Goal: Task Accomplishment & Management: Use online tool/utility

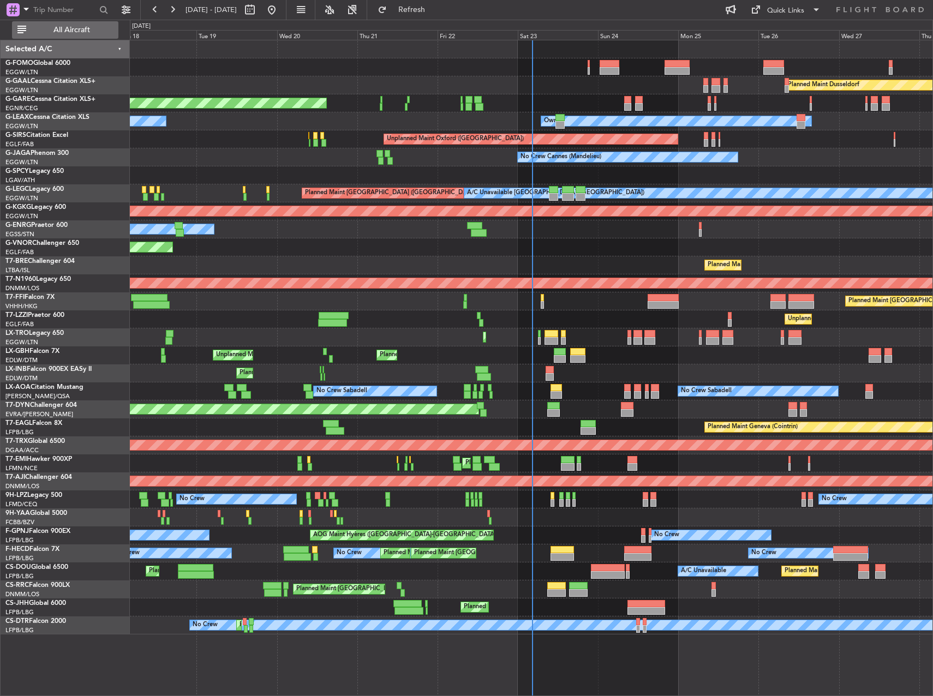
click at [79, 30] on span "All Aircraft" at bounding box center [71, 30] width 87 height 8
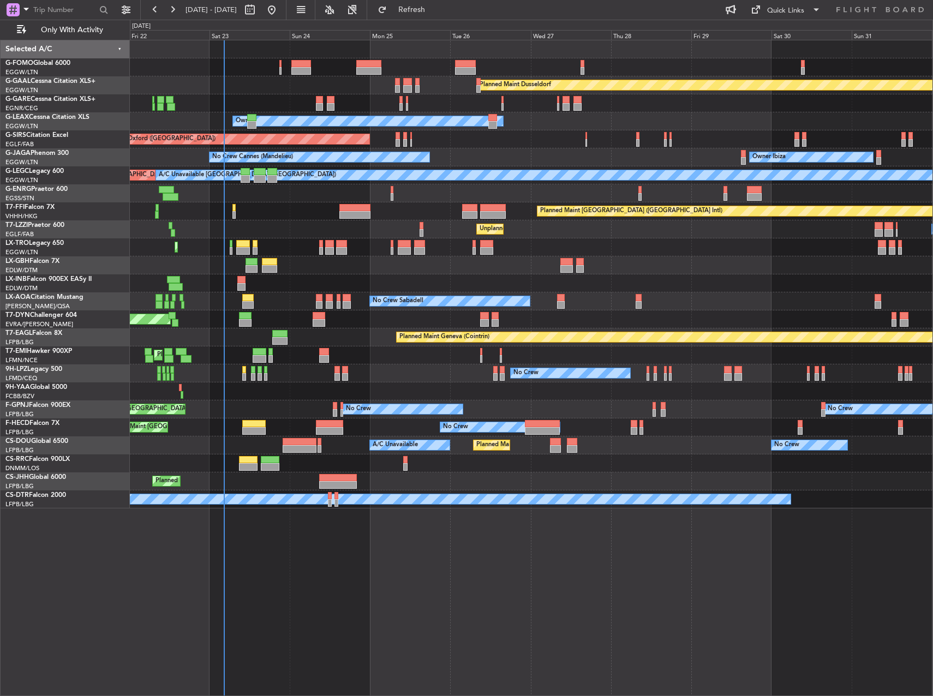
click at [507, 618] on div "Planned Maint Dusseldorf Unplanned Maint [PERSON_NAME] Owner Unplanned Maint [G…" at bounding box center [531, 368] width 803 height 656
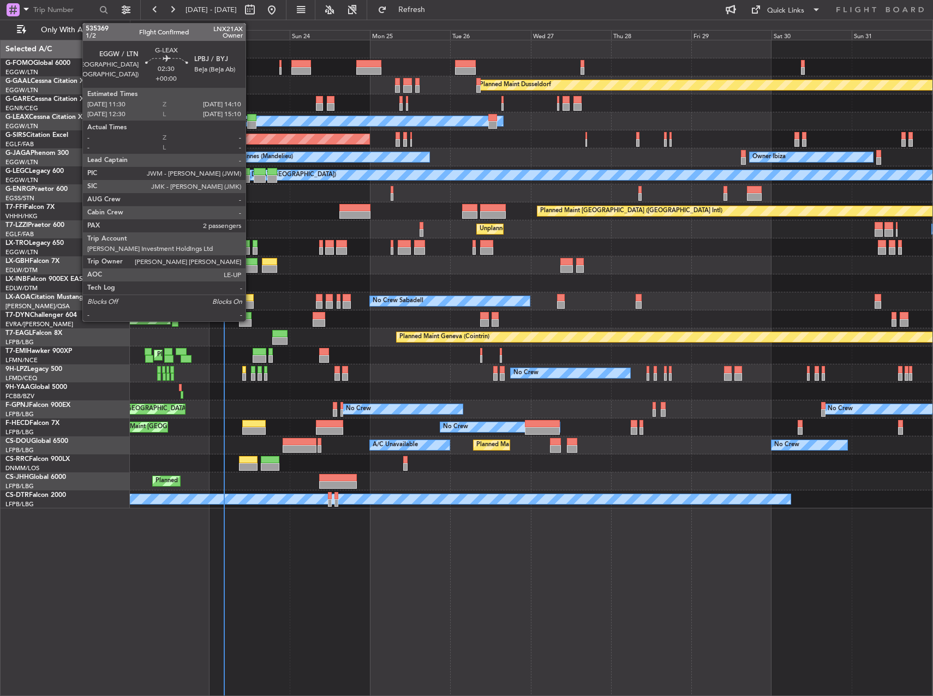
click at [250, 117] on div at bounding box center [251, 118] width 9 height 8
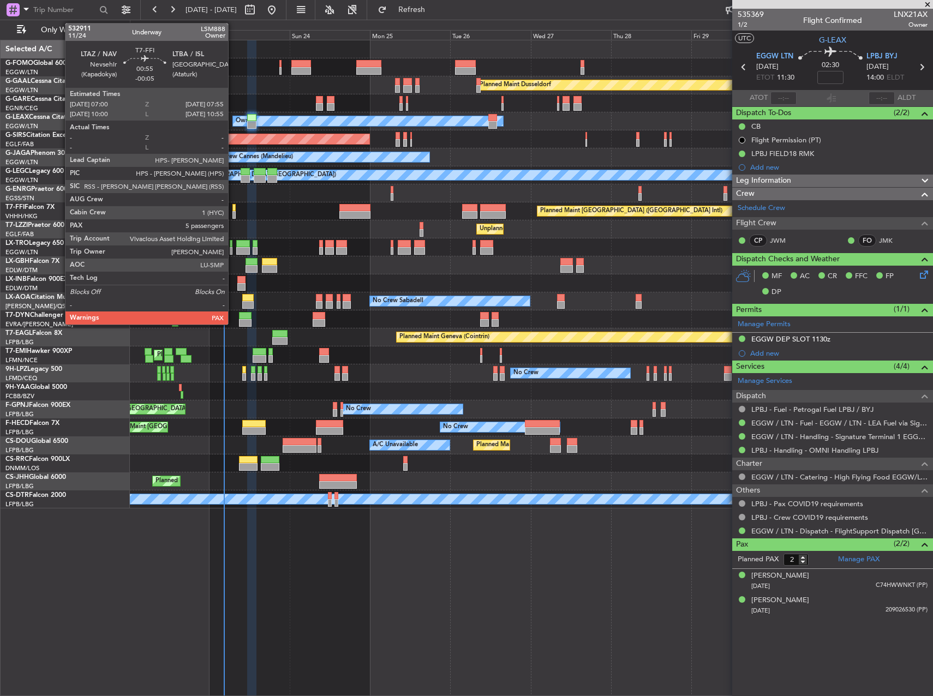
click at [233, 208] on div at bounding box center [233, 208] width 3 height 8
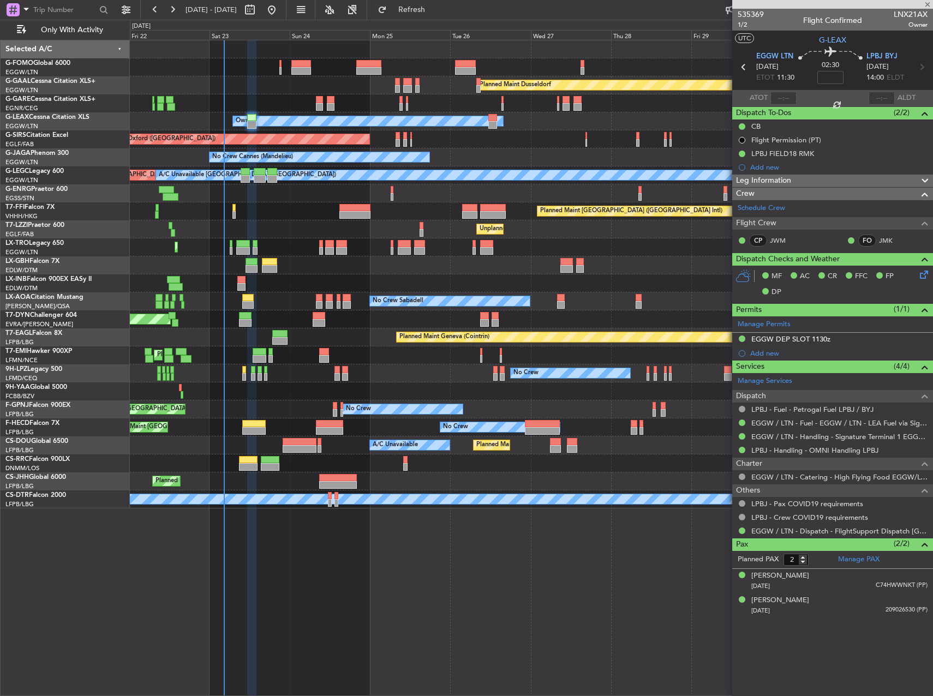
type input "-00:05"
type input "5"
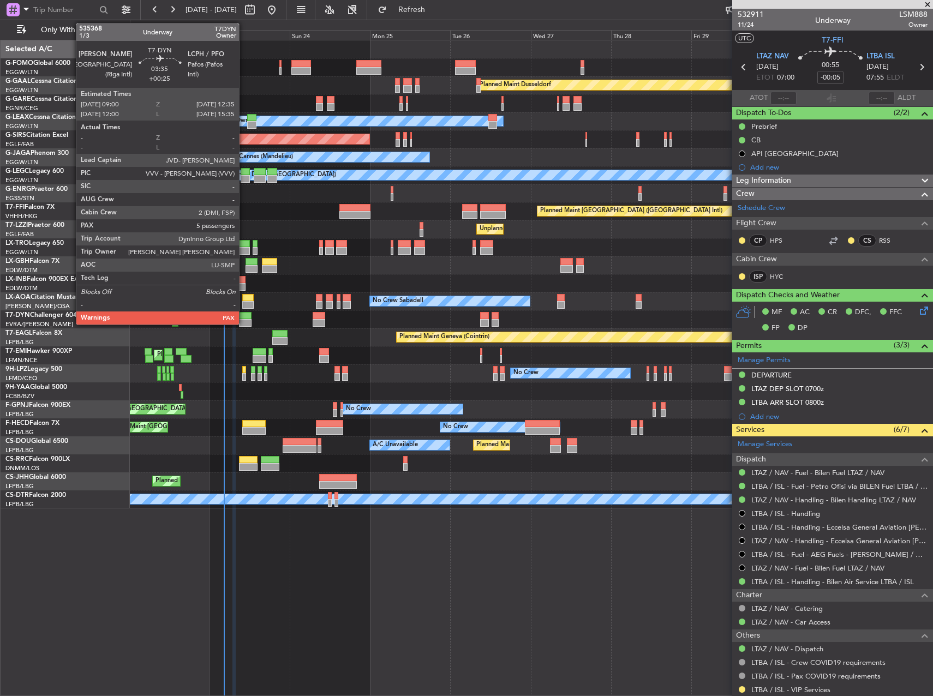
click at [244, 318] on div at bounding box center [245, 316] width 12 height 8
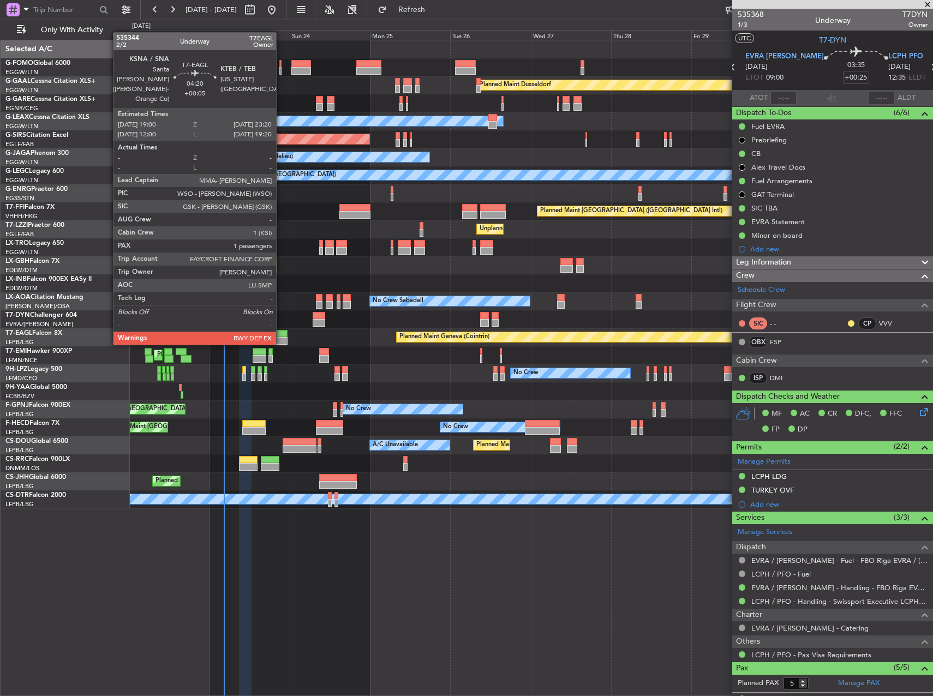
click at [281, 334] on div at bounding box center [279, 334] width 15 height 8
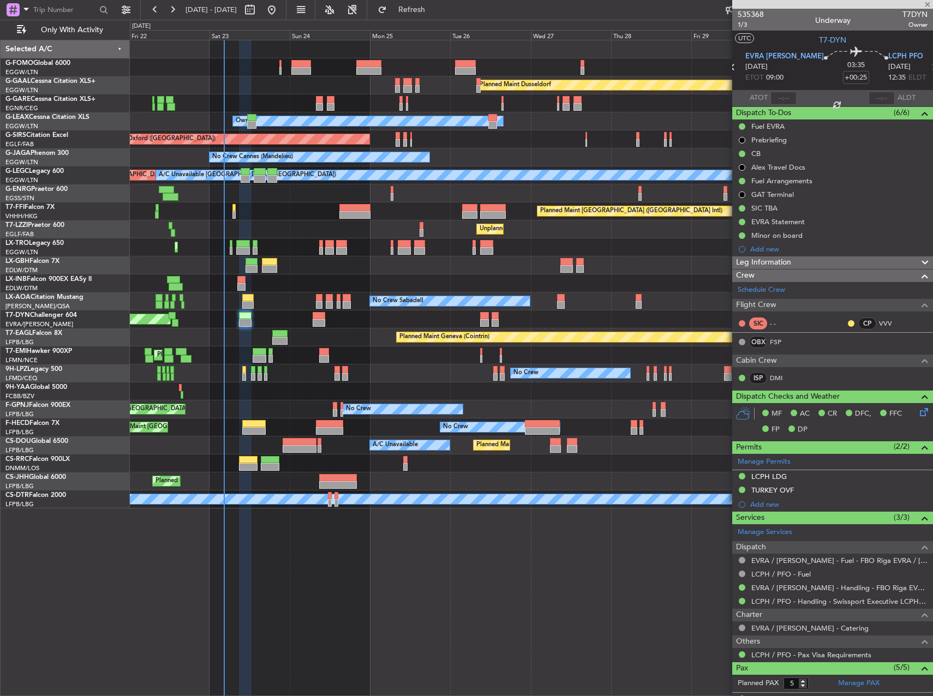
type input "+00:05"
type input "1"
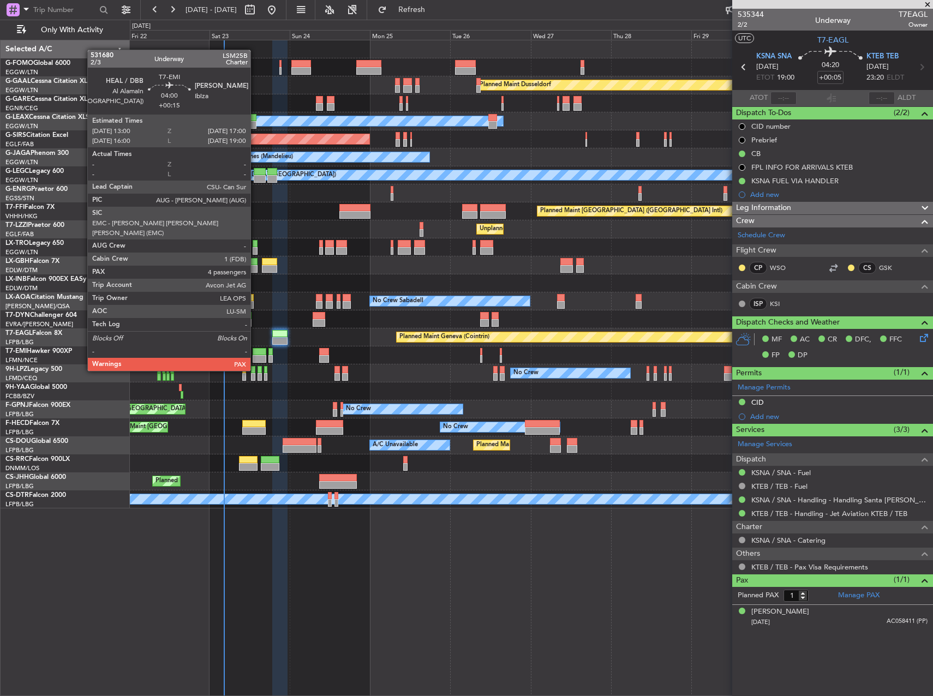
click at [255, 351] on div at bounding box center [260, 352] width 14 height 8
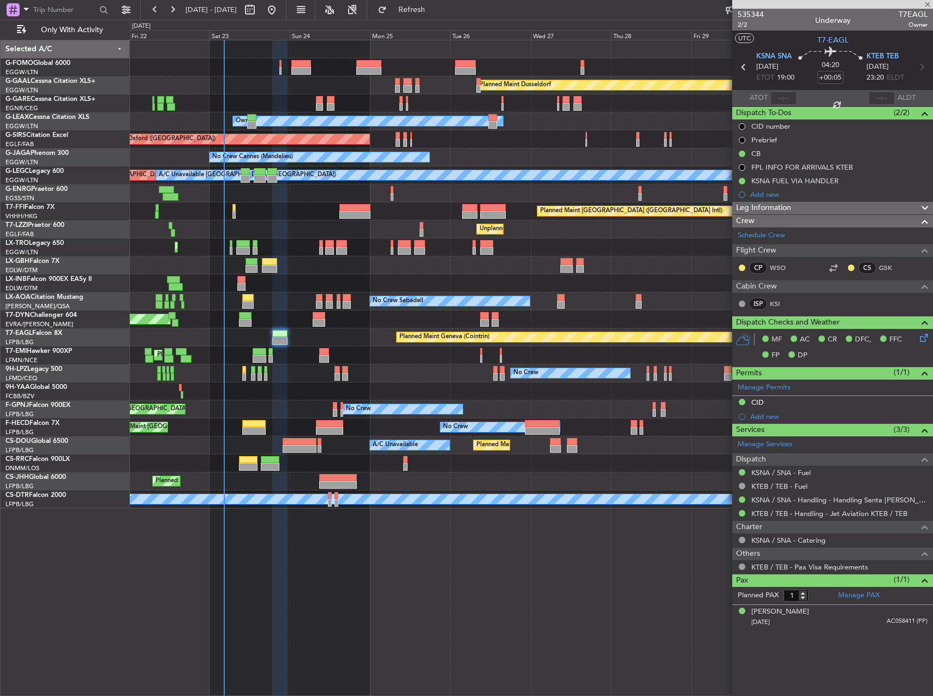
type input "+00:15"
type input "4"
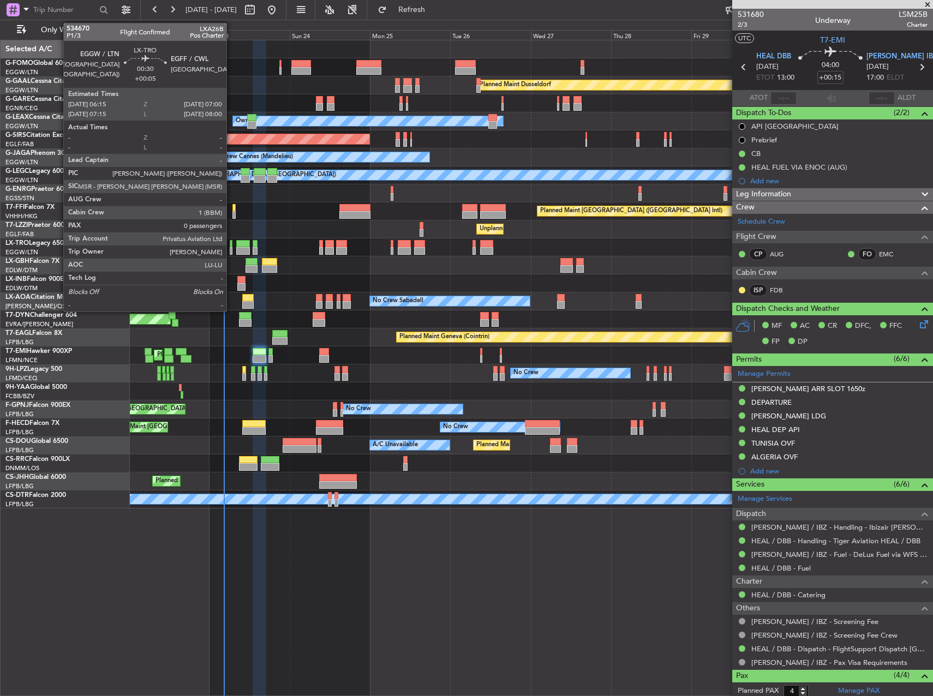
click at [231, 247] on div at bounding box center [231, 251] width 3 height 8
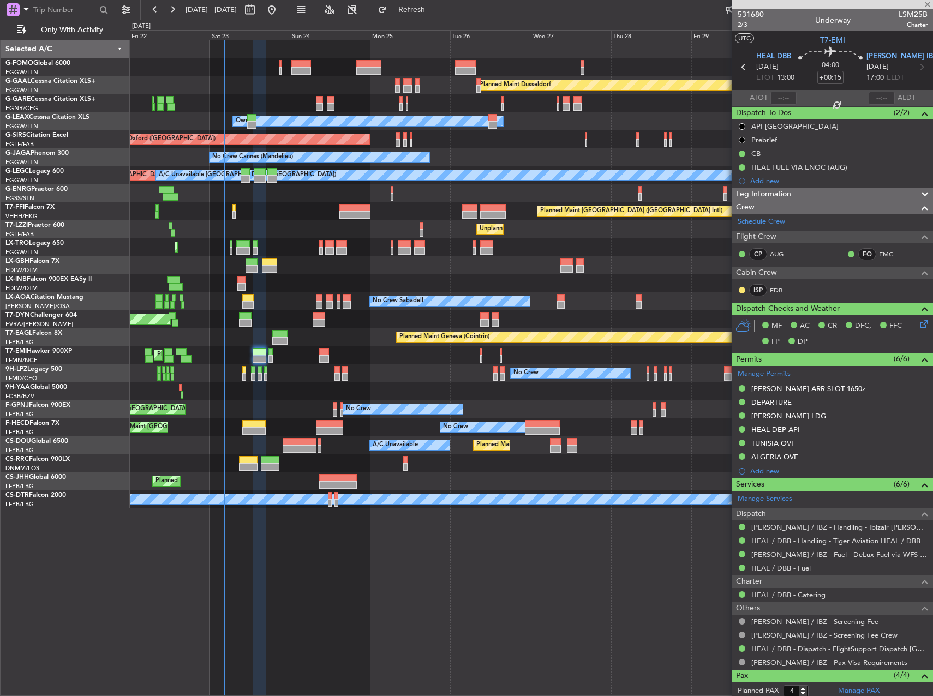
type input "+00:05"
type input "0"
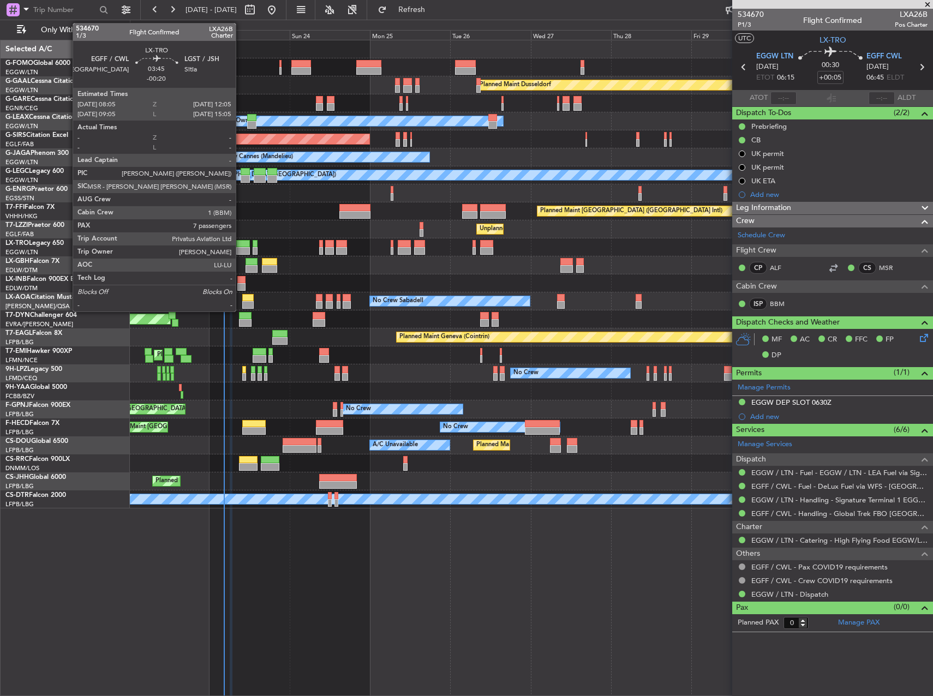
click at [241, 254] on div at bounding box center [243, 251] width 14 height 8
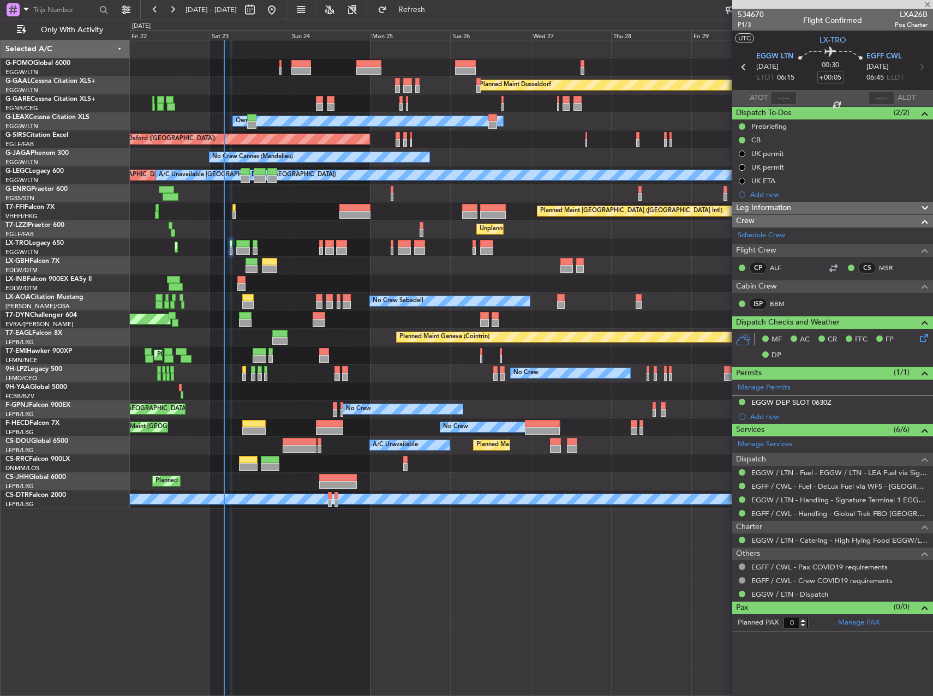
type input "-00:20"
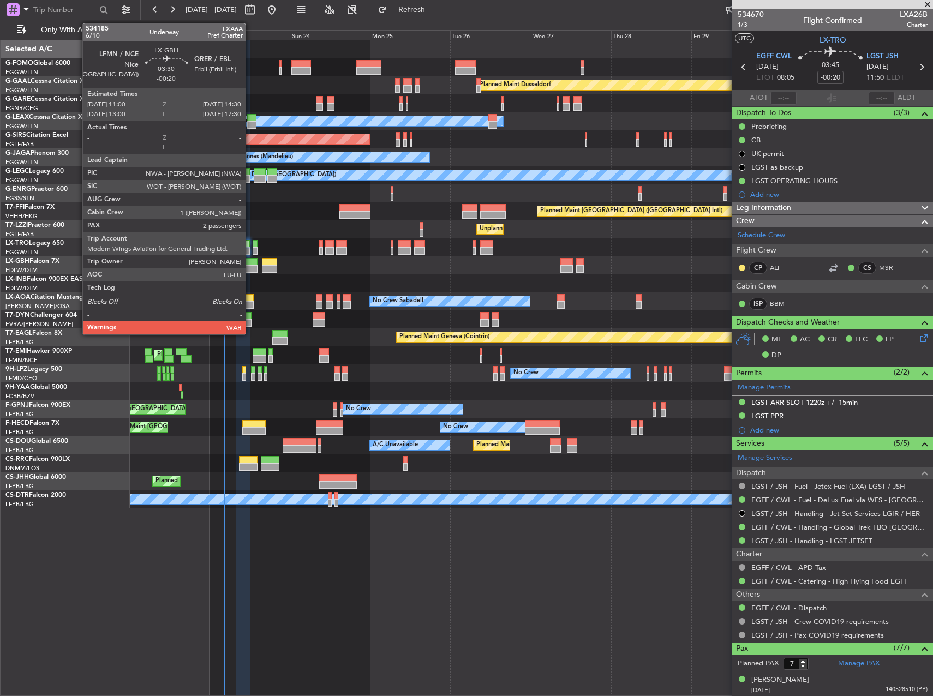
click at [250, 264] on div at bounding box center [251, 262] width 12 height 8
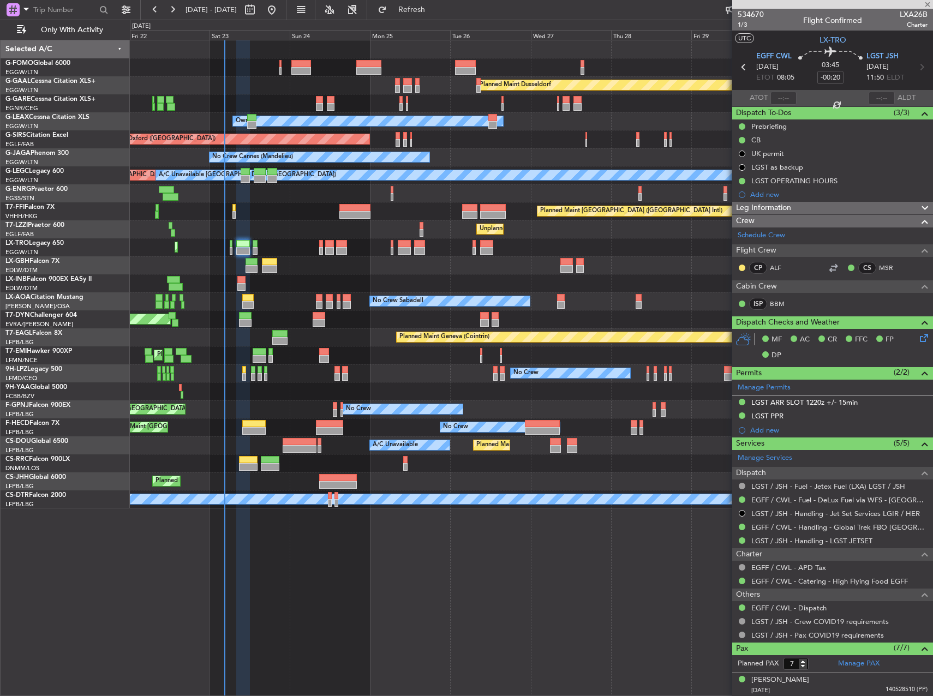
type input "2"
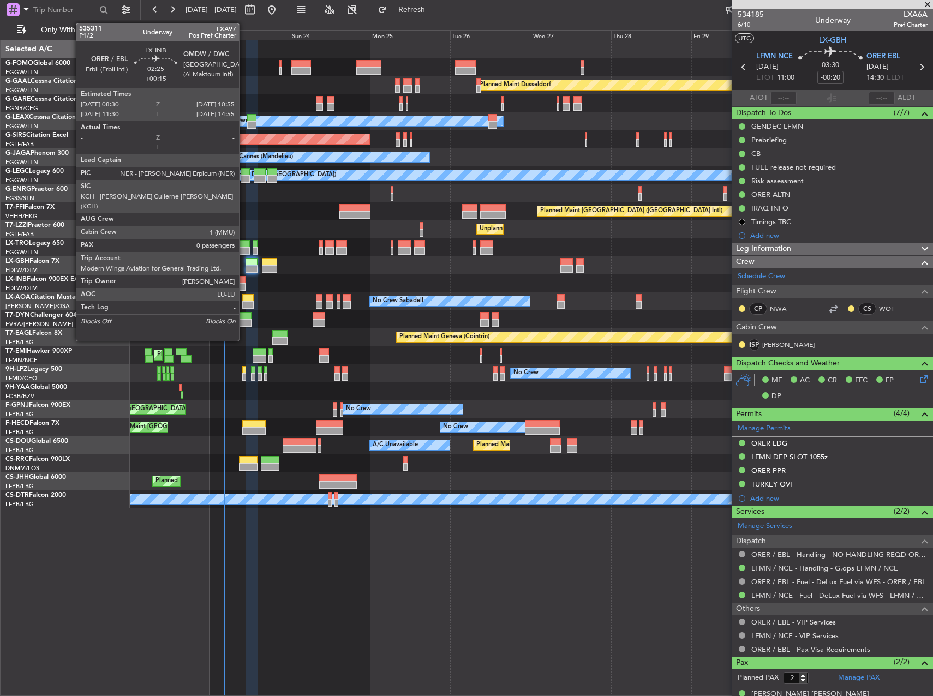
click at [244, 283] on div at bounding box center [241, 280] width 8 height 8
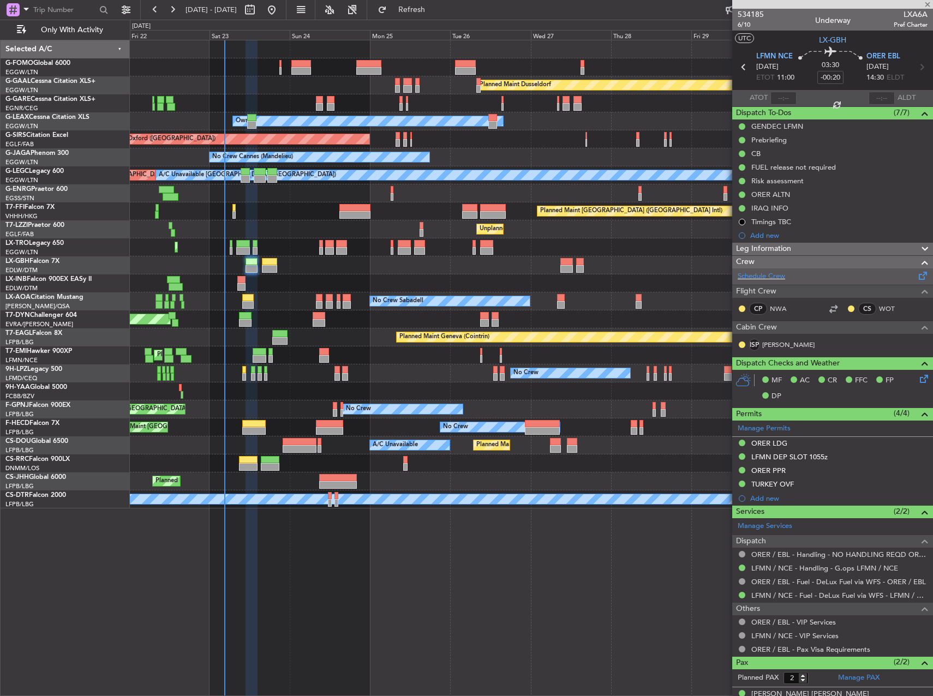
type input "+00:15"
type input "0"
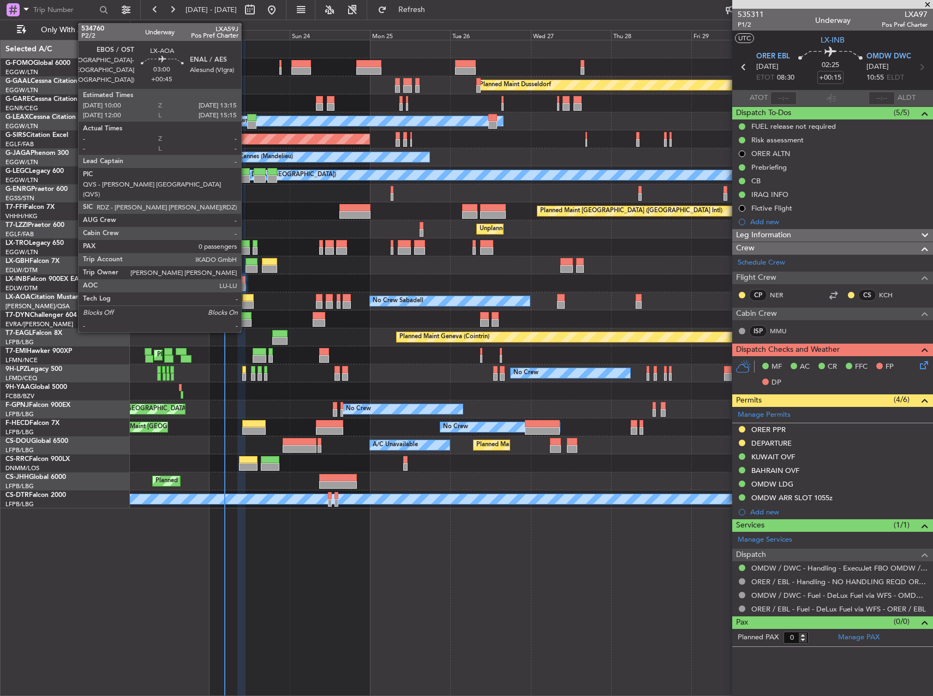
click at [246, 301] on div at bounding box center [247, 298] width 11 height 8
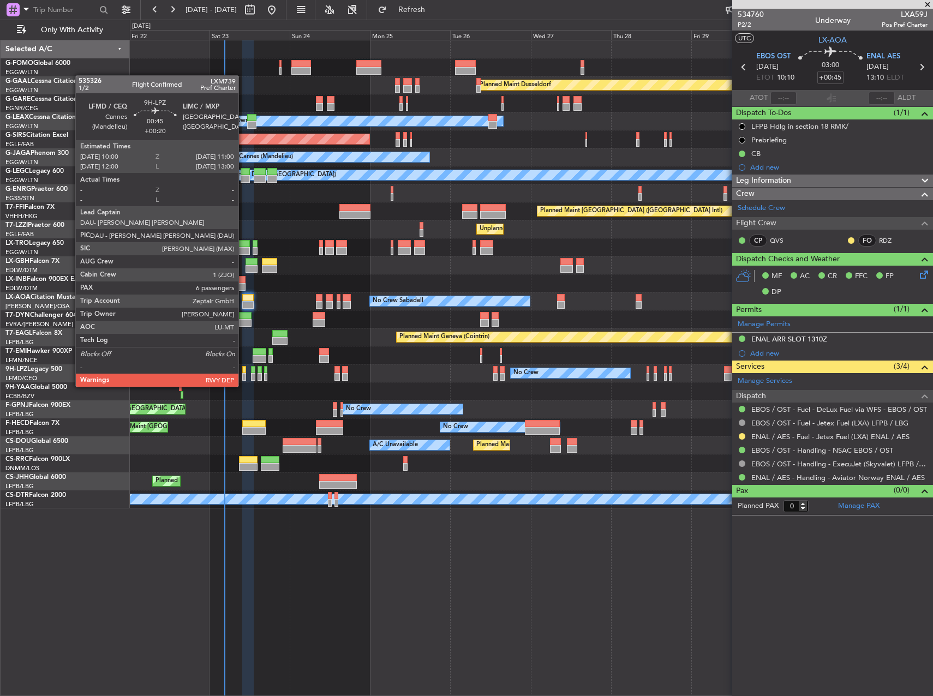
click at [243, 376] on div at bounding box center [244, 377] width 4 height 8
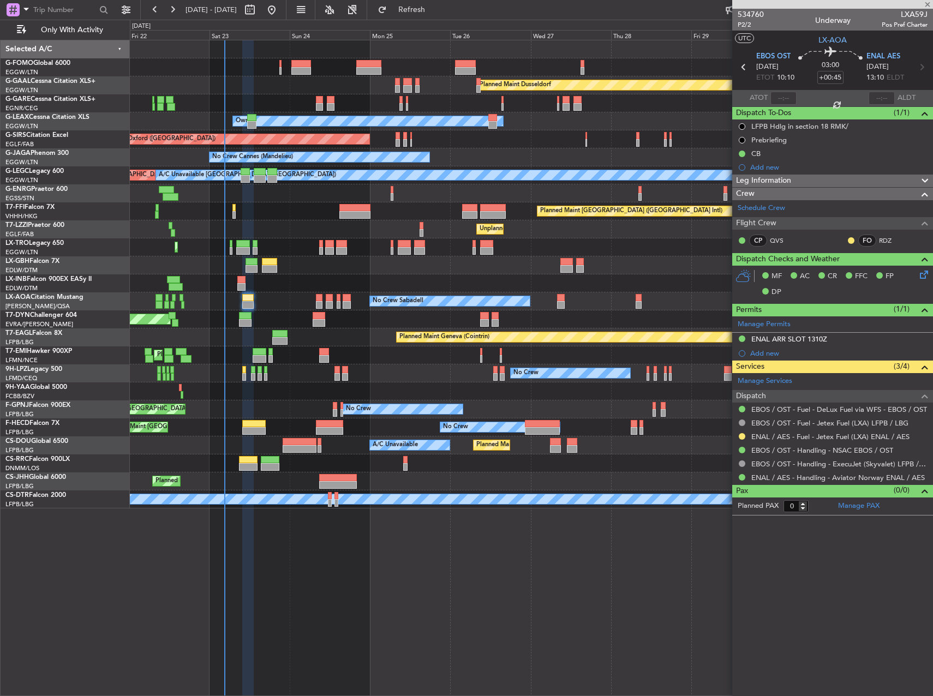
type input "+00:20"
type input "6"
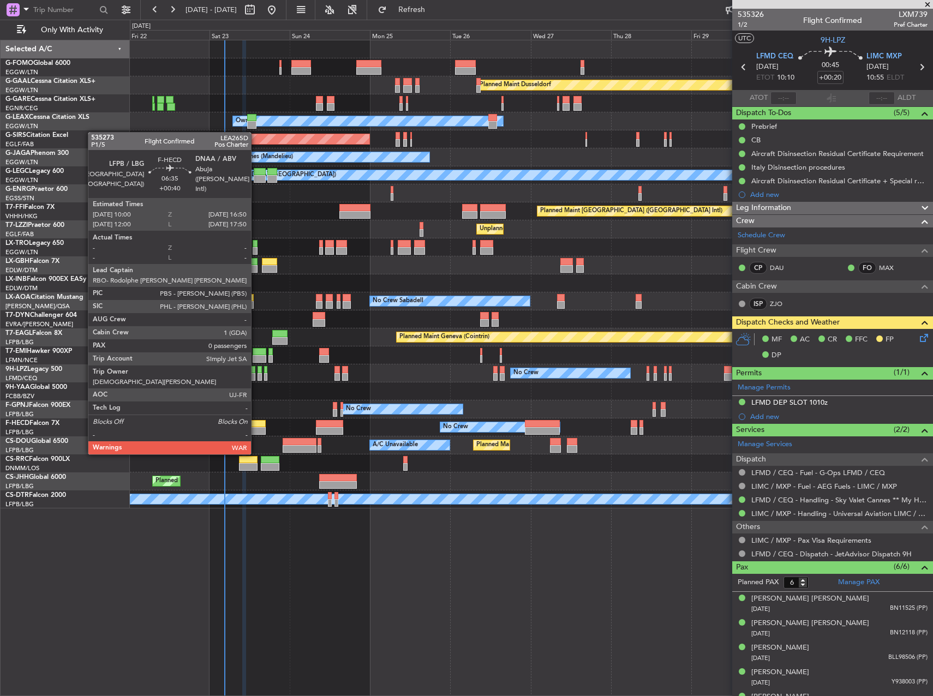
click at [256, 433] on div at bounding box center [253, 431] width 23 height 8
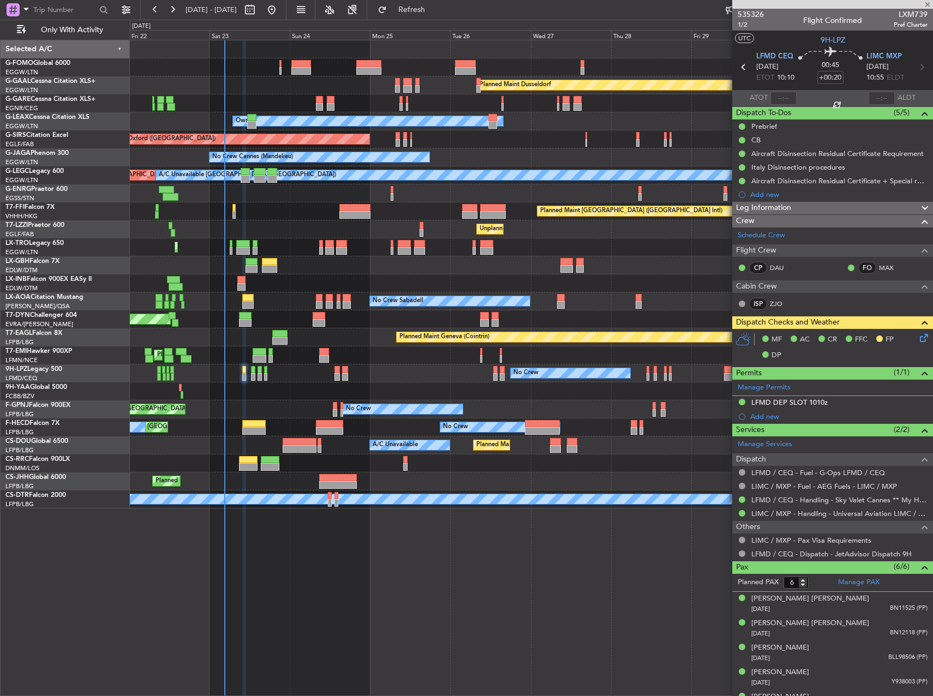
type input "+00:40"
type input "0"
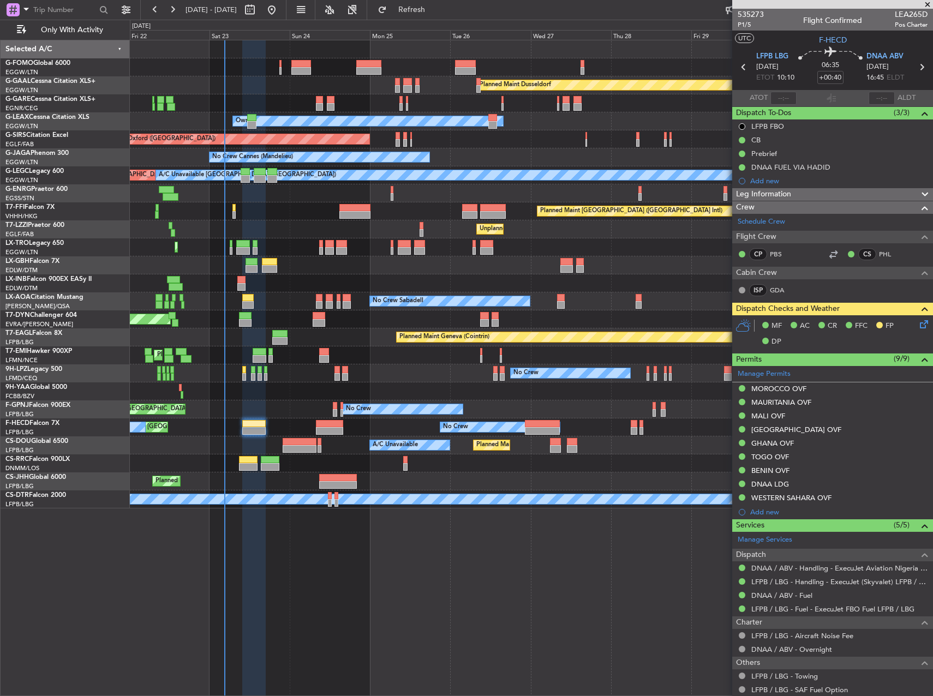
click at [759, 192] on span "Leg Information" at bounding box center [763, 194] width 55 height 13
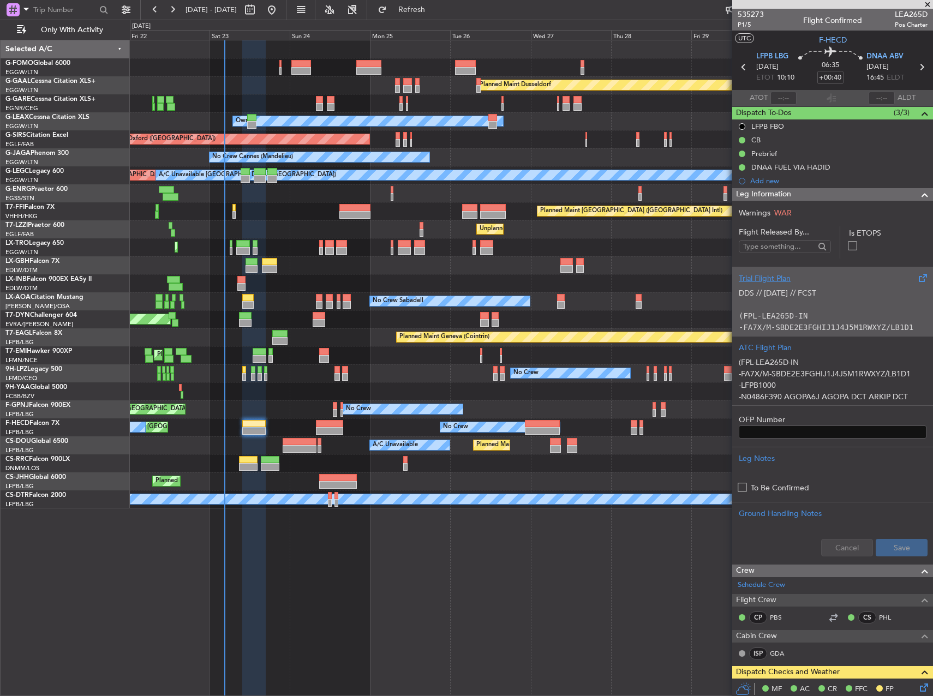
click at [835, 286] on div "DDS // [DATE] // FCST (FPL-LEA265D-IN -FA7X/M-SBDE2E3FGHIJ1J4J5M1RWXYZ/LB1D1 -L…" at bounding box center [833, 307] width 188 height 46
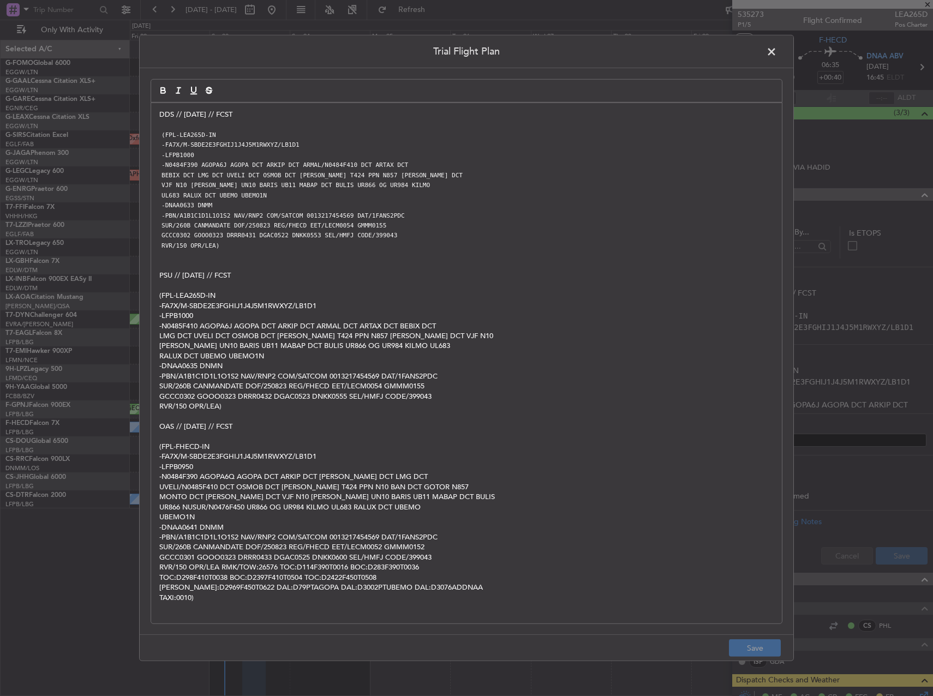
click at [777, 52] on span at bounding box center [777, 55] width 0 height 22
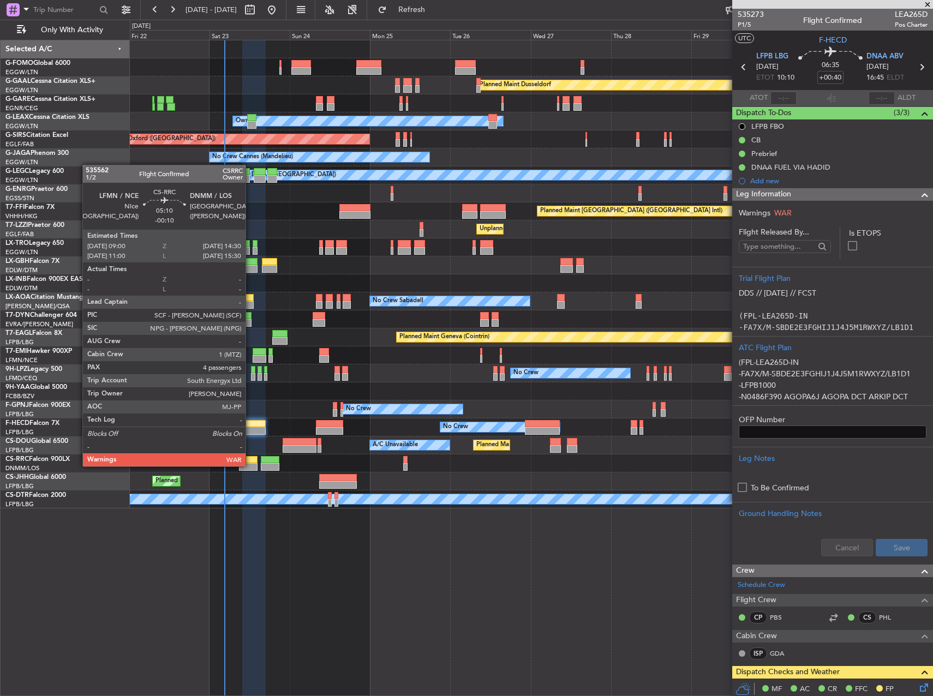
click at [250, 465] on div at bounding box center [248, 467] width 19 height 8
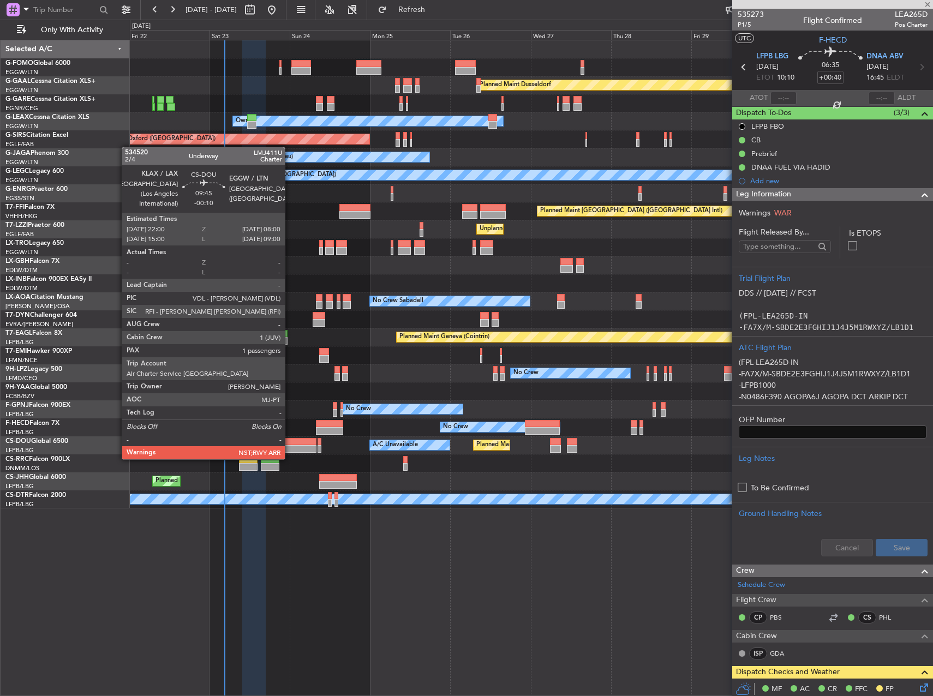
type input "-00:10"
type input "4"
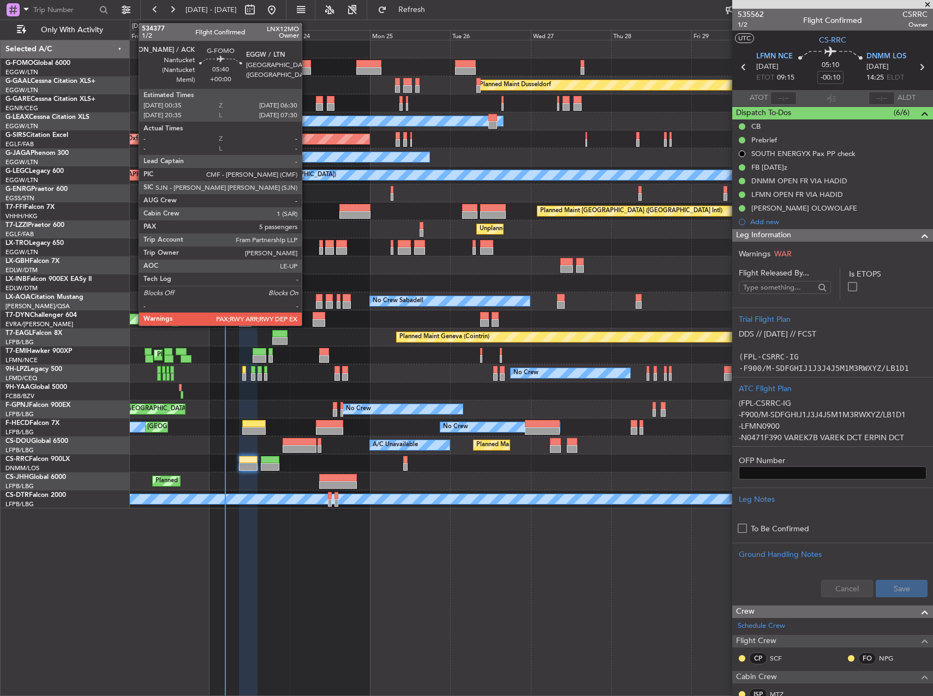
click at [307, 65] on div at bounding box center [301, 64] width 20 height 8
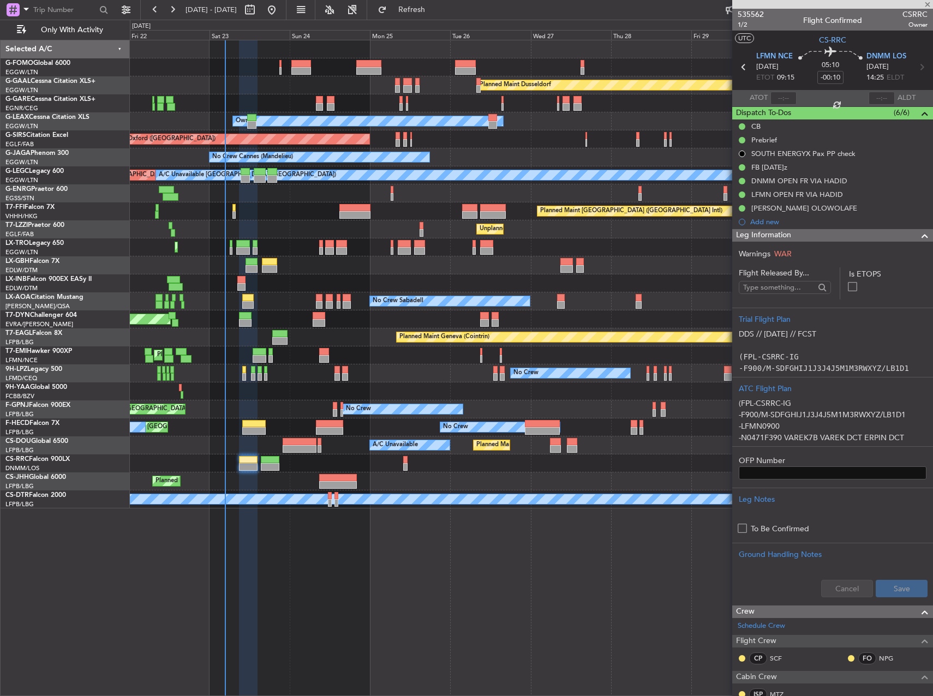
type input "5"
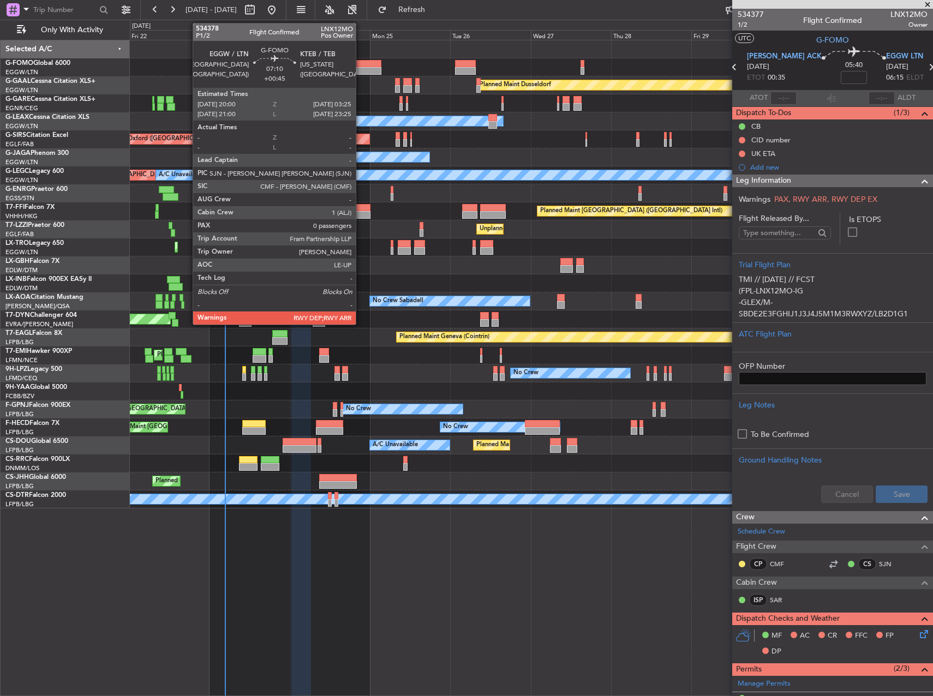
click at [361, 66] on div at bounding box center [368, 64] width 25 height 8
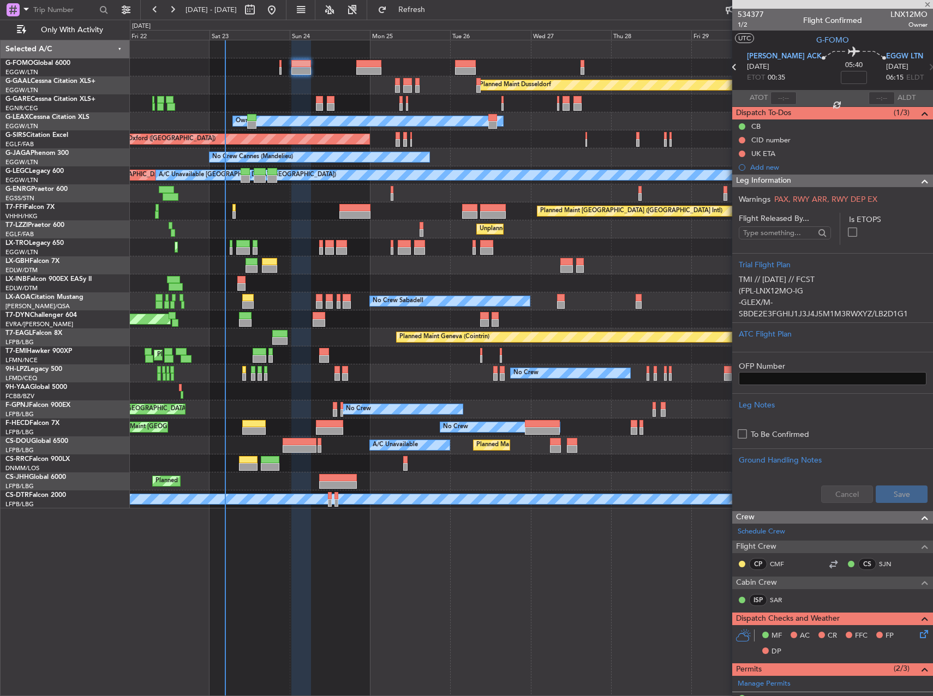
type input "+00:45"
type input "0"
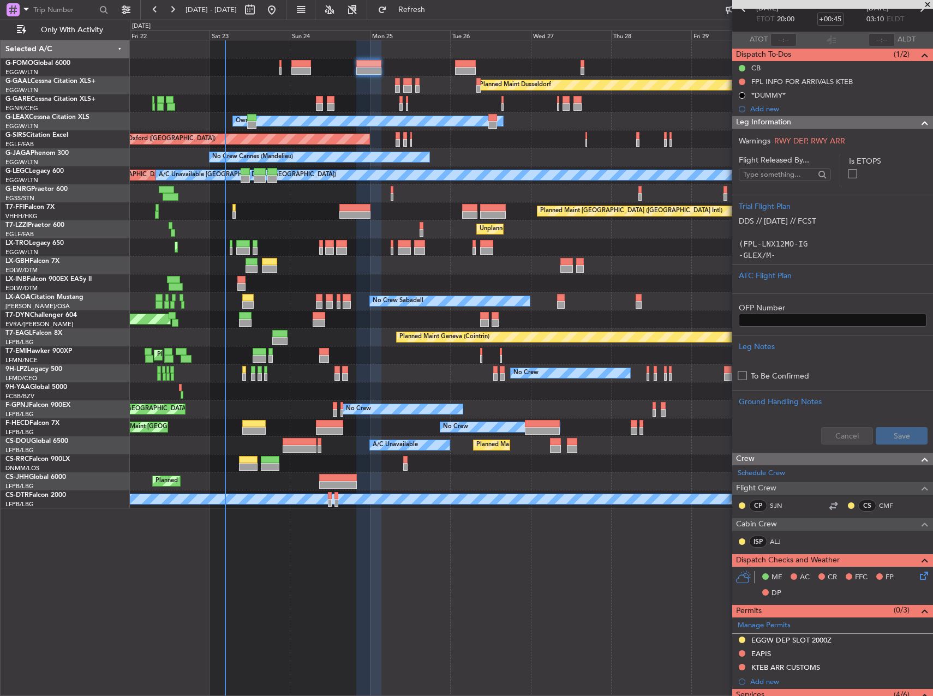
scroll to position [55, 0]
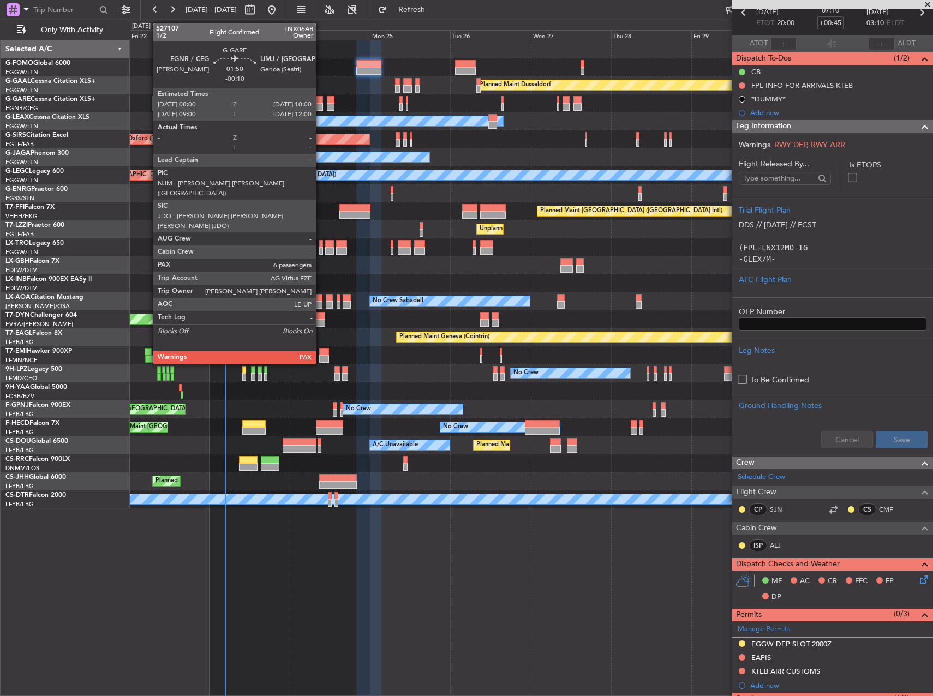
click at [321, 103] on div at bounding box center [319, 100] width 7 height 8
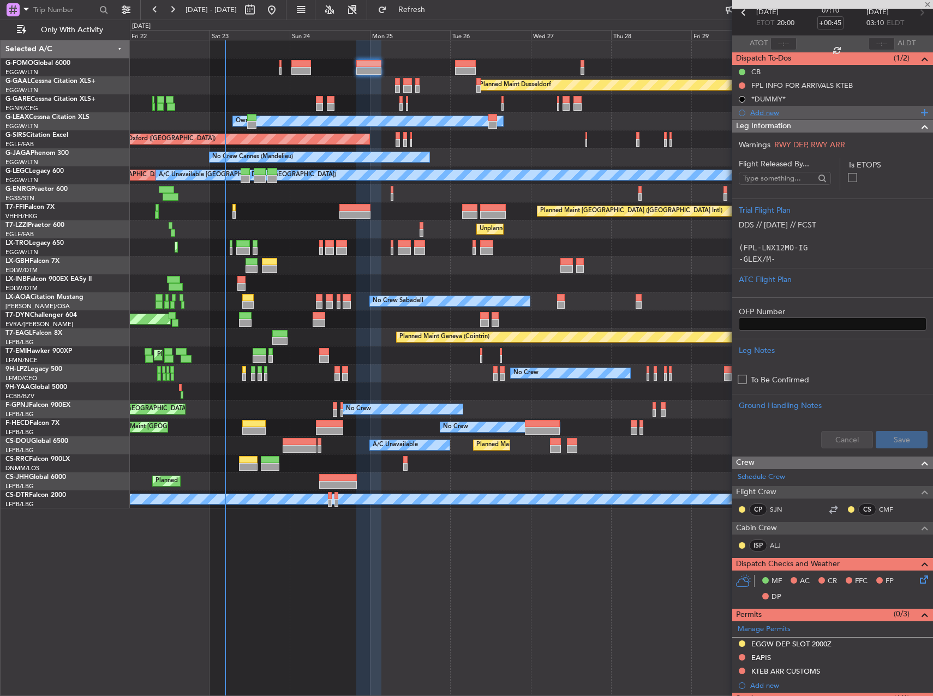
type input "-00:10"
type input "6"
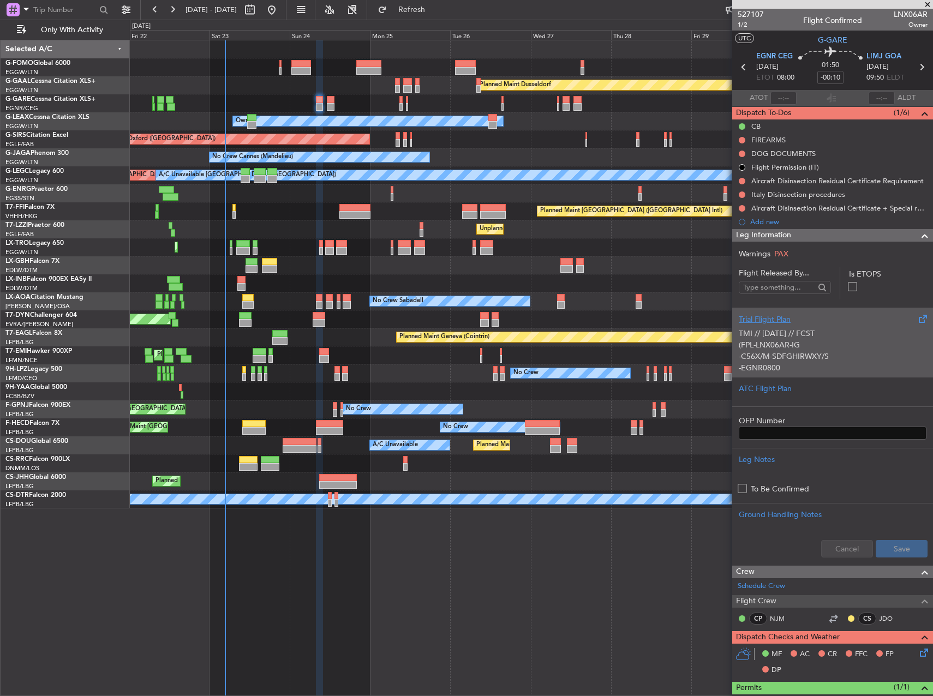
scroll to position [0, 0]
click at [774, 332] on p "TMI // [DATE] // FCST" at bounding box center [833, 333] width 188 height 11
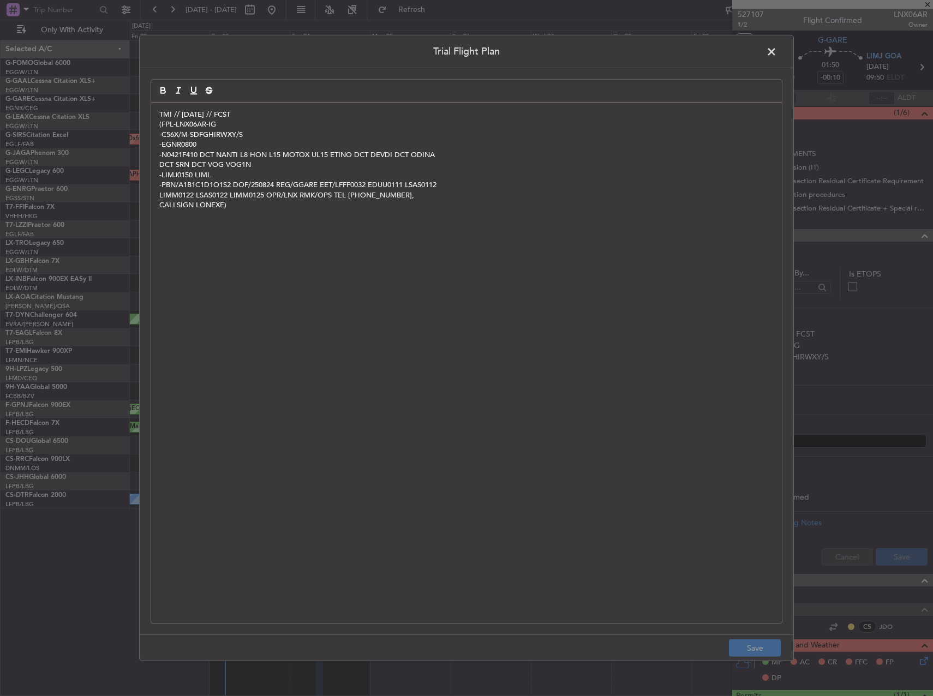
click at [161, 111] on p "TMI // [DATE] // FCST" at bounding box center [466, 115] width 614 height 10
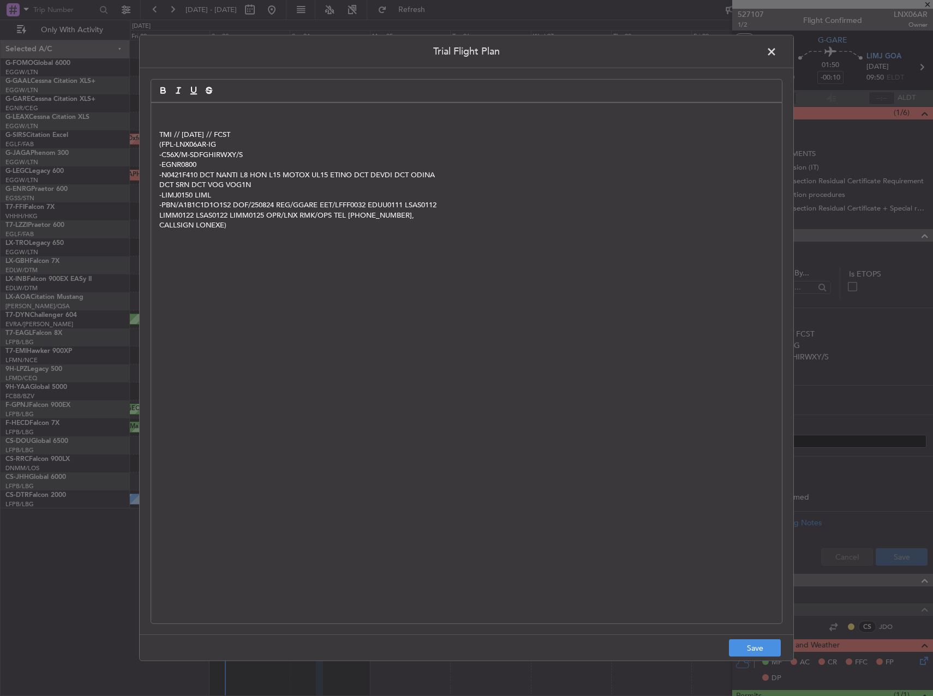
click at [161, 111] on p at bounding box center [466, 115] width 614 height 10
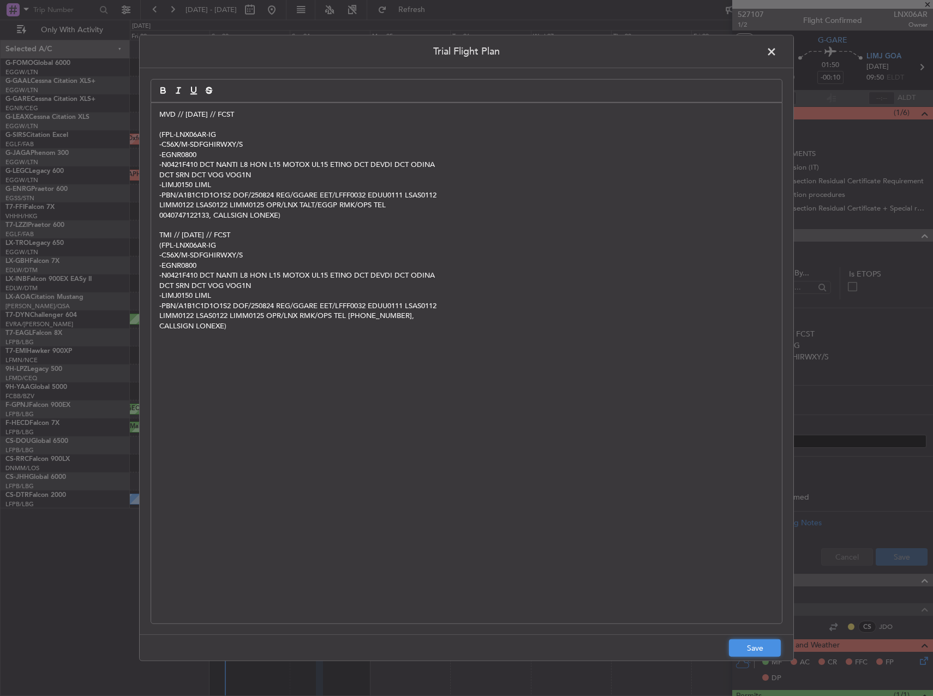
drag, startPoint x: 770, startPoint y: 652, endPoint x: 774, endPoint y: 649, distance: 5.8
click at [770, 652] on button "Save" at bounding box center [755, 647] width 52 height 17
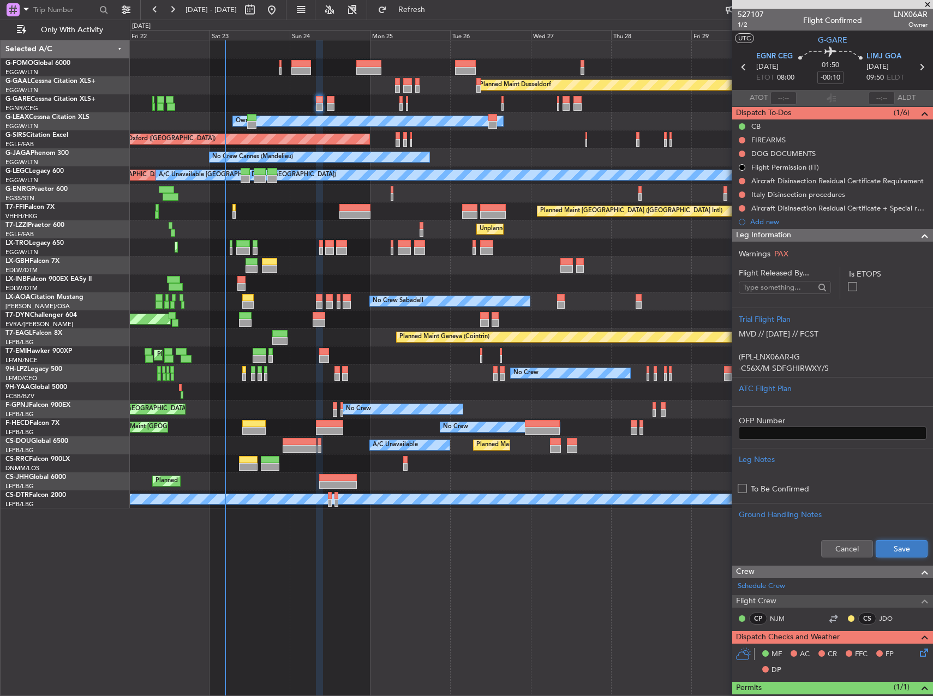
click at [906, 543] on button "Save" at bounding box center [902, 548] width 52 height 17
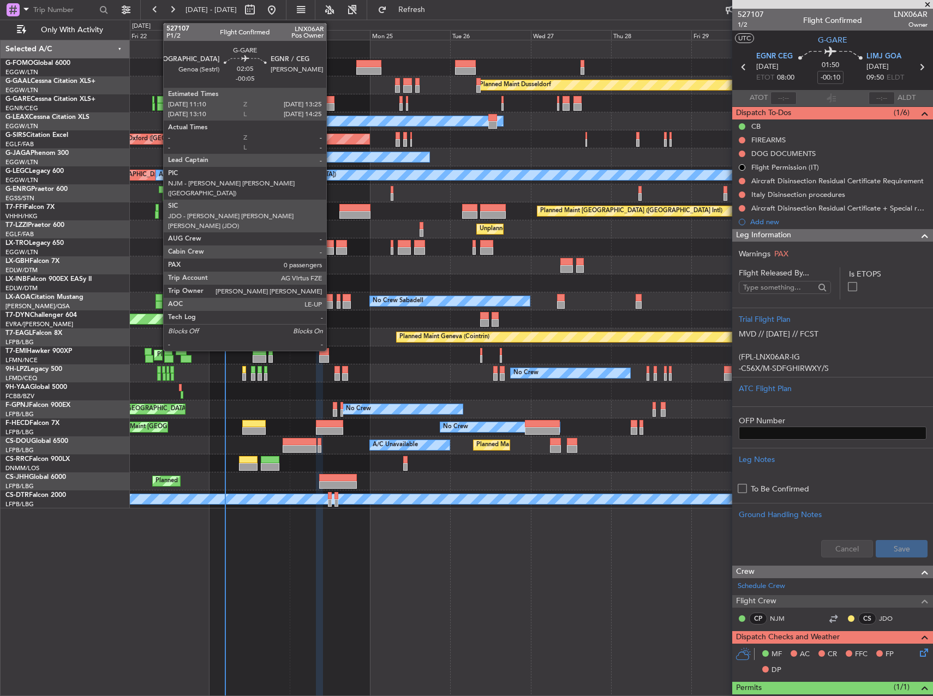
click at [331, 104] on div at bounding box center [331, 107] width 8 height 8
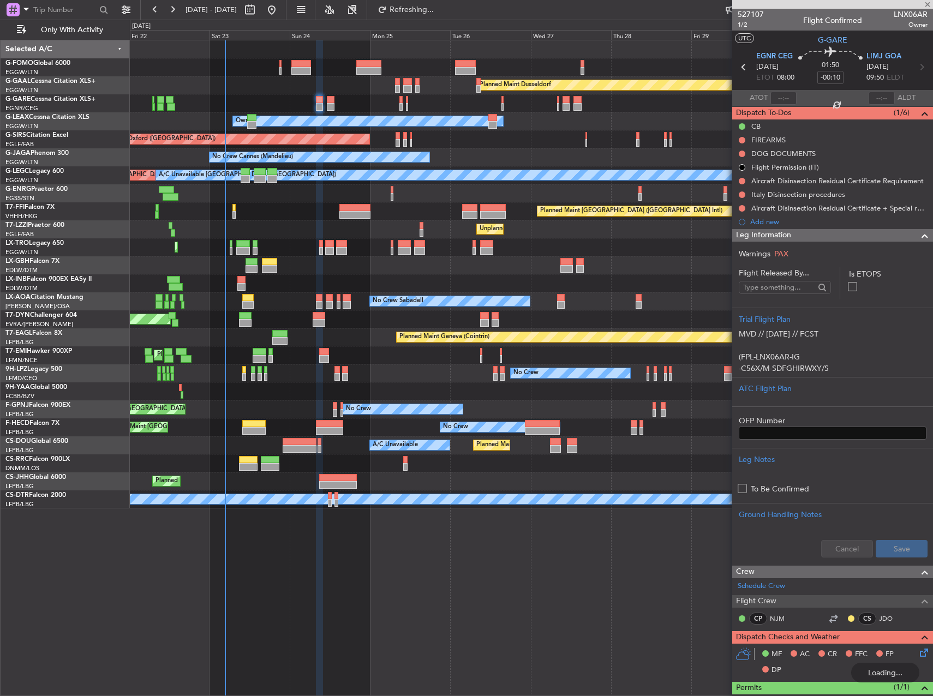
type input "-00:05"
type input "0"
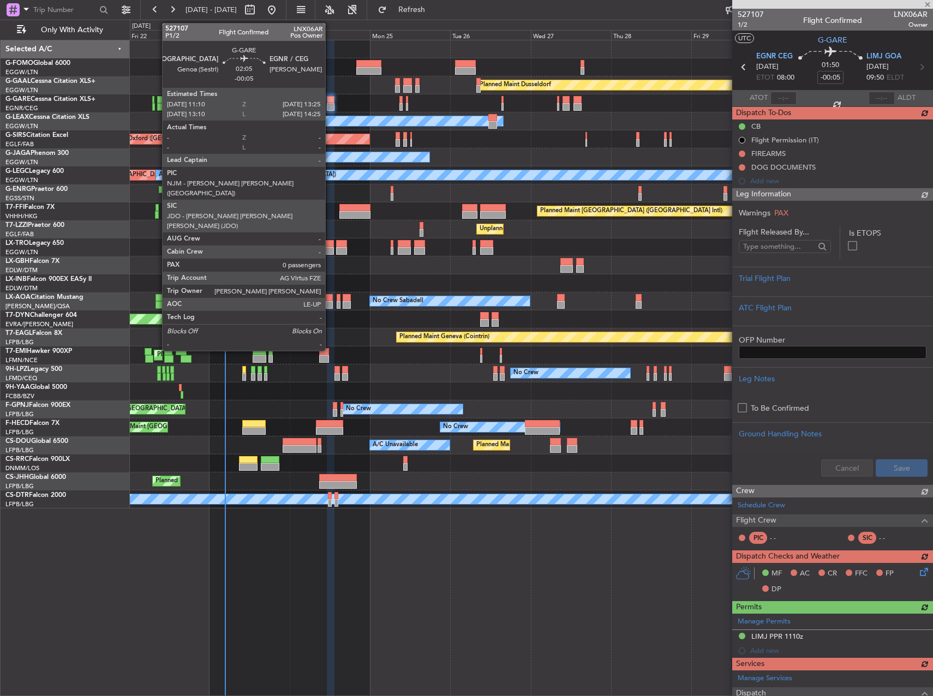
type input "-00:10"
type input "6"
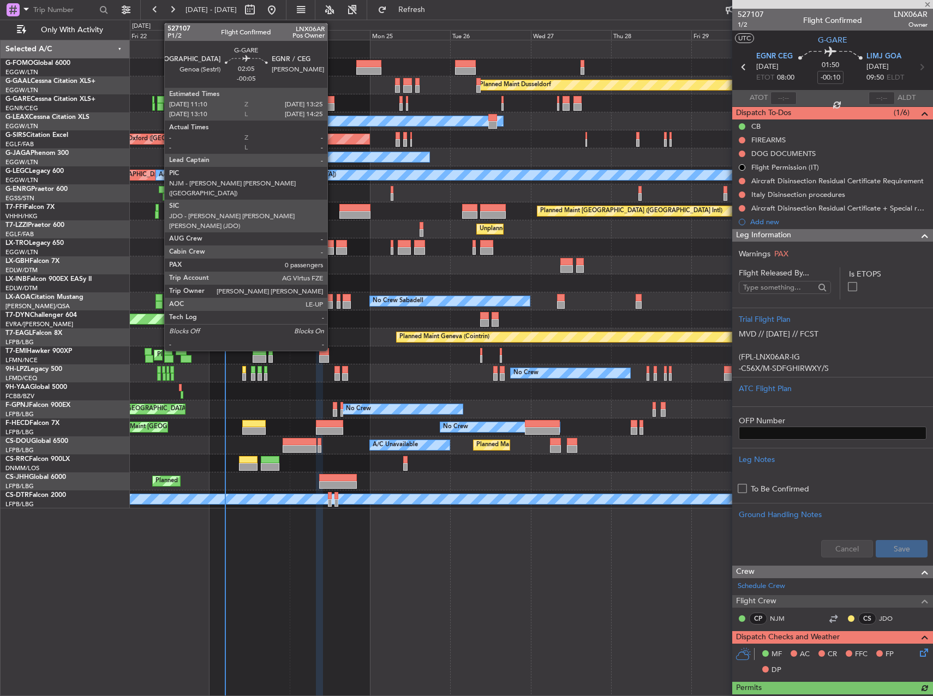
click at [332, 101] on div at bounding box center [331, 100] width 8 height 8
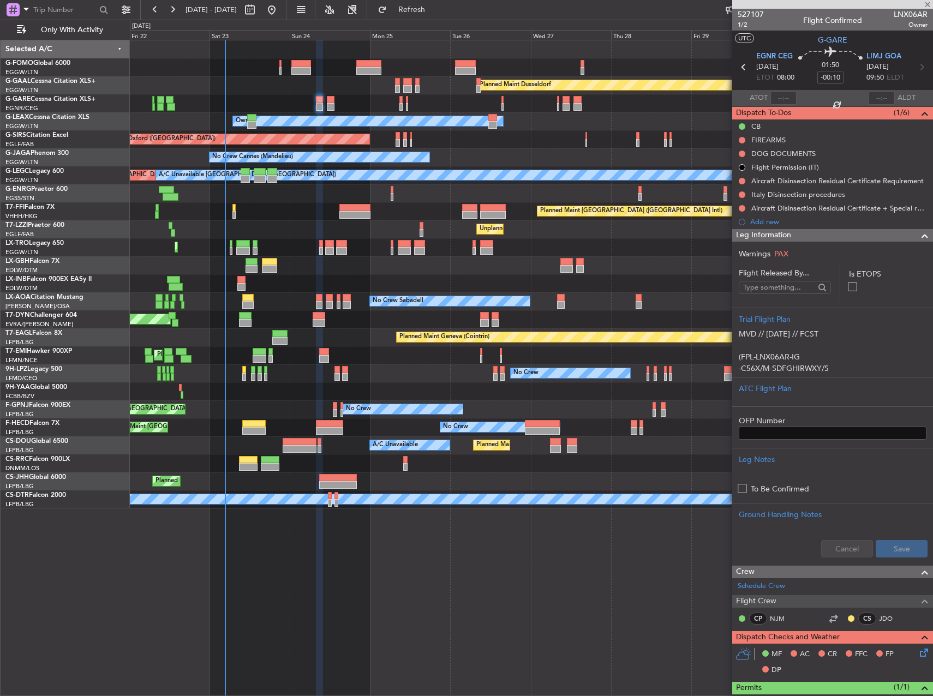
type input "-00:05"
type input "0"
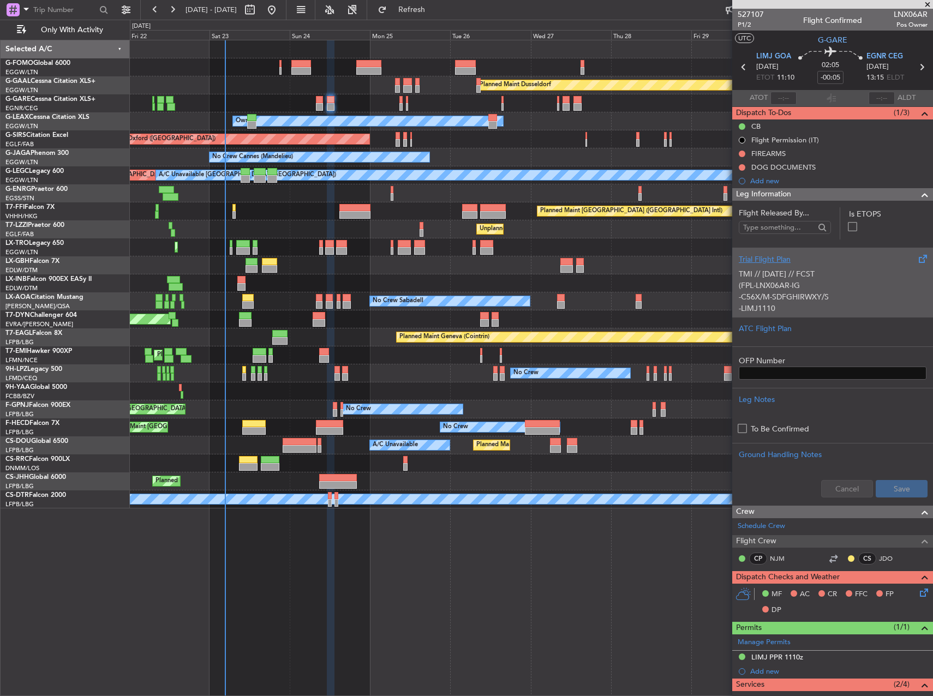
drag, startPoint x: 841, startPoint y: 284, endPoint x: 834, endPoint y: 282, distance: 7.9
click at [834, 282] on p "(FPL-LNX06AR-IG" at bounding box center [833, 285] width 188 height 11
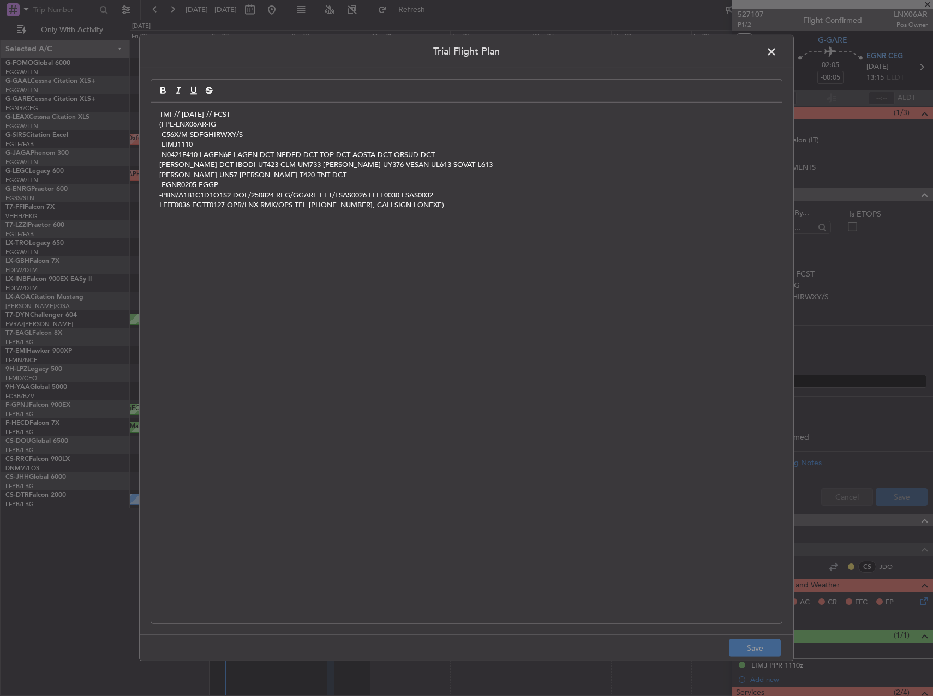
click at [157, 110] on div "TMI // [DATE] // FCST (FPL-LNX06AR-IG -C56X/M-SDFGHIRWXY/S -LIMJ1110 -N0421F410…" at bounding box center [466, 363] width 631 height 520
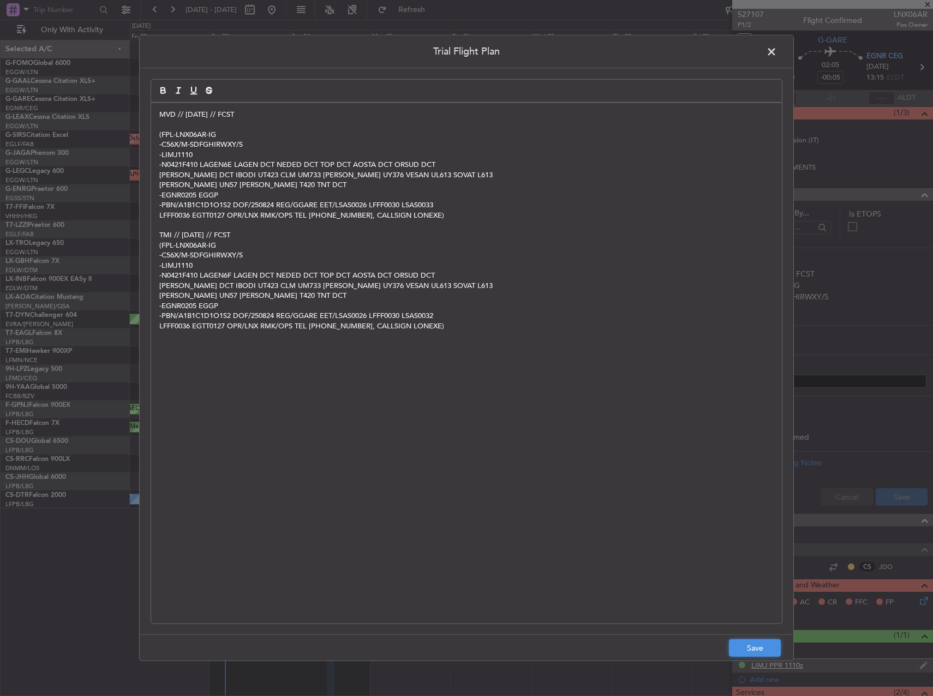
drag, startPoint x: 760, startPoint y: 652, endPoint x: 754, endPoint y: 652, distance: 6.0
click at [754, 652] on button "Save" at bounding box center [755, 647] width 52 height 17
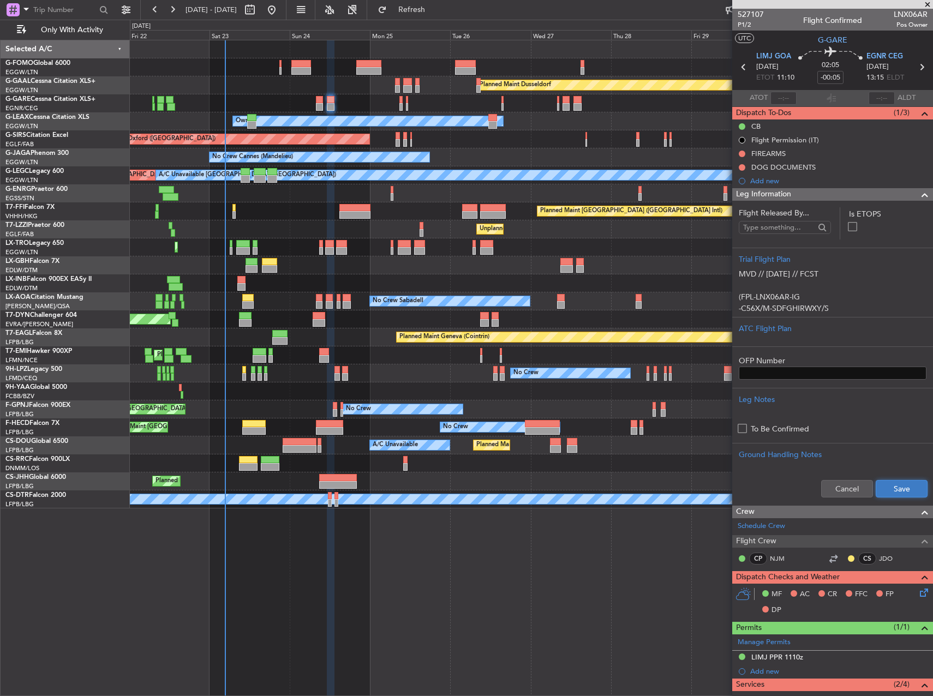
click at [884, 489] on button "Save" at bounding box center [902, 488] width 52 height 17
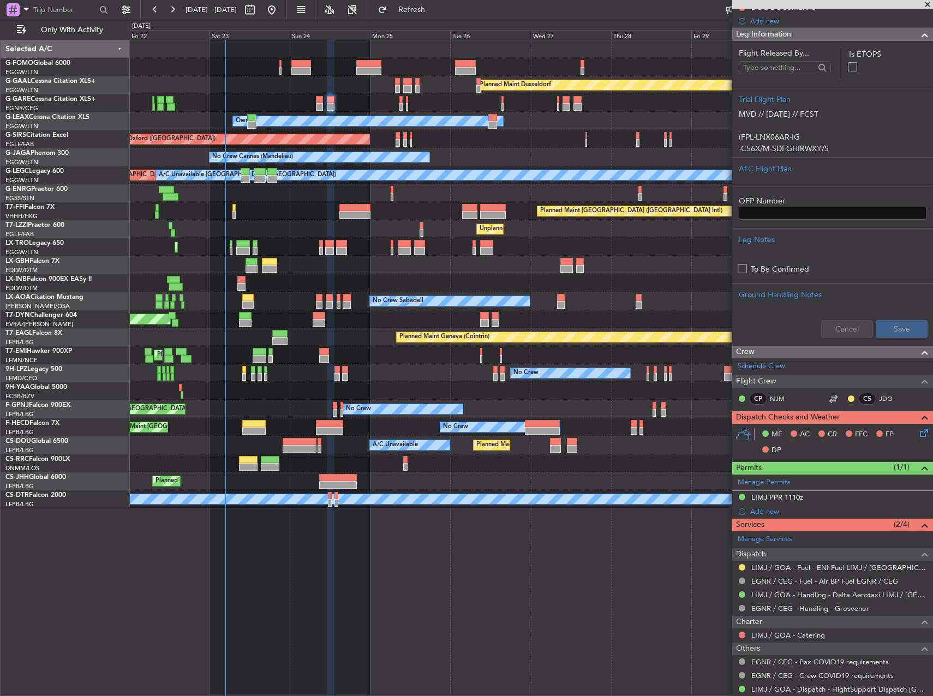
scroll to position [164, 0]
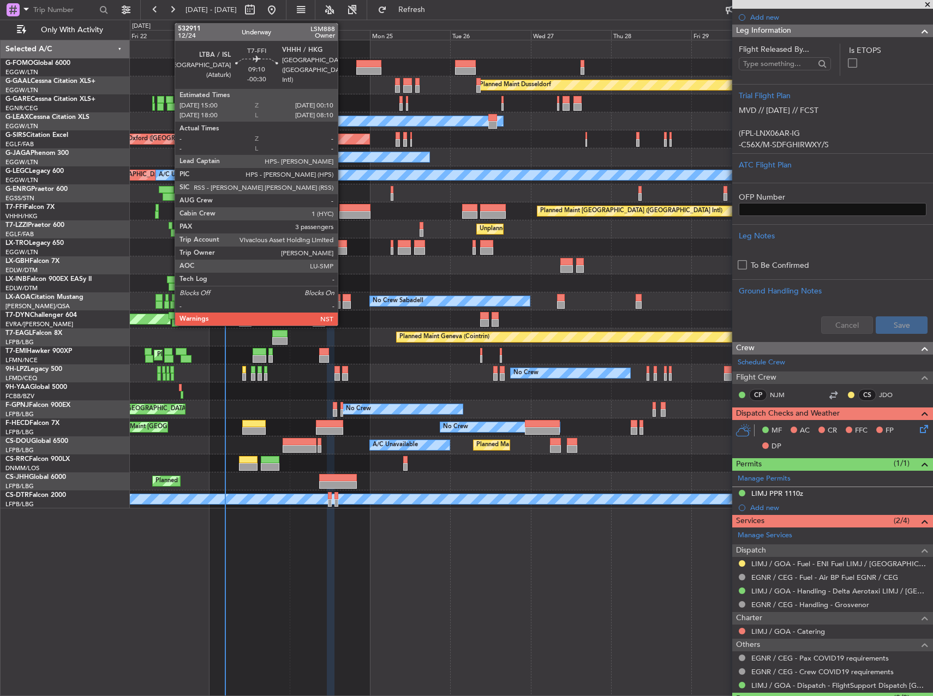
click at [343, 205] on div at bounding box center [354, 208] width 31 height 8
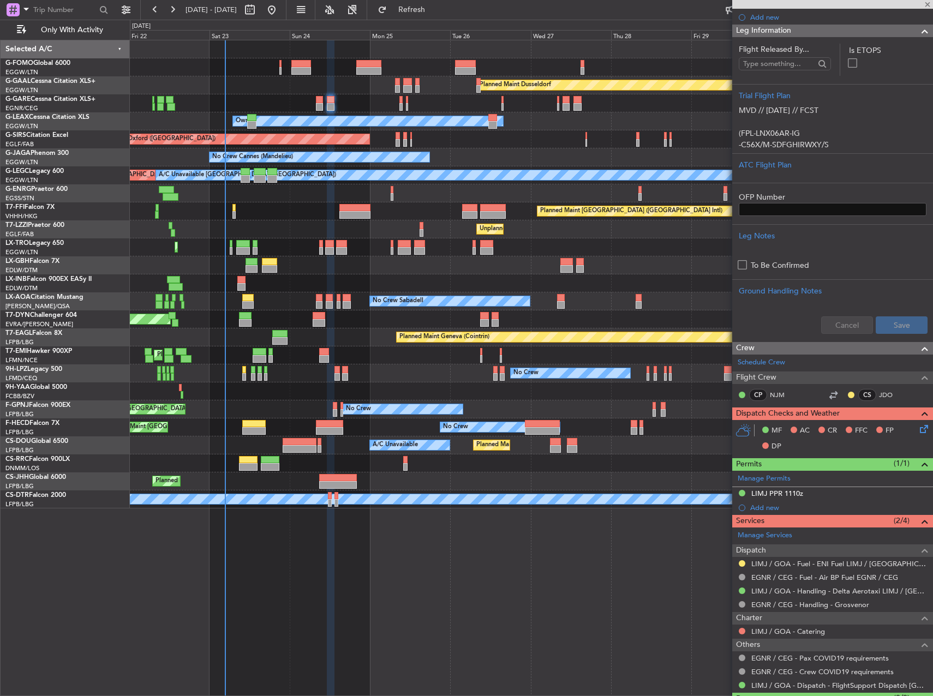
type input "-00:30"
type input "3"
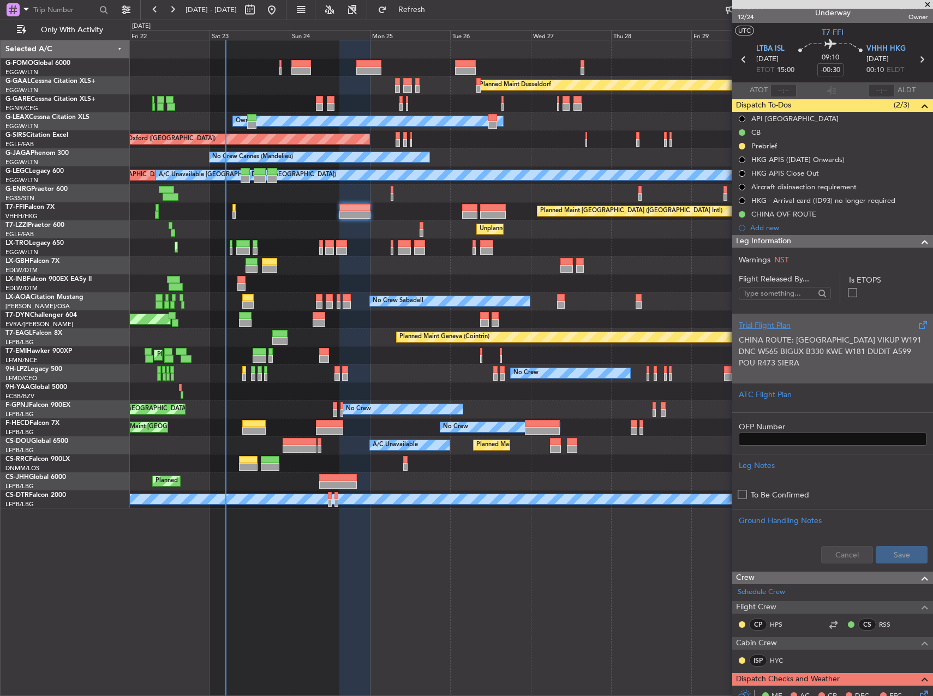
scroll to position [0, 0]
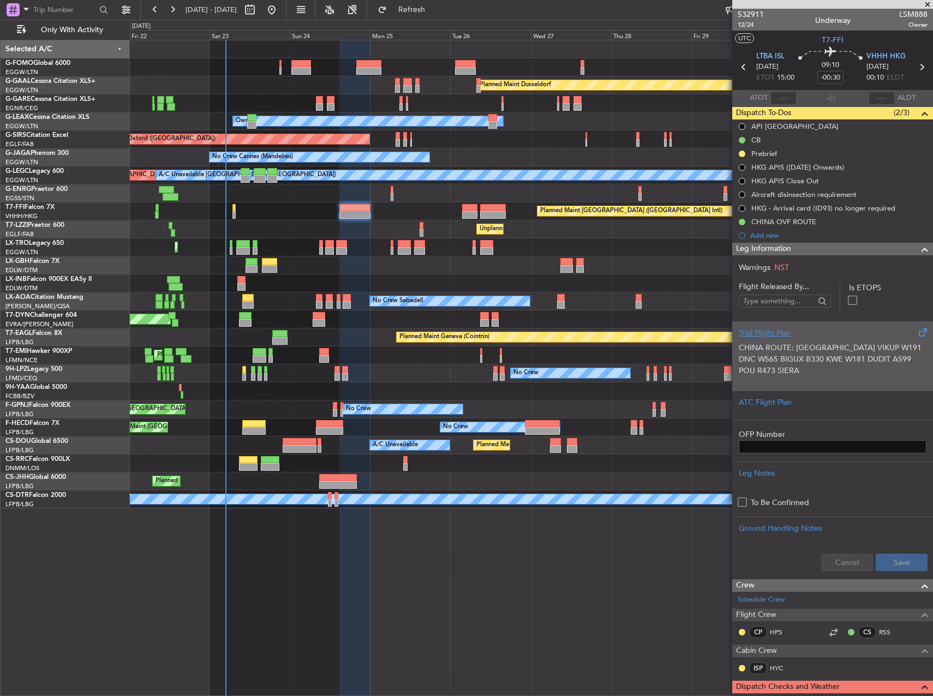
click at [797, 341] on div "CHINA ROUTE: KAMUD W186 SADAN W187 TUSLI W112 VIKUP W191 DNC W565 BIGUX B330 KW…" at bounding box center [833, 362] width 188 height 46
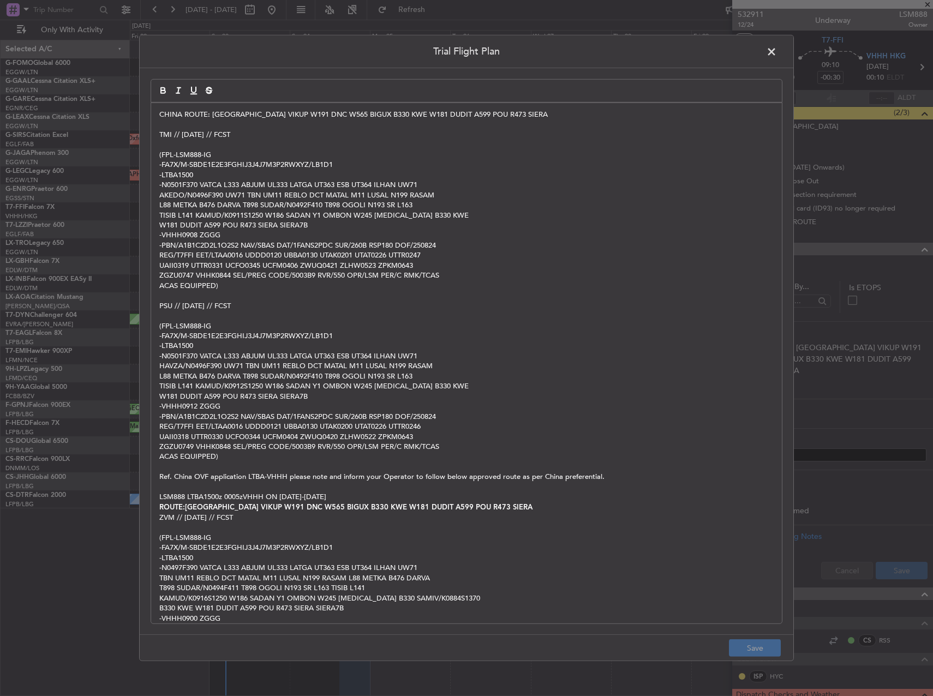
click at [777, 49] on span at bounding box center [777, 55] width 0 height 22
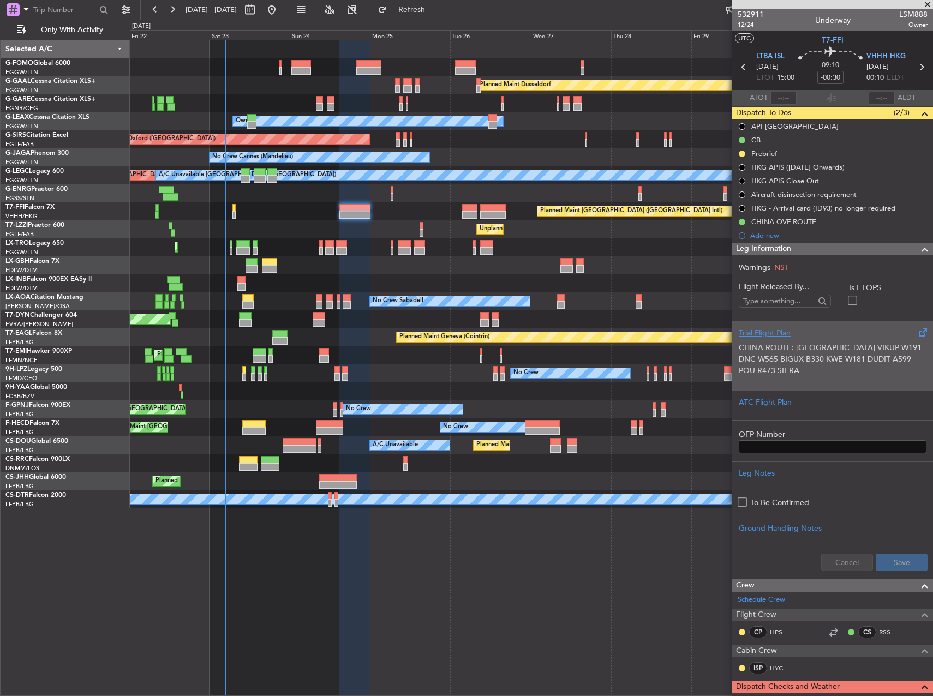
click at [756, 353] on p "CHINA ROUTE: [GEOGRAPHIC_DATA] VIKUP W191 DNC W565 BIGUX B330 KWE W181 DUDIT A5…" at bounding box center [833, 359] width 188 height 34
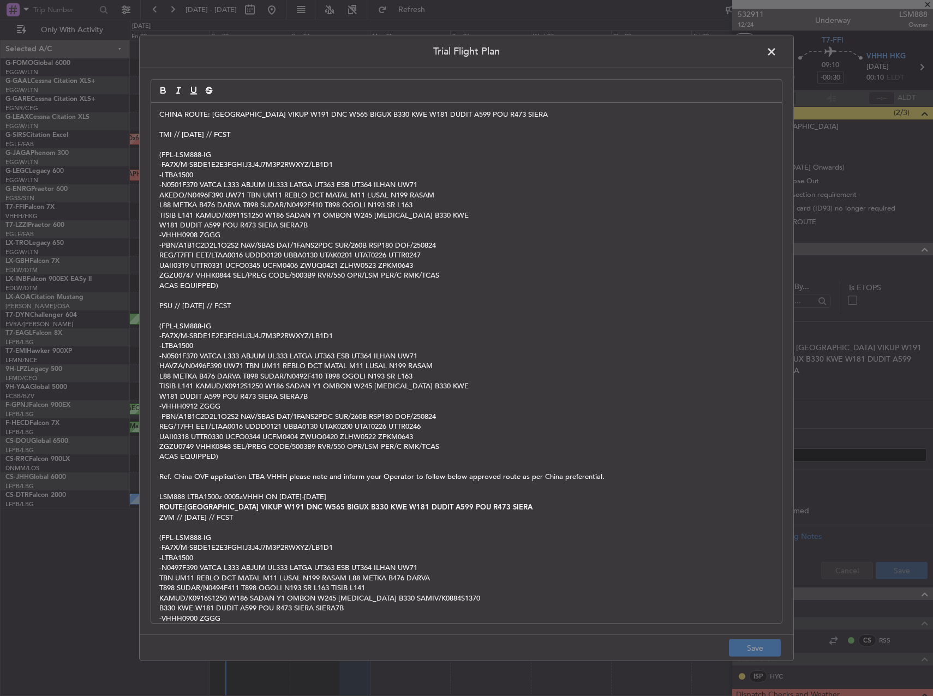
drag, startPoint x: 208, startPoint y: 128, endPoint x: 555, endPoint y: 123, distance: 347.0
click at [213, 127] on p at bounding box center [466, 124] width 614 height 10
click at [716, 123] on p at bounding box center [466, 124] width 614 height 10
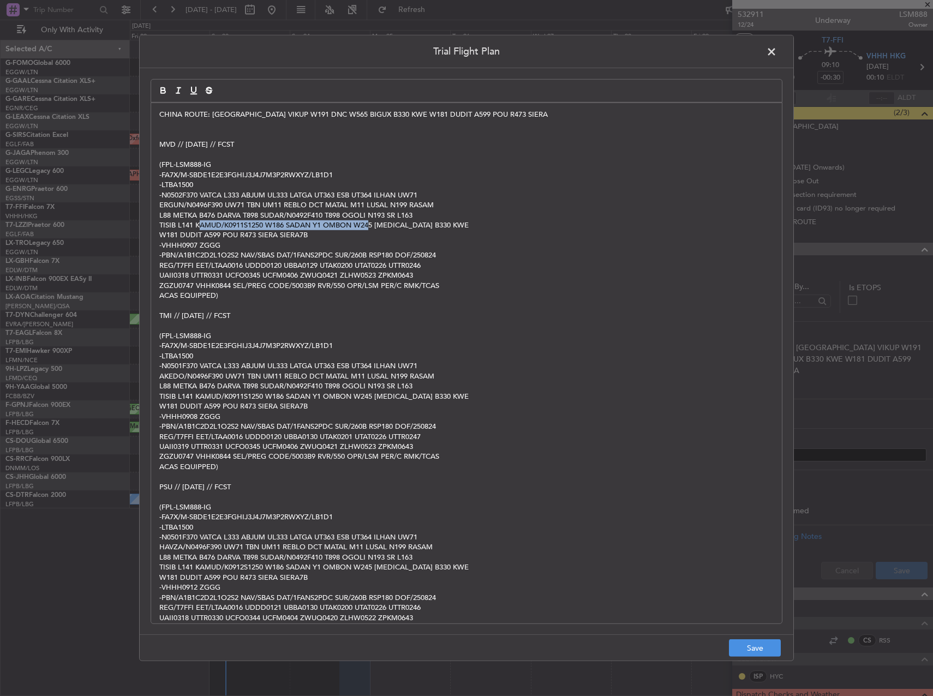
drag, startPoint x: 198, startPoint y: 229, endPoint x: 379, endPoint y: 219, distance: 180.8
click at [370, 222] on p "TISIB L141 KAMUD/K0911S1250 W186 SADAN Y1 OMBON W245 [MEDICAL_DATA] B330 KWE" at bounding box center [466, 225] width 614 height 10
drag, startPoint x: 499, startPoint y: 254, endPoint x: 579, endPoint y: 330, distance: 110.0
click at [494, 255] on p "-PBN/A1B1C2D2L1O2S2 NAV/SBAS DAT/1FANS2PDC SUR/260B RSP180 DOF/250824" at bounding box center [466, 255] width 614 height 10
click at [757, 640] on button "Save" at bounding box center [755, 647] width 52 height 17
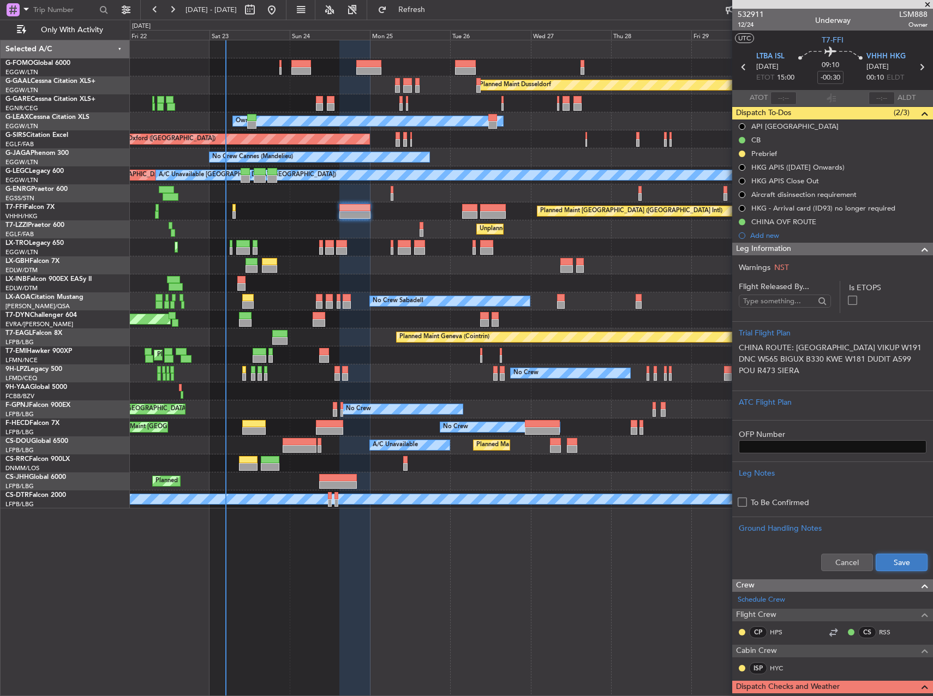
click at [896, 562] on button "Save" at bounding box center [902, 562] width 52 height 17
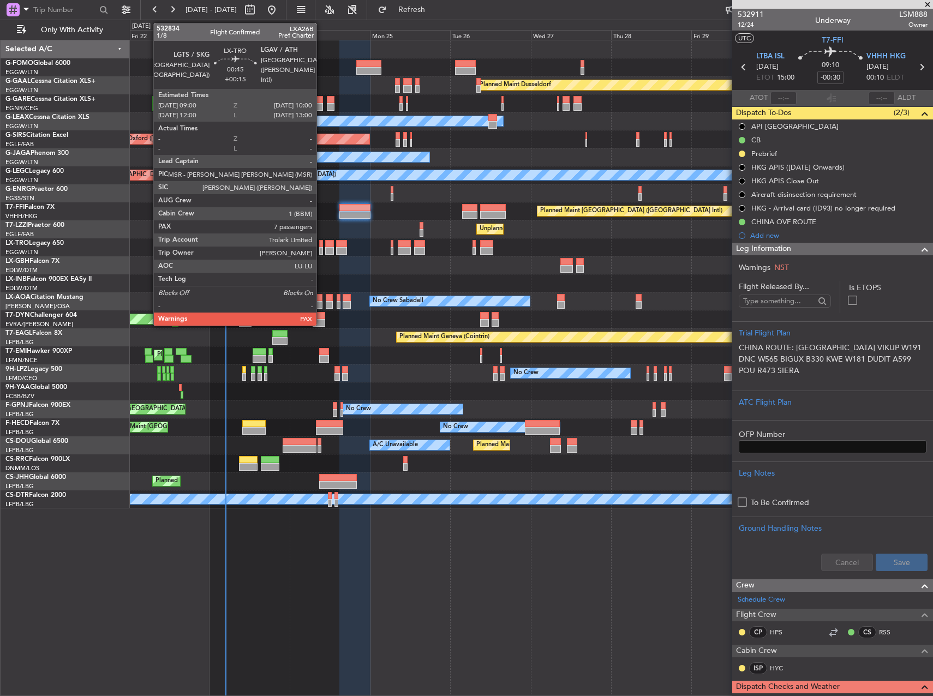
click at [322, 243] on div at bounding box center [321, 244] width 4 height 8
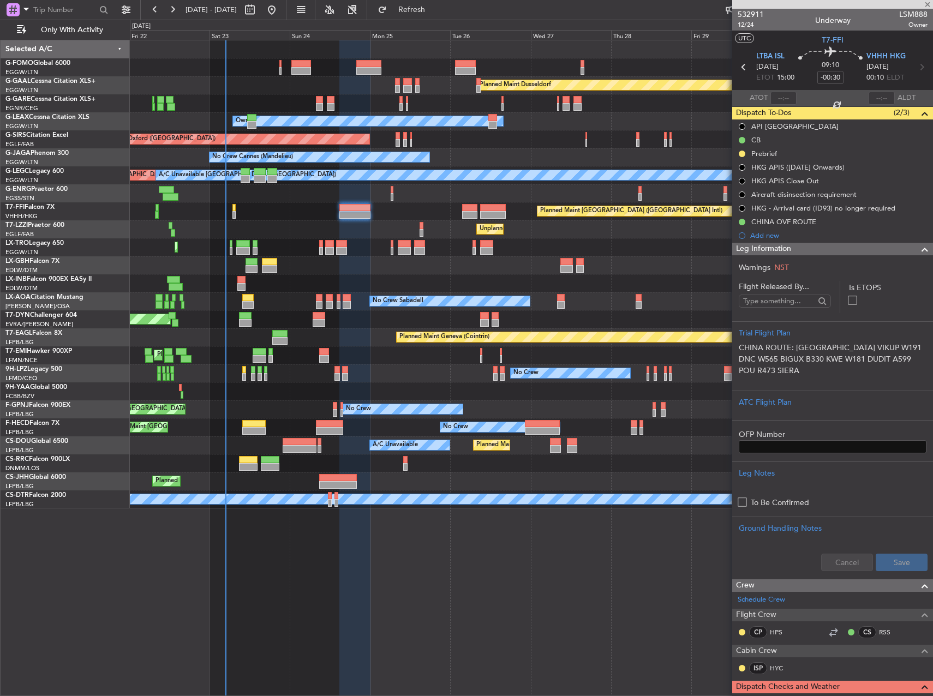
type input "+00:15"
type input "7"
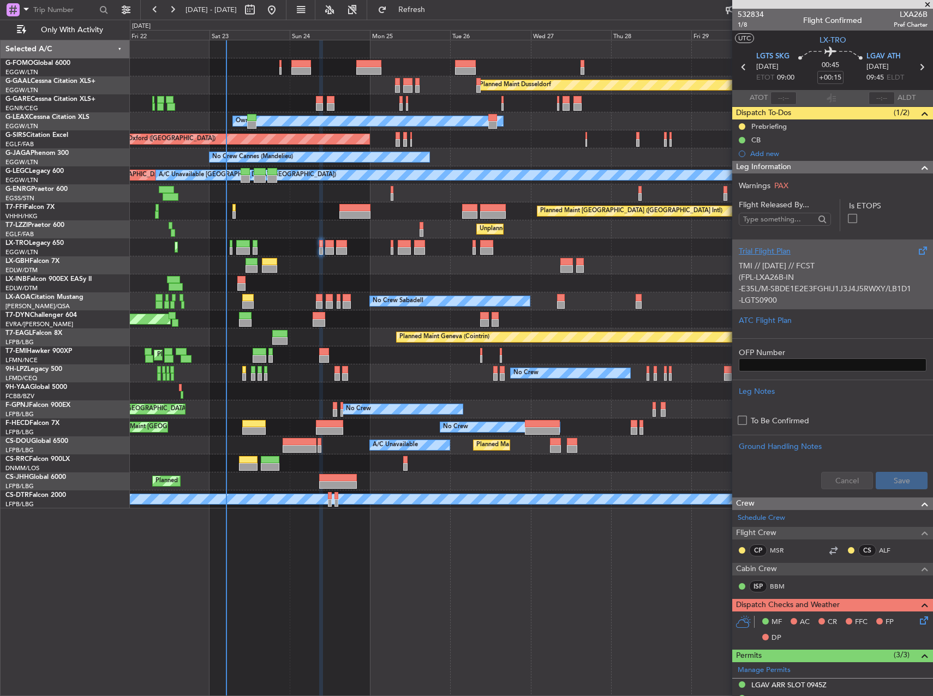
click at [761, 260] on div "TMI // [DATE] // FCST (FPL-LXA26B-IN -E35L/M-SBDE1E2E3FGHIJ1J3J4J5RWXY/LB1D1 -L…" at bounding box center [833, 280] width 188 height 46
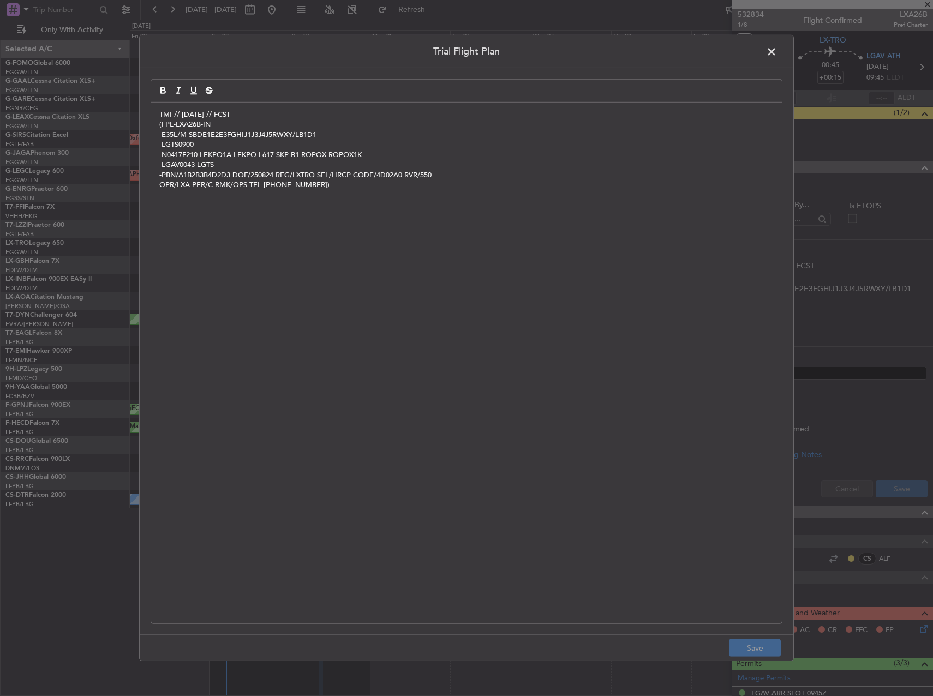
click at [157, 111] on div "TMI // [DATE] // FCST (FPL-LXA26B-IN -E35L/M-SBDE1E2E3FGHIJ1J3J4J5RWXY/LB1D1 -L…" at bounding box center [466, 363] width 631 height 520
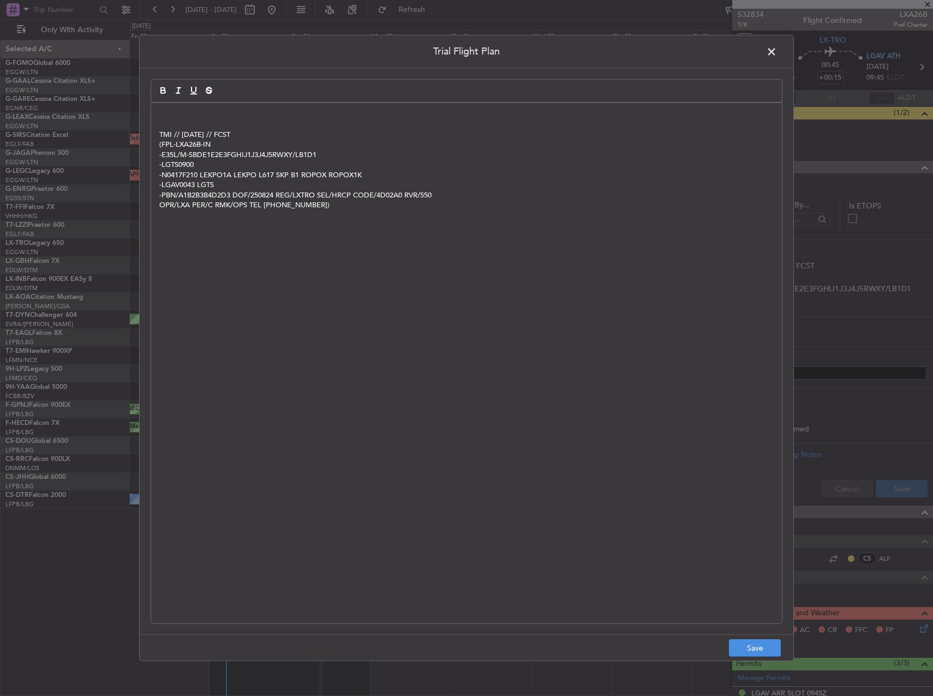
click at [169, 101] on div at bounding box center [467, 90] width 632 height 23
click at [171, 110] on p at bounding box center [466, 115] width 614 height 10
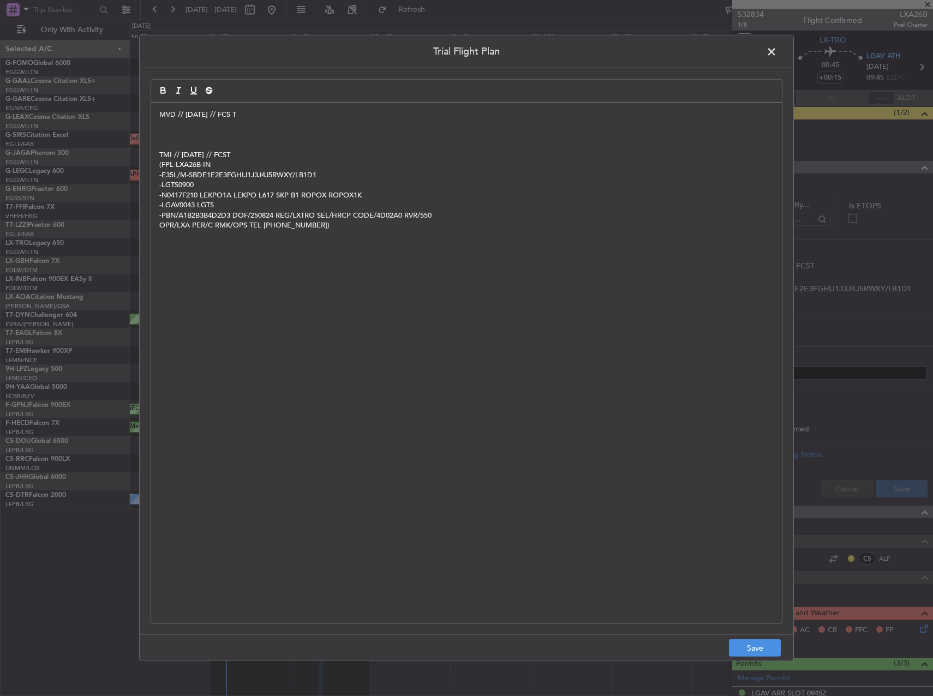
paste div
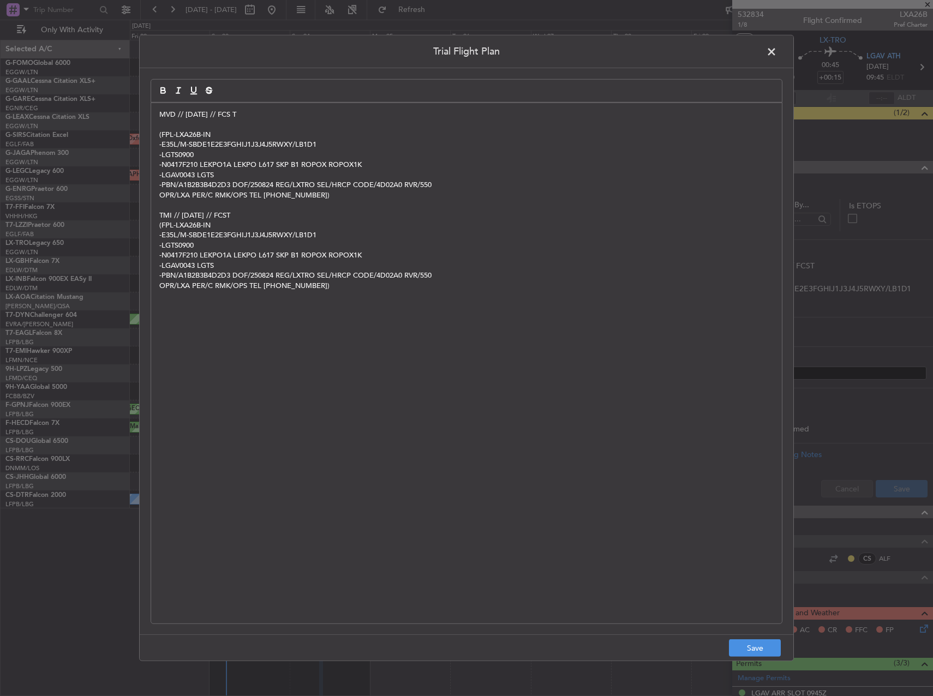
click at [771, 639] on footer "Save" at bounding box center [467, 647] width 654 height 26
drag, startPoint x: 760, startPoint y: 648, endPoint x: 787, endPoint y: 626, distance: 35.3
click at [759, 648] on button "Save" at bounding box center [755, 647] width 52 height 17
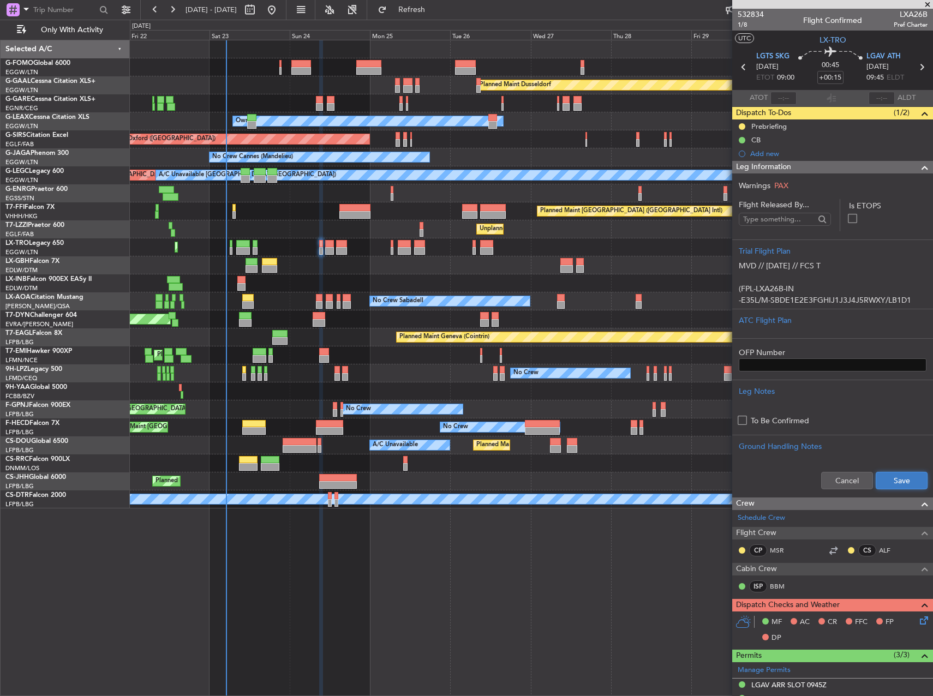
click at [888, 476] on button "Save" at bounding box center [902, 480] width 52 height 17
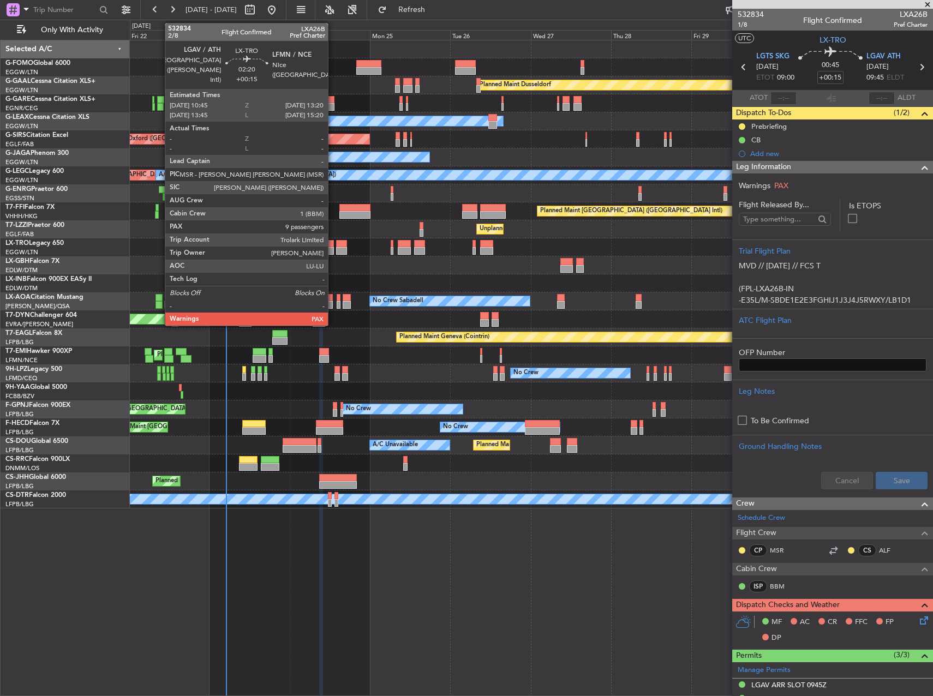
click at [333, 245] on div at bounding box center [329, 244] width 9 height 8
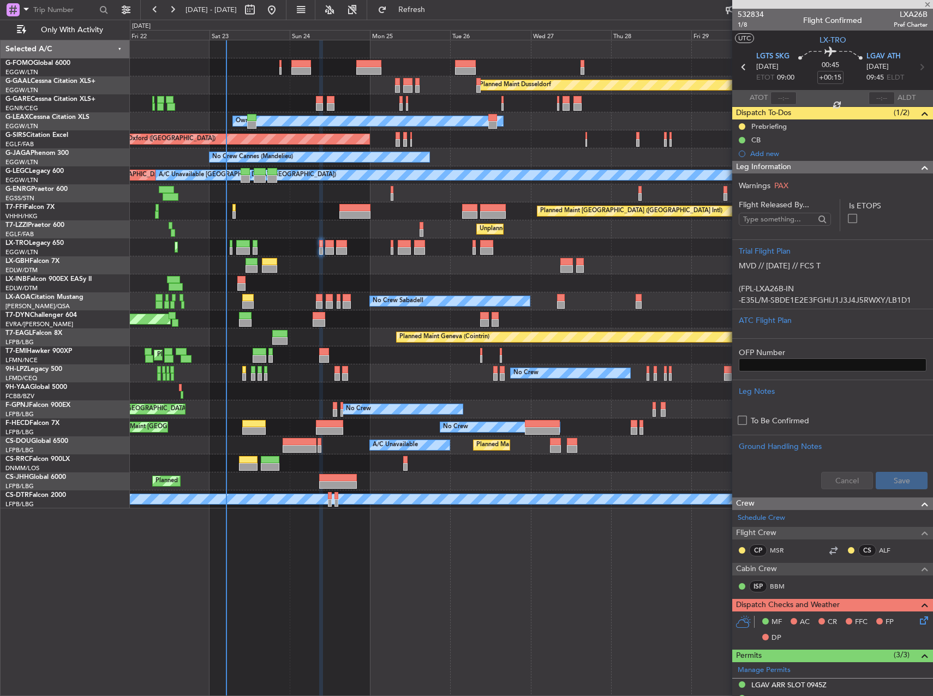
type input "9"
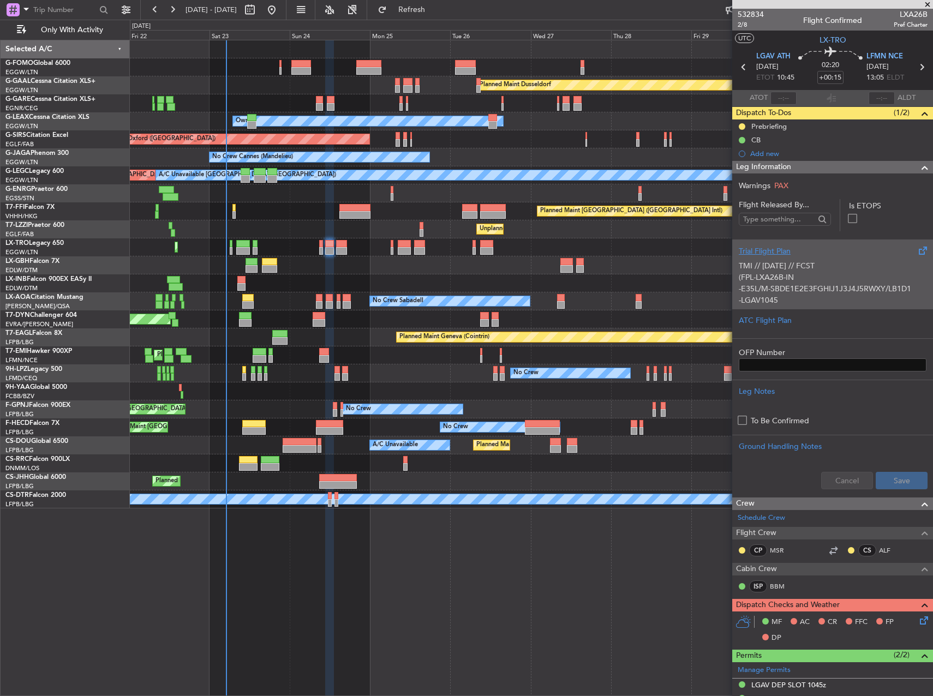
click at [751, 260] on div "TMI // [DATE] // FCST (FPL-LXA26B-IN -E35L/M-SBDE1E2E3FGHIJ1J3J4J5RWXY/LB1D1 -L…" at bounding box center [833, 280] width 188 height 46
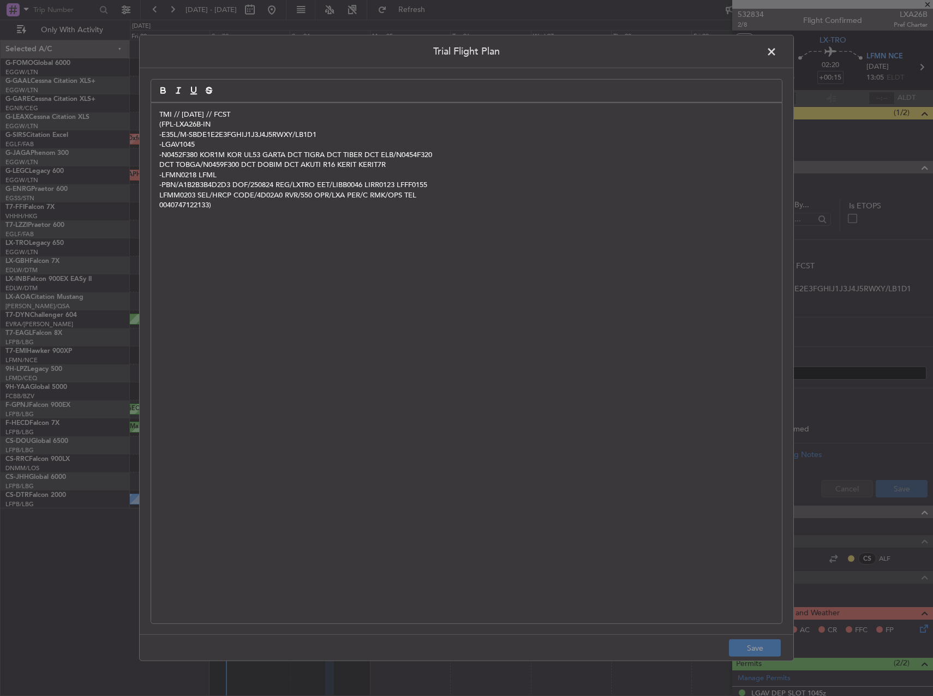
click at [155, 107] on div "TMI // [DATE] // FCST (FPL-LXA26B-IN -E35L/M-SBDE1E2E3FGHIJ1J3J4J5RWXY/LB1D1 -L…" at bounding box center [466, 363] width 631 height 520
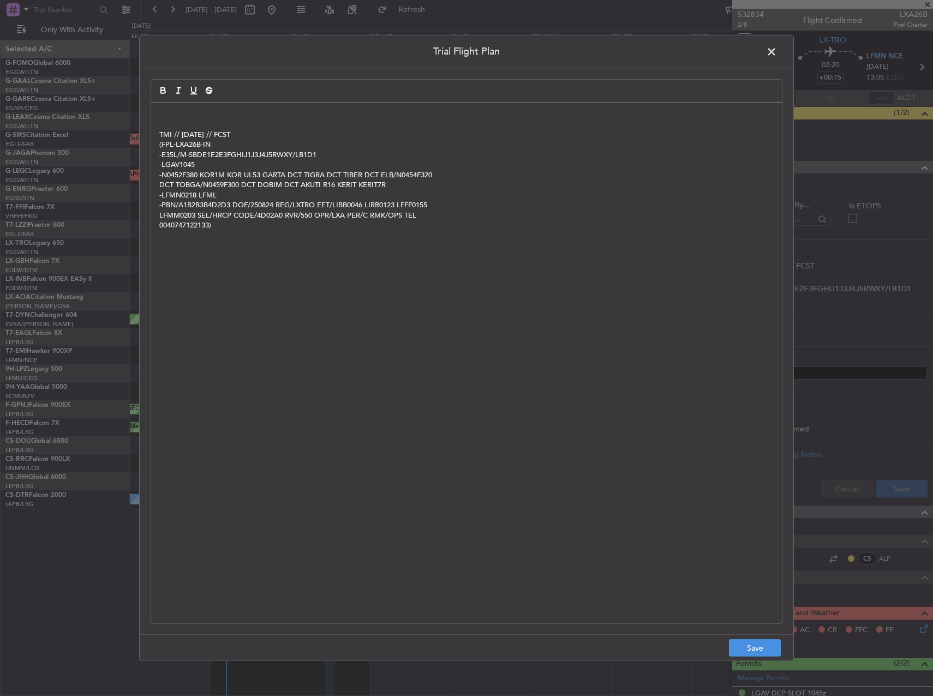
click at [159, 109] on div "TMI // [DATE] // FCST (FPL-LXA26B-IN -E35L/M-SBDE1E2E3FGHIJ1J3J4J5RWXY/LB1D1 -L…" at bounding box center [466, 363] width 631 height 520
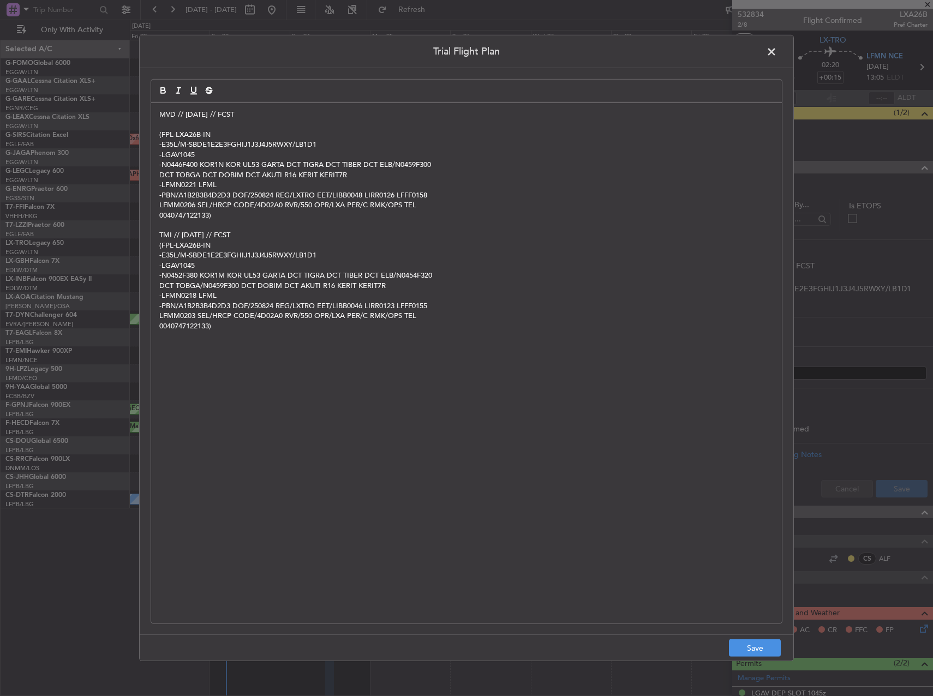
click at [724, 632] on div "Trial Flight Plan MVD // [DATE] // FCST (FPL-LXA26B-IN -E35L/M-SBDE1E2E3FGHIJ1J…" at bounding box center [466, 348] width 655 height 626
click at [741, 648] on button "Save" at bounding box center [755, 647] width 52 height 17
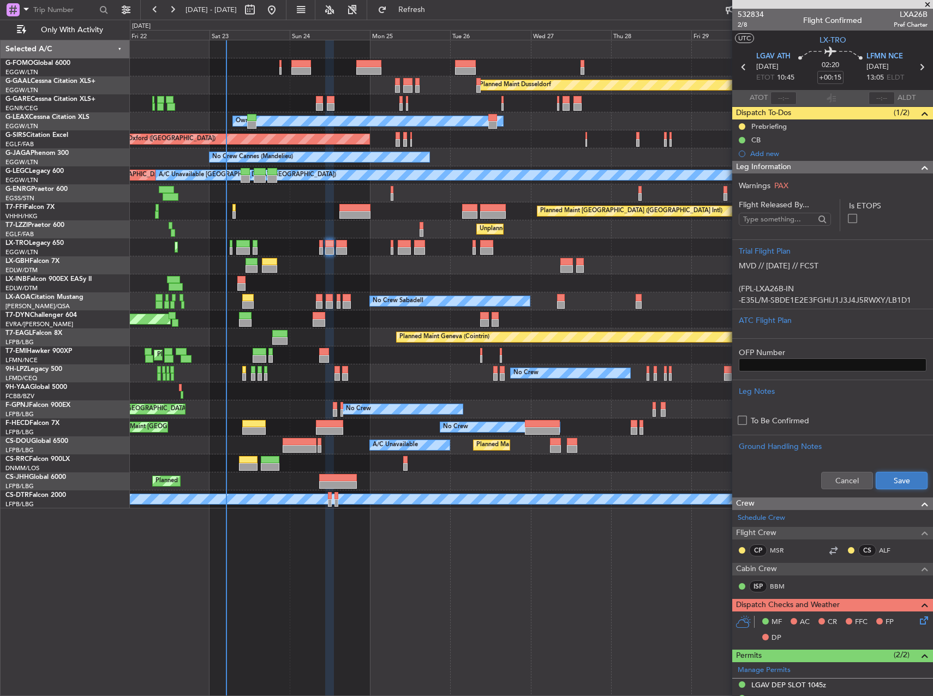
click at [904, 484] on button "Save" at bounding box center [902, 480] width 52 height 17
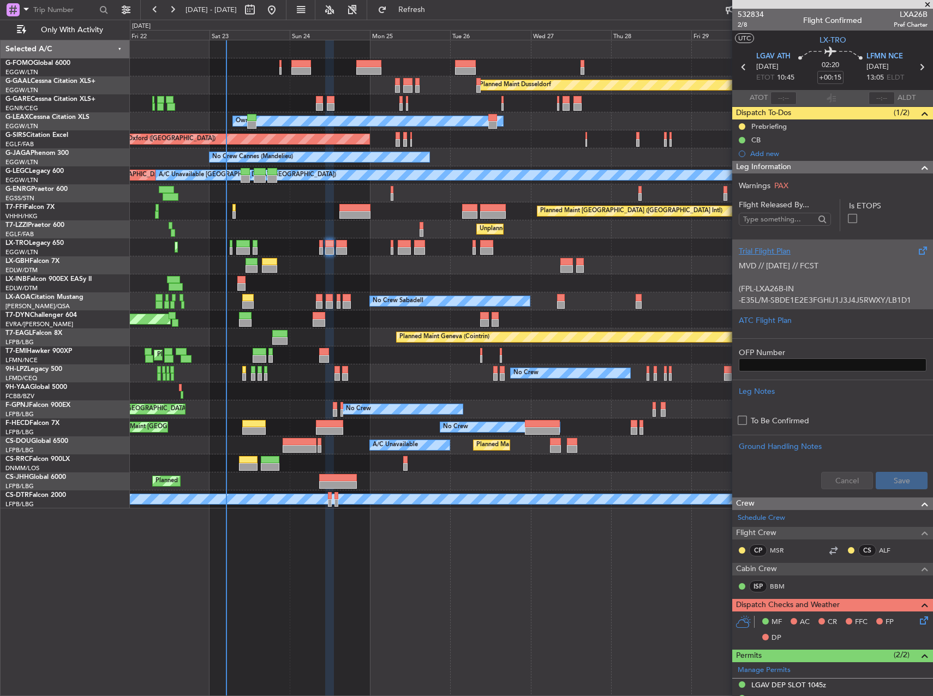
click at [758, 259] on div "MVD // [DATE] // FCST (FPL-LXA26B-IN -E35L/M-SBDE1E2E3FGHIJ1J3J4J5RWXY/LB1D1 -L…" at bounding box center [833, 280] width 188 height 46
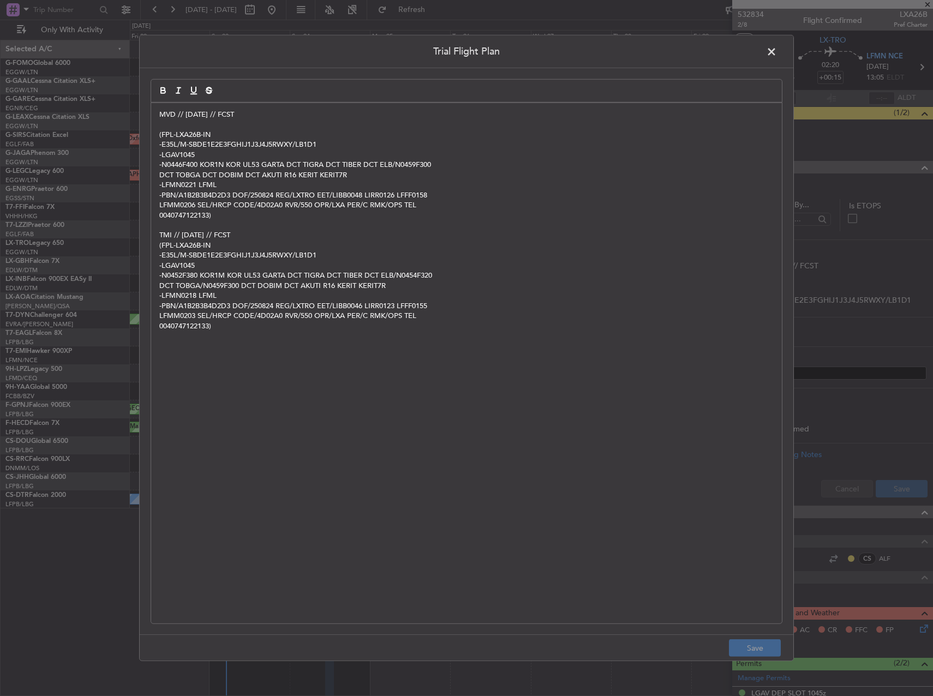
click at [777, 53] on span at bounding box center [777, 55] width 0 height 22
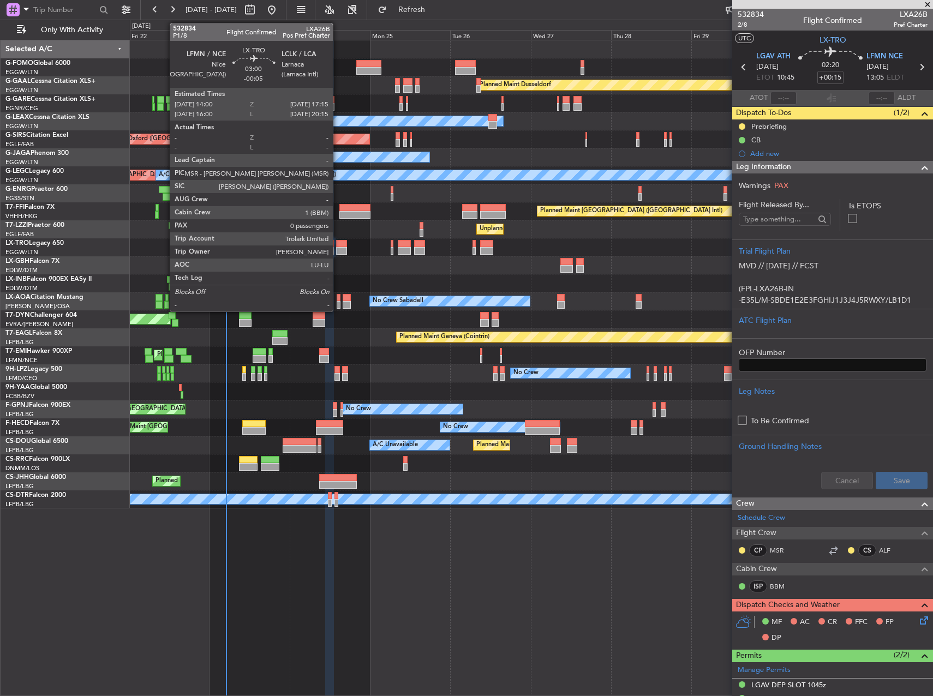
click at [338, 249] on div at bounding box center [341, 251] width 11 height 8
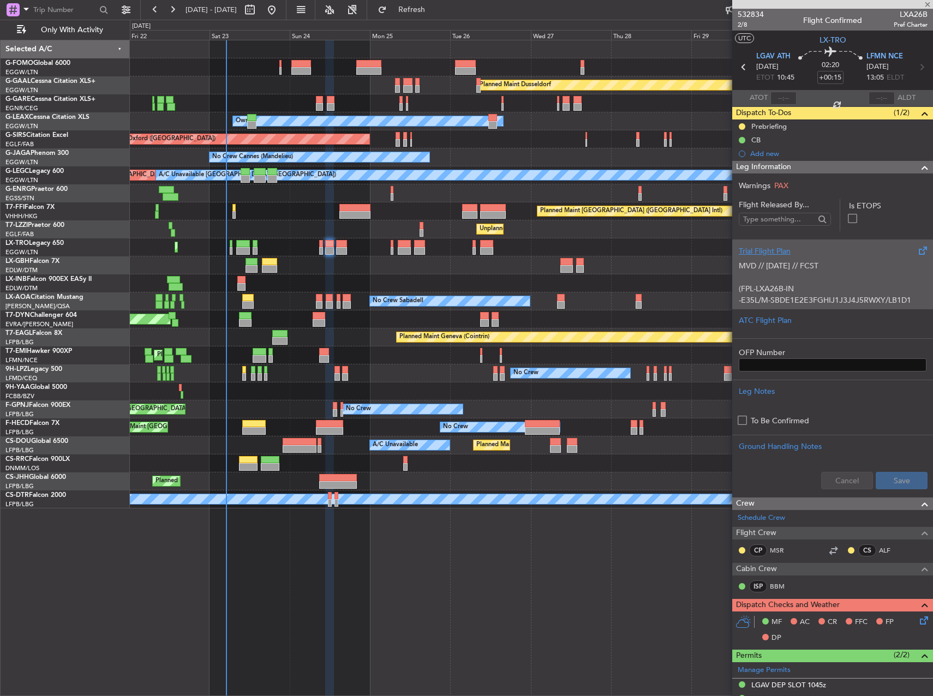
type input "-00:05"
type input "0"
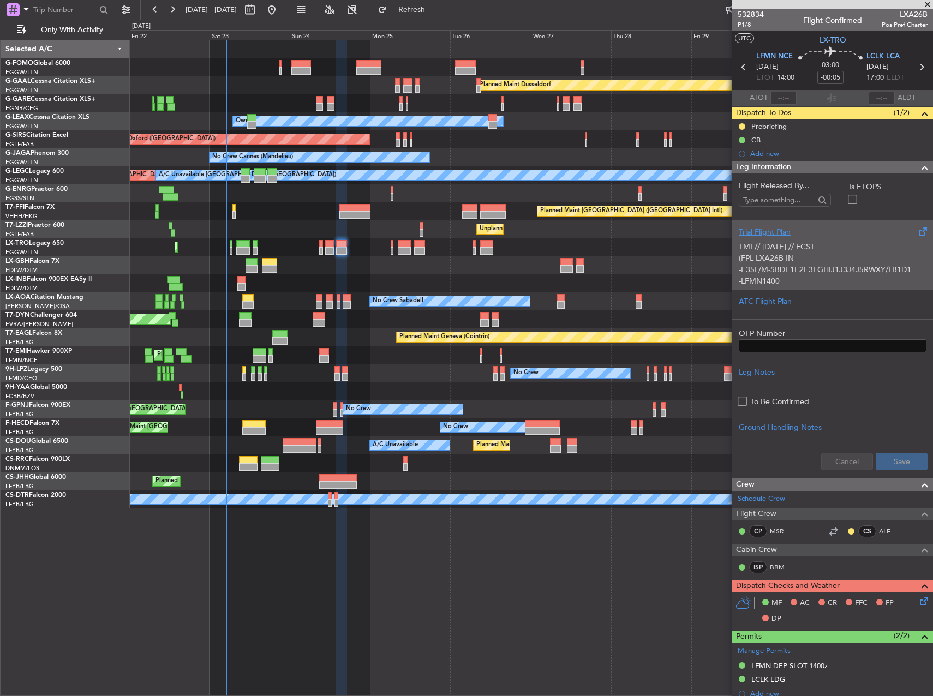
click at [765, 252] on div "TMI // [DATE] // FCST (FPL-LXA26B-IN -E35L/M-SBDE1E2E3FGHIJ1J3J4J5RWXY/LB1D1 -L…" at bounding box center [833, 261] width 188 height 46
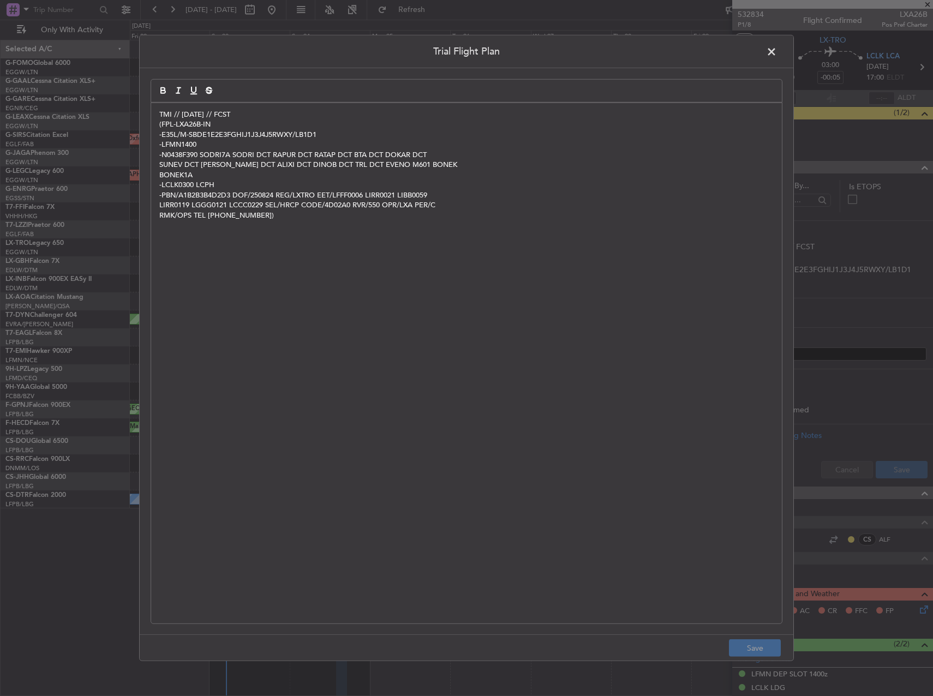
drag, startPoint x: 156, startPoint y: 111, endPoint x: 167, endPoint y: 119, distance: 14.1
click at [156, 111] on div "TMI // [DATE] // FCST (FPL-LXA26B-IN -E35L/M-SBDE1E2E3FGHIJ1J3J4J5RWXY/LB1D1 -L…" at bounding box center [466, 363] width 631 height 520
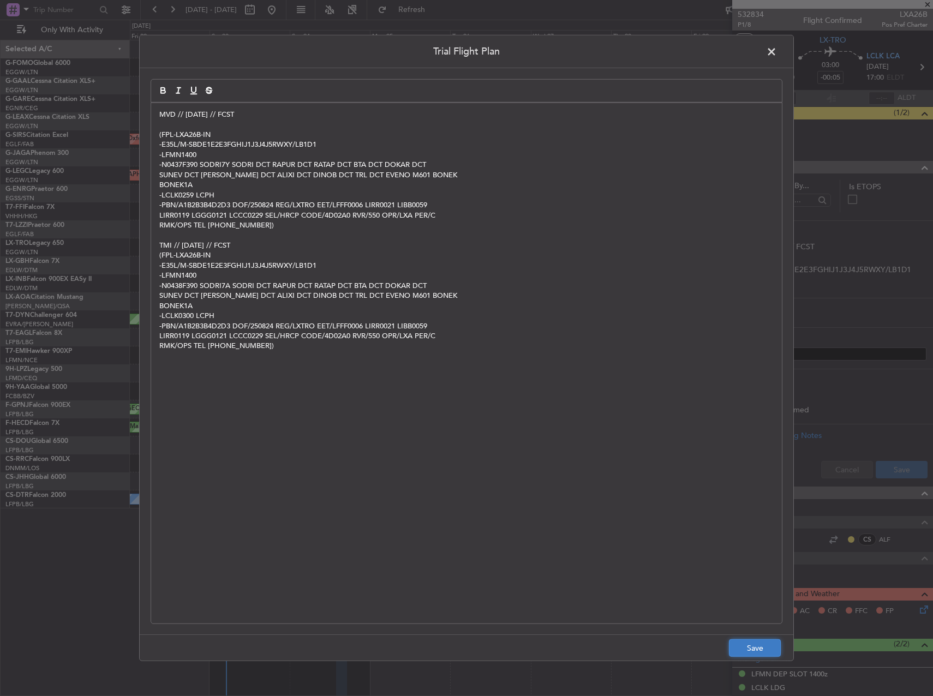
click at [745, 650] on button "Save" at bounding box center [755, 647] width 52 height 17
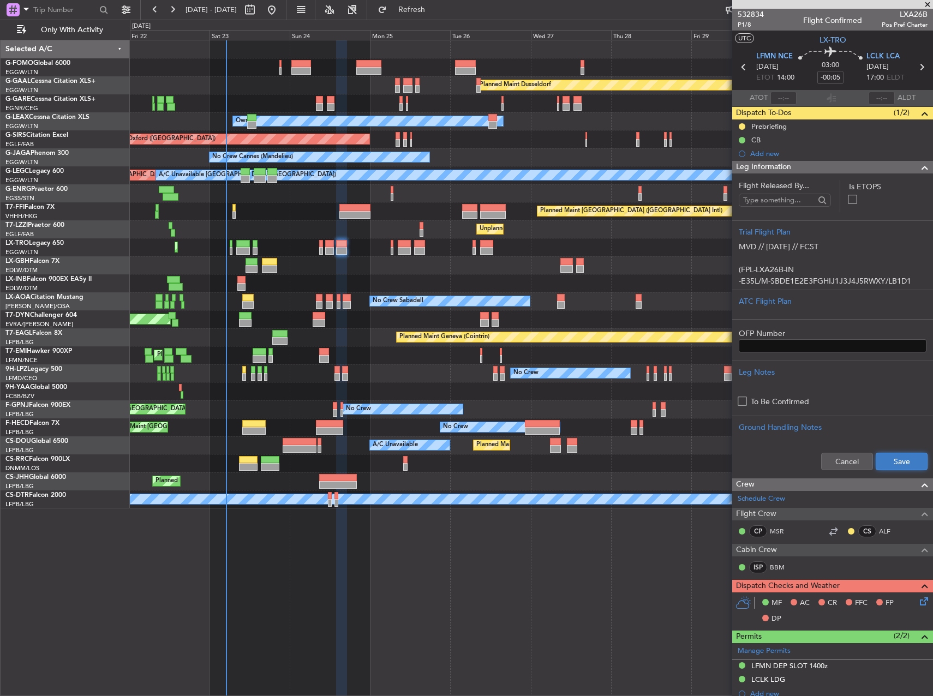
click at [897, 458] on button "Save" at bounding box center [902, 461] width 52 height 17
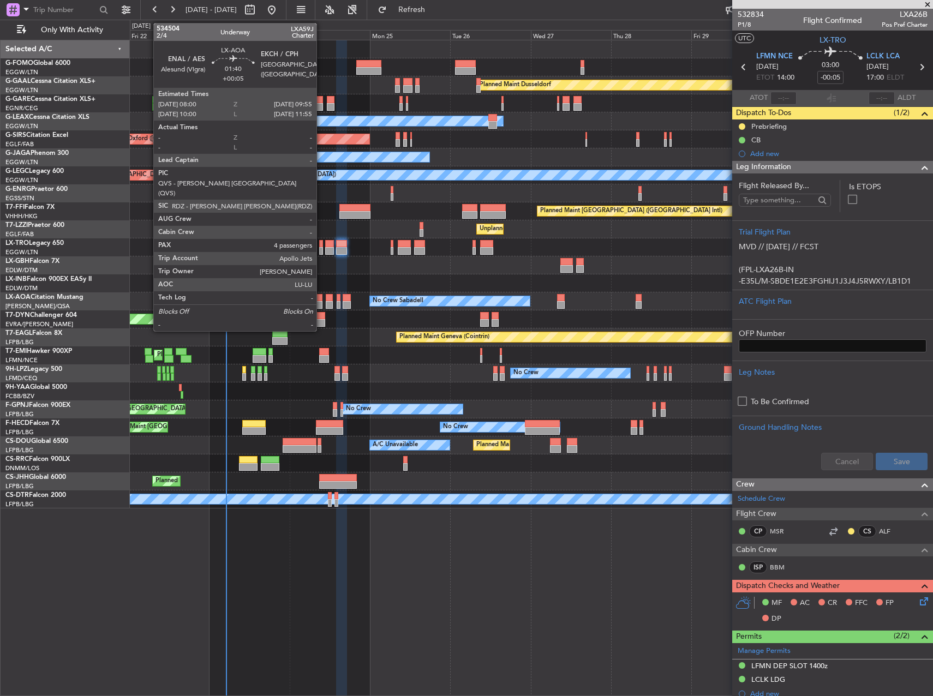
click at [321, 298] on div at bounding box center [319, 298] width 7 height 8
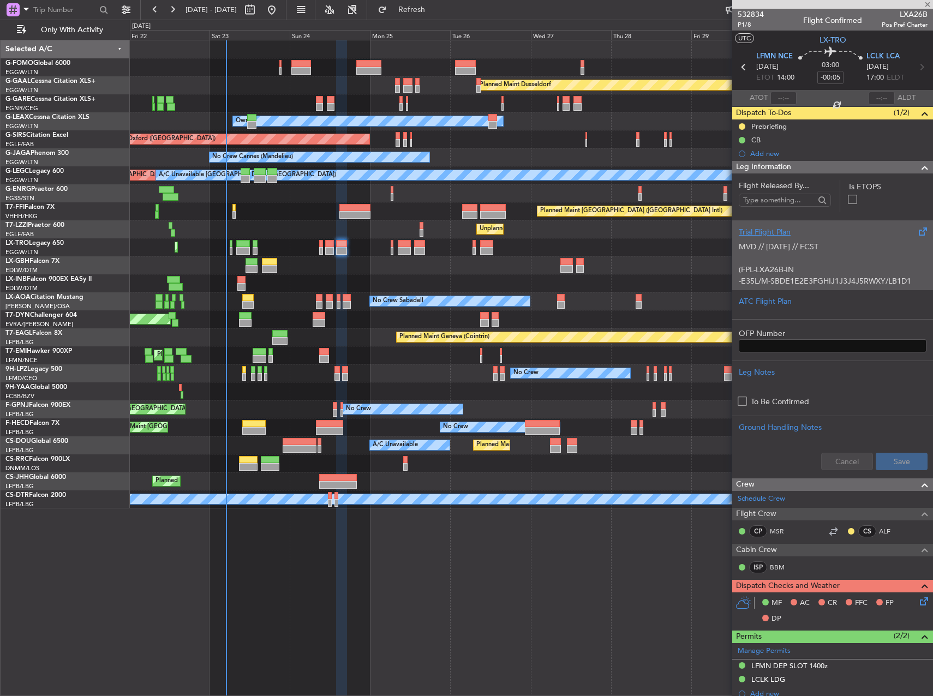
type input "+00:05"
type input "4"
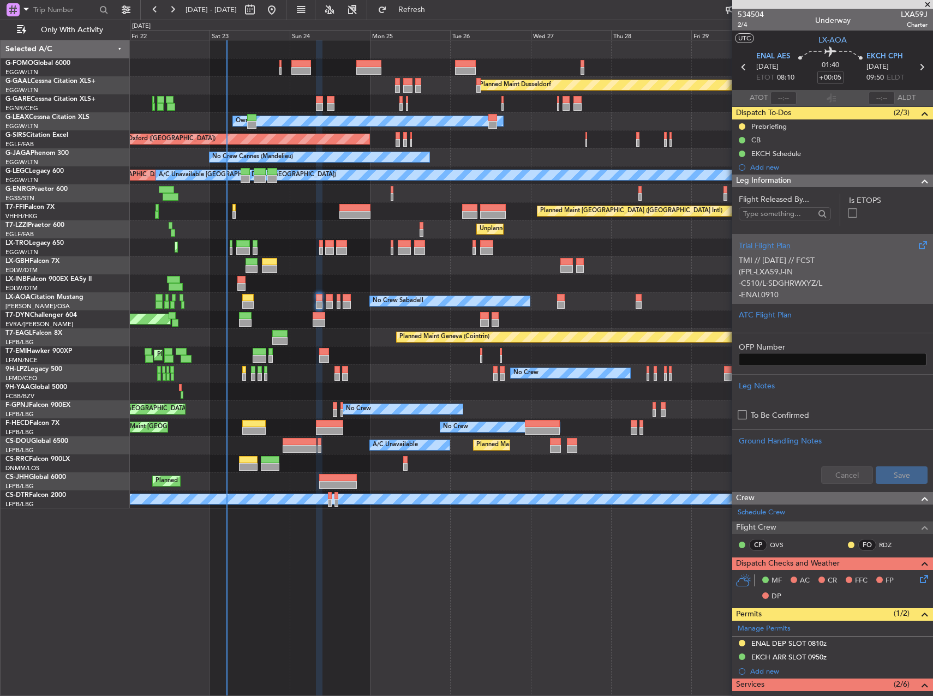
click at [821, 287] on p "TMI // [DATE] // FCST (FPL-LXA59J-IN -C510/L-SDGHRWXYZ/L -ENAL0910 -N0311F390 D…" at bounding box center [833, 329] width 188 height 149
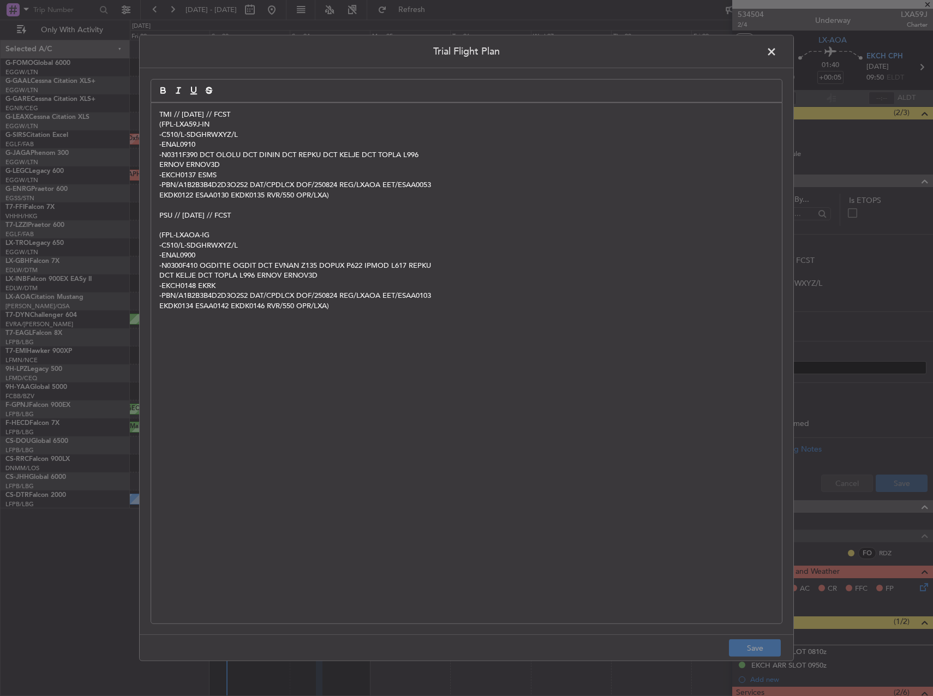
click at [161, 117] on p "TMI // [DATE] // FCST" at bounding box center [466, 115] width 614 height 10
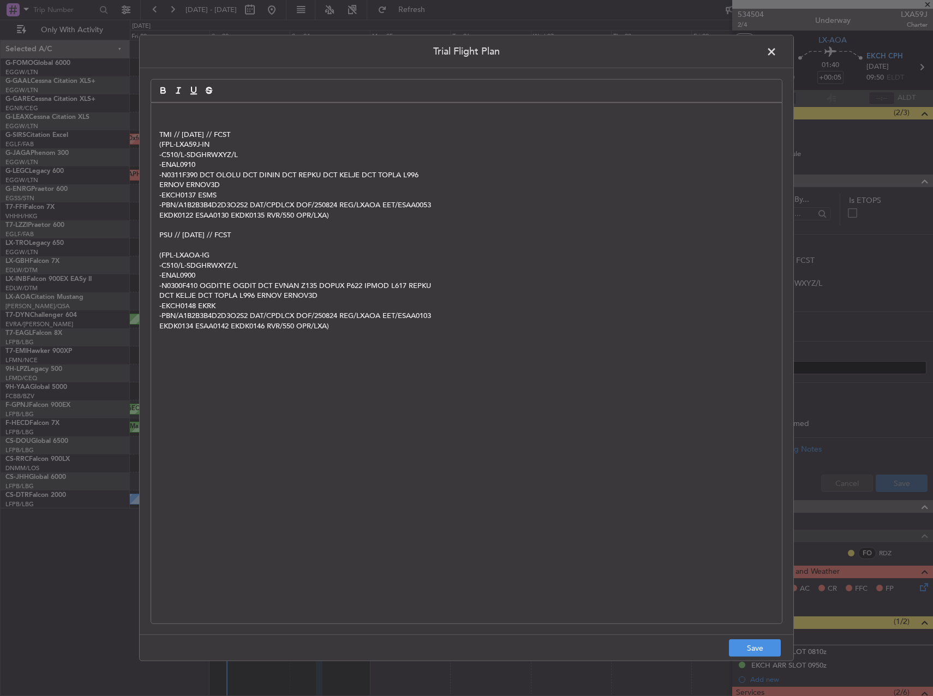
click at [214, 88] on button "button" at bounding box center [208, 90] width 15 height 13
click at [217, 111] on p at bounding box center [466, 115] width 614 height 10
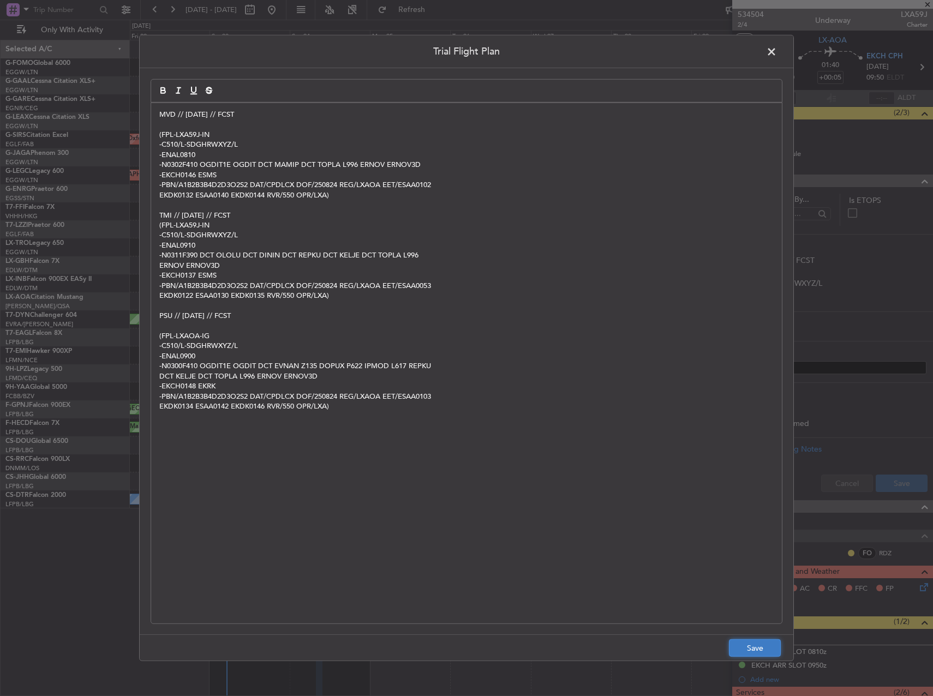
click at [754, 639] on button "Save" at bounding box center [755, 647] width 52 height 17
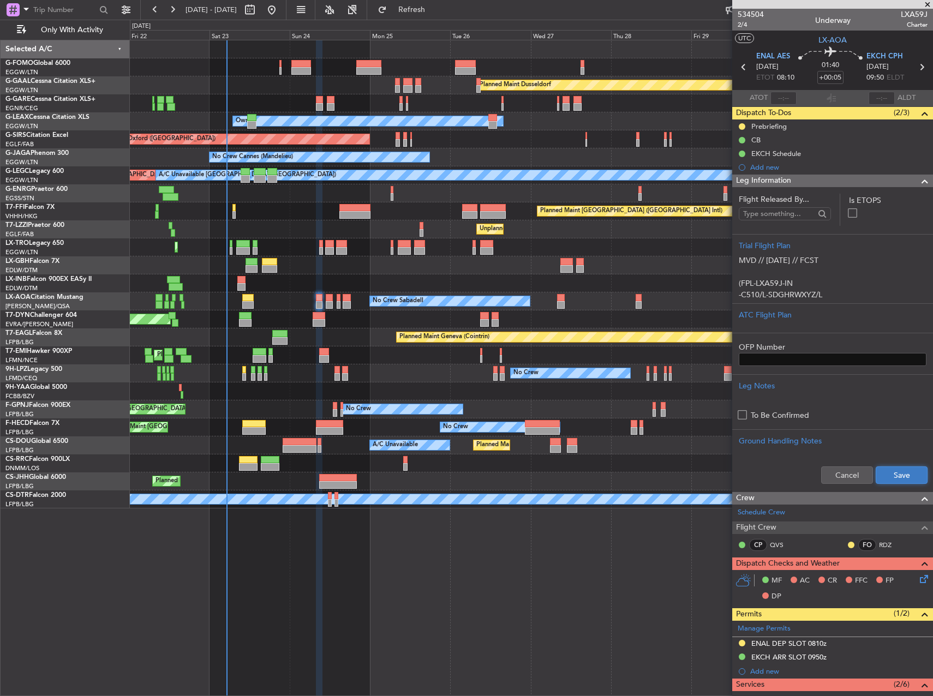
click at [896, 479] on button "Save" at bounding box center [902, 474] width 52 height 17
click at [836, 77] on input "+00:05" at bounding box center [830, 77] width 26 height 13
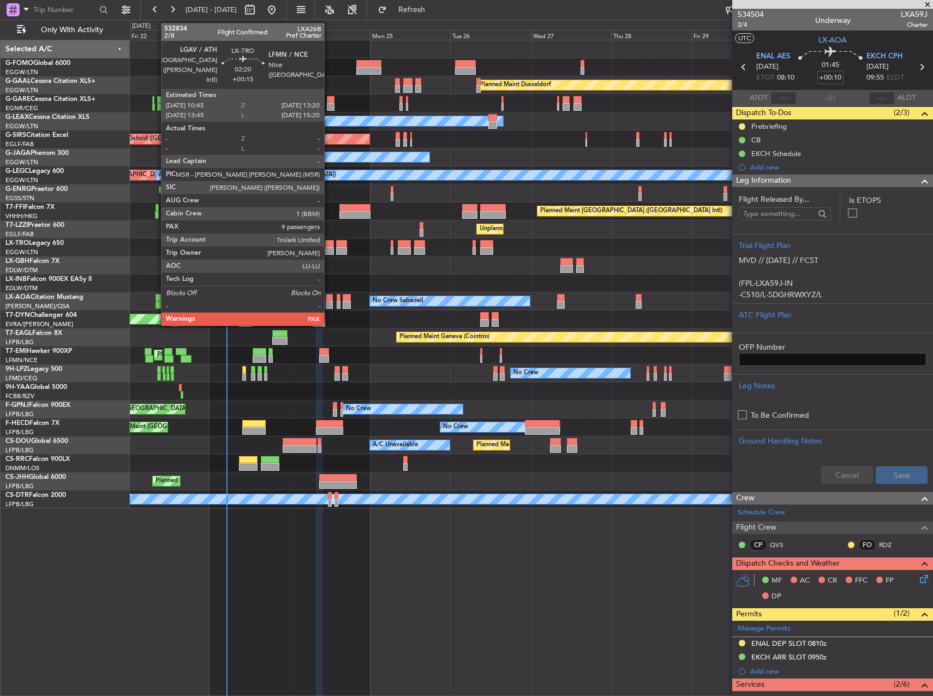
click at [331, 245] on div at bounding box center [329, 244] width 9 height 8
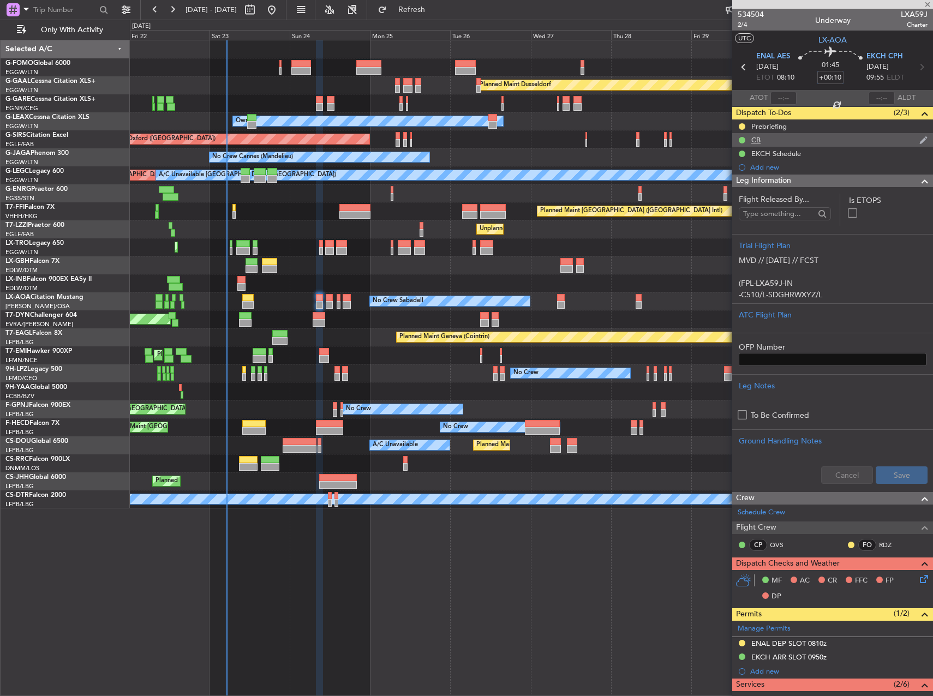
type input "+00:15"
type input "9"
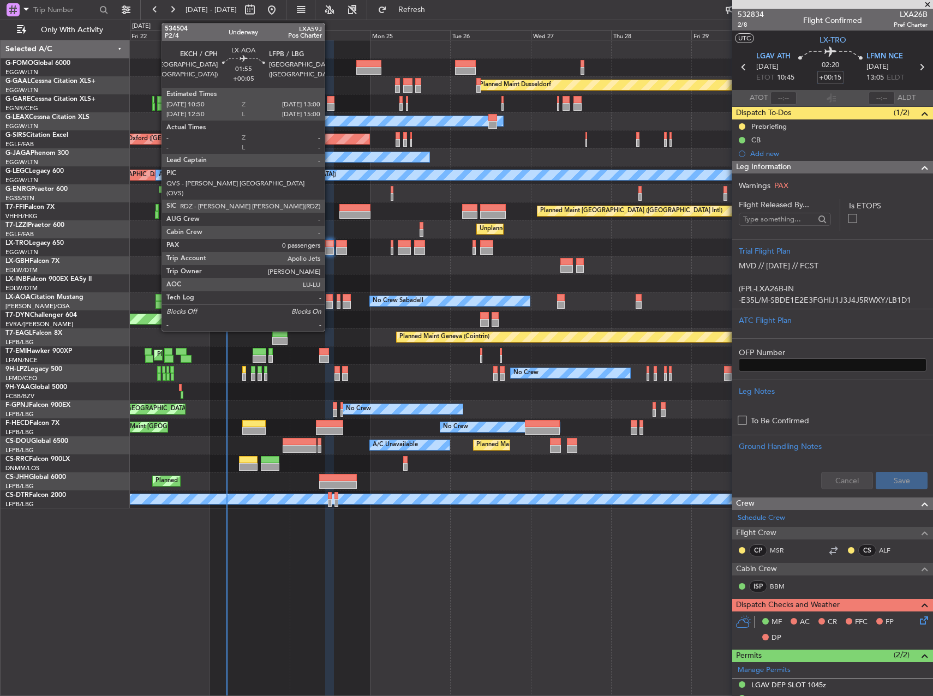
click at [330, 301] on div at bounding box center [330, 298] width 8 height 8
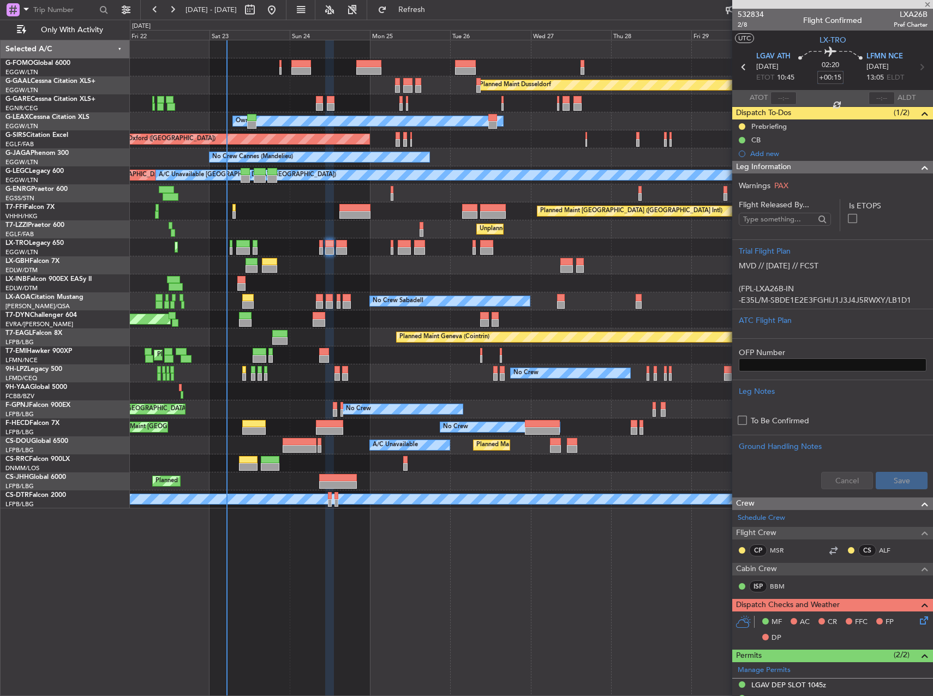
type input "+00:05"
type input "0"
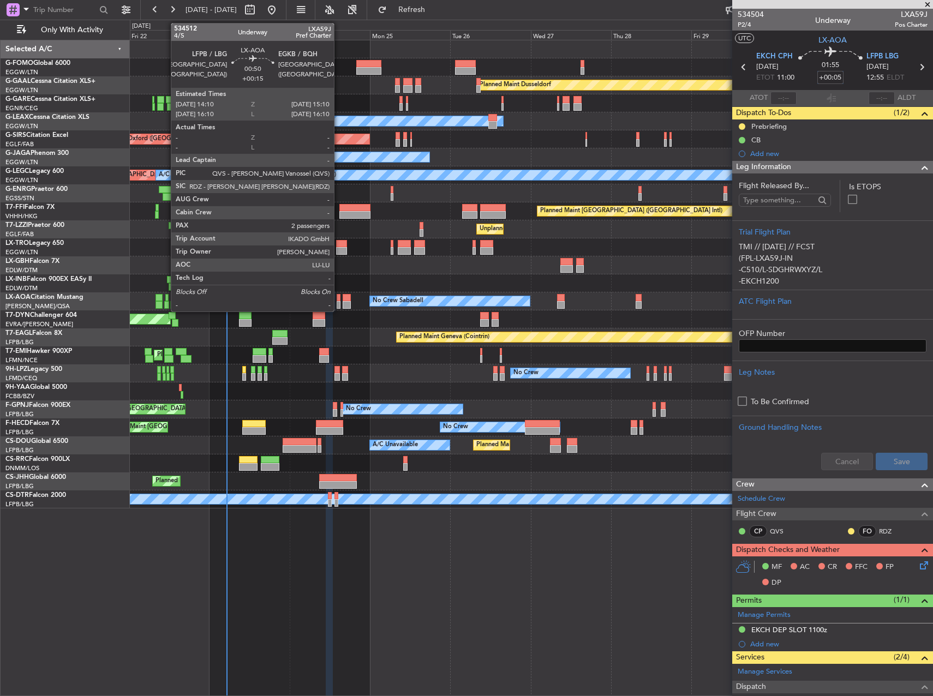
click at [339, 298] on div at bounding box center [339, 298] width 4 height 8
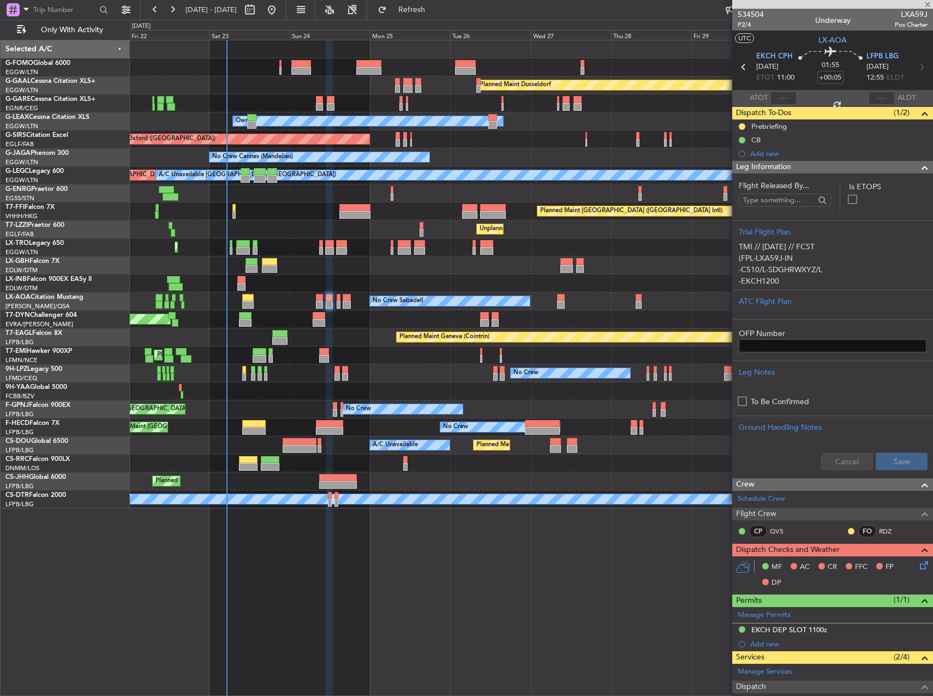
type input "+00:15"
type input "2"
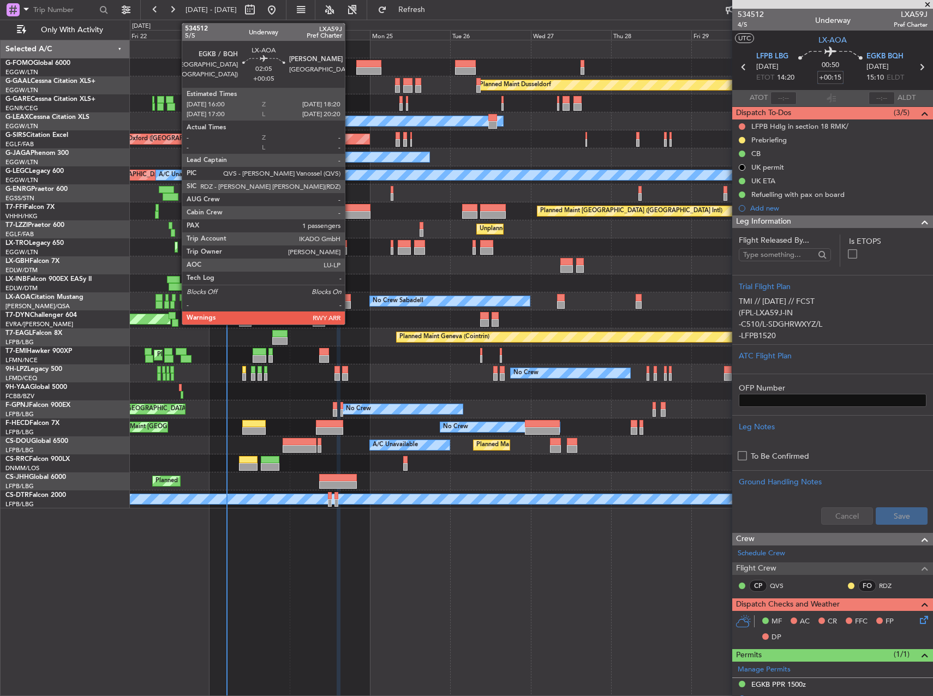
click at [349, 298] on div at bounding box center [347, 298] width 8 height 8
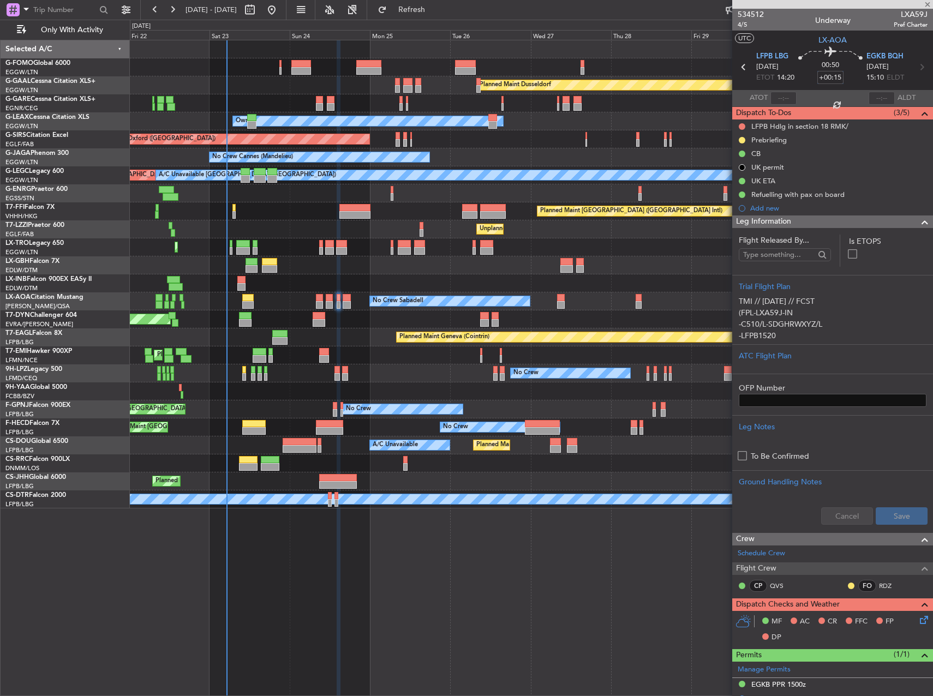
type input "+00:05"
type input "1"
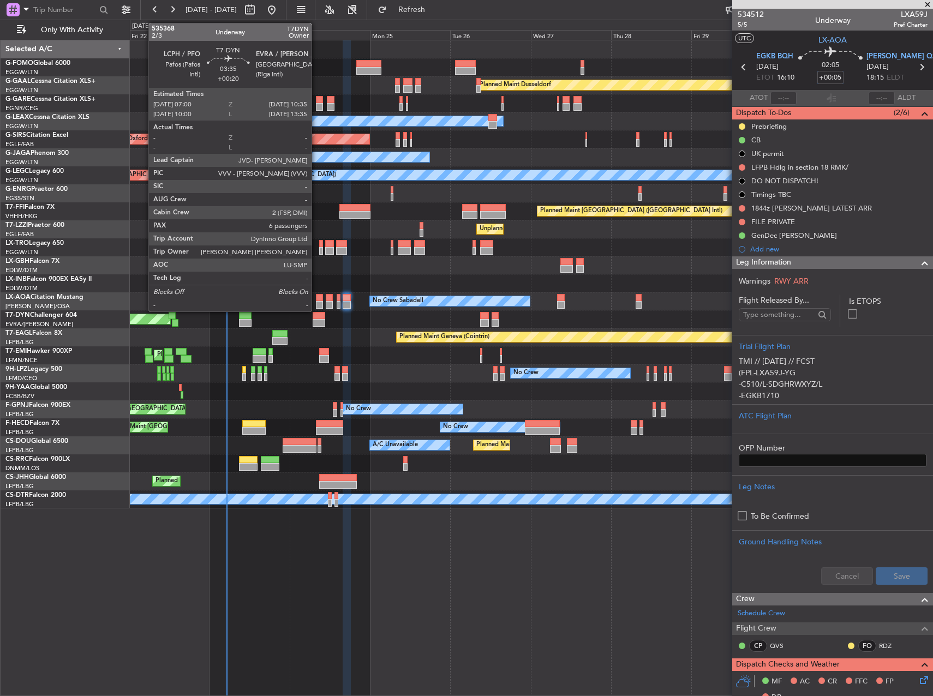
click at [316, 320] on div at bounding box center [319, 323] width 12 height 8
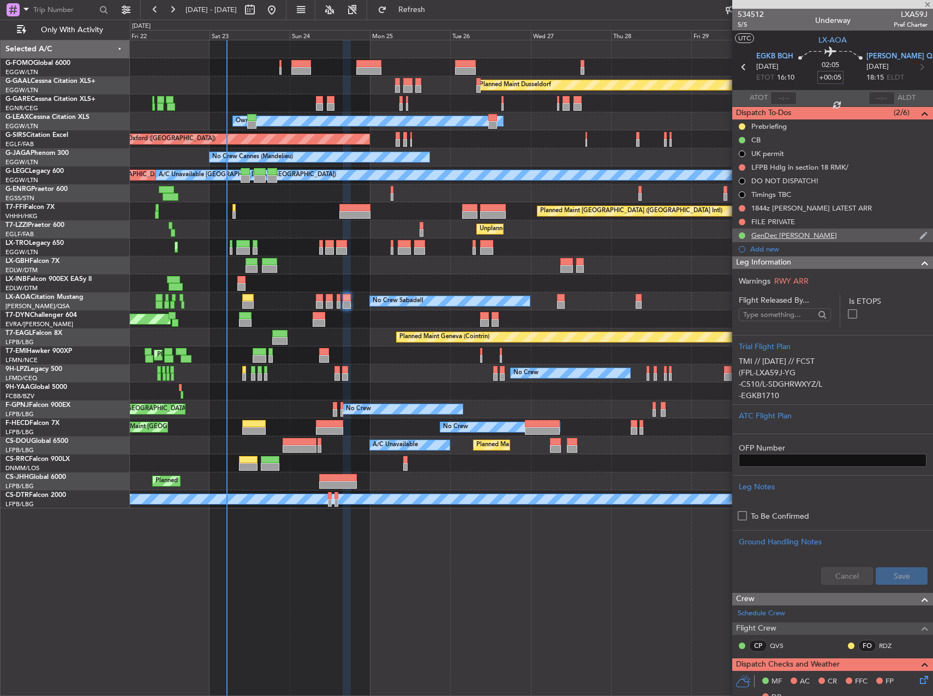
type input "+00:20"
type input "6"
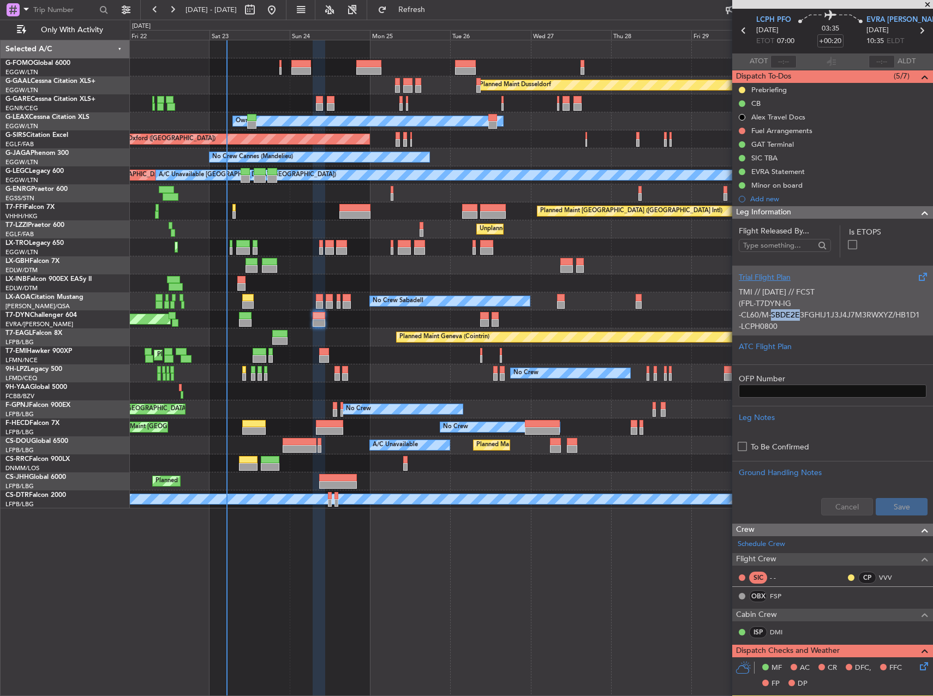
click at [765, 309] on p "TMI // 22AUG // FCST (FPL-T7DYN-IG -CL60/M-SBDE2E3FGHIJ1J3J4J7M3RWXYZ/HB1D1 -LC…" at bounding box center [833, 395] width 188 height 218
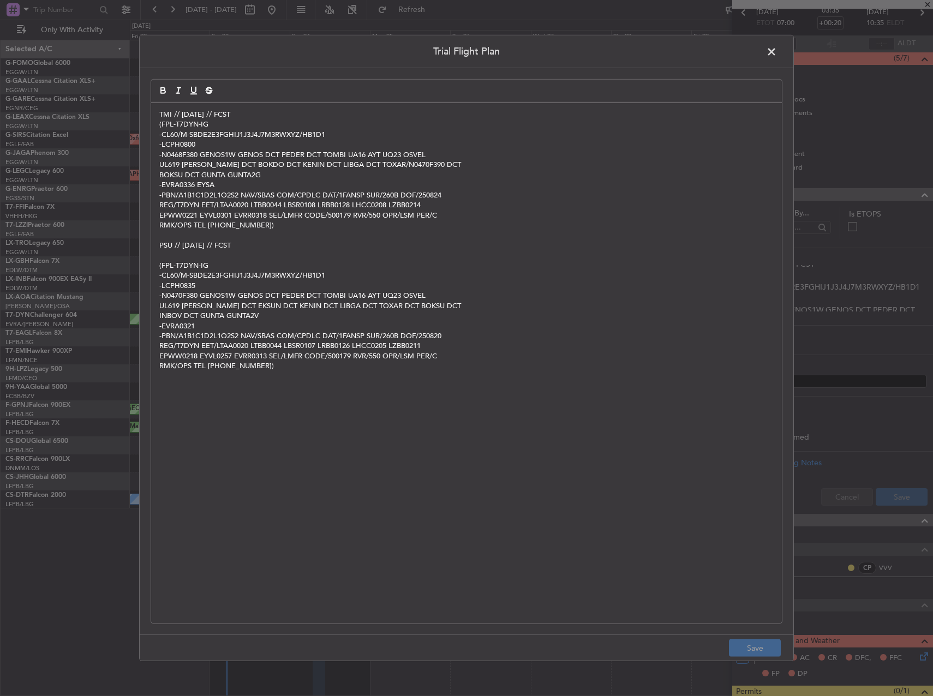
click at [156, 117] on div "TMI // 22AUG // FCST (FPL-T7DYN-IG -CL60/M-SBDE2E3FGHIJ1J3J4J7M3RWXYZ/HB1D1 -LC…" at bounding box center [466, 363] width 631 height 520
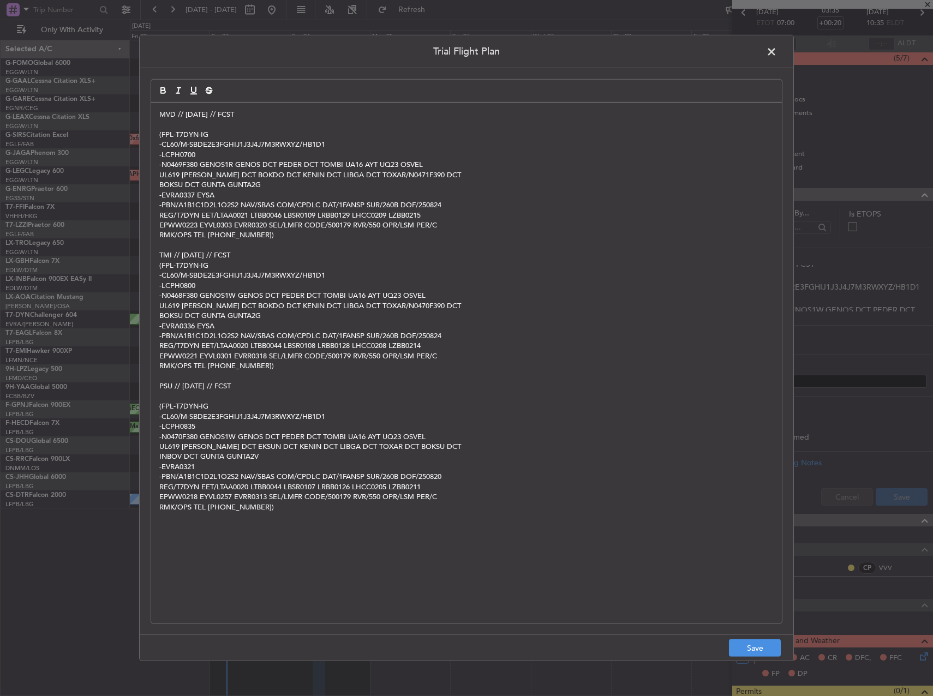
scroll to position [0, 0]
click at [750, 649] on button "Save" at bounding box center [755, 647] width 52 height 17
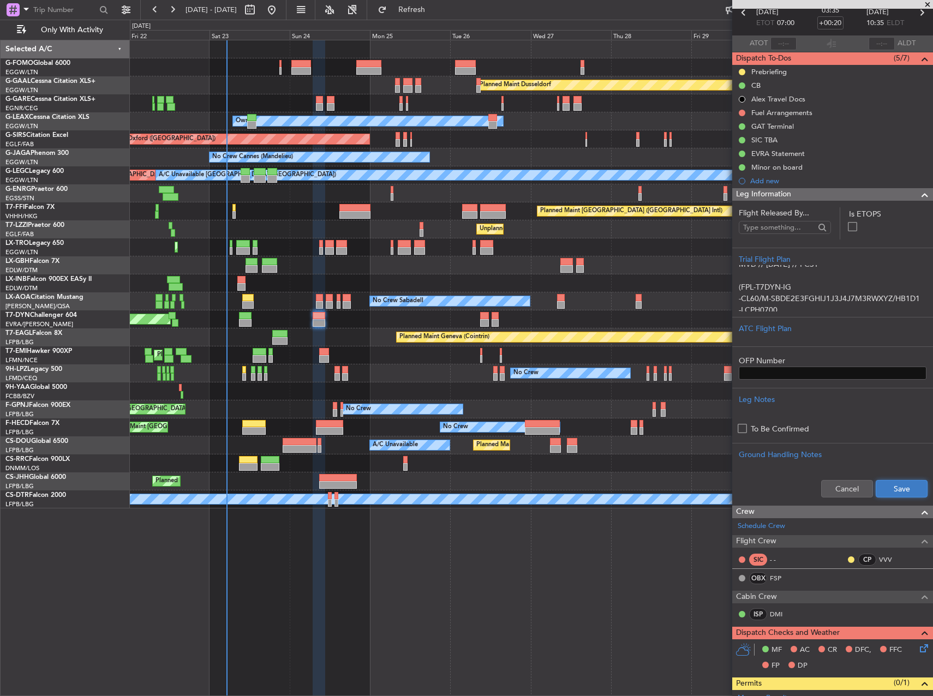
click at [896, 497] on button "Save" at bounding box center [902, 488] width 52 height 17
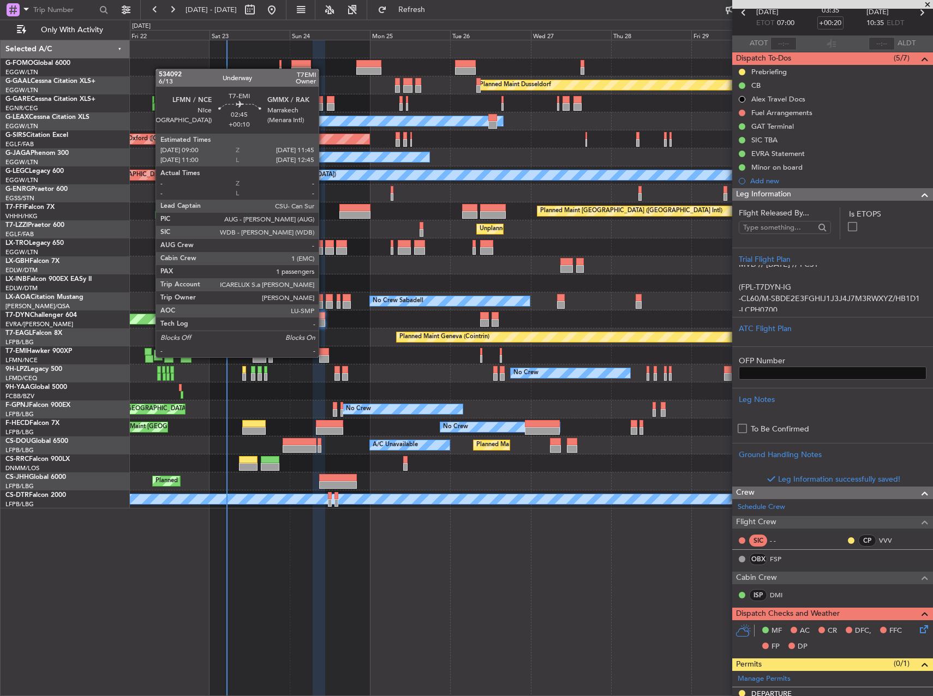
click at [324, 356] on div at bounding box center [323, 359] width 9 height 8
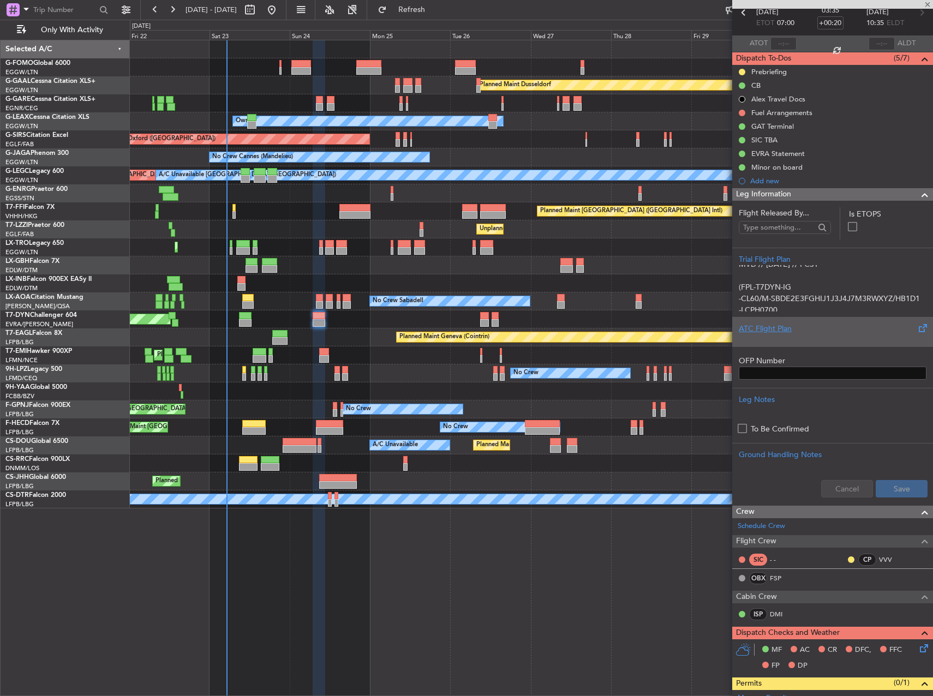
type input "+00:10"
type input "1"
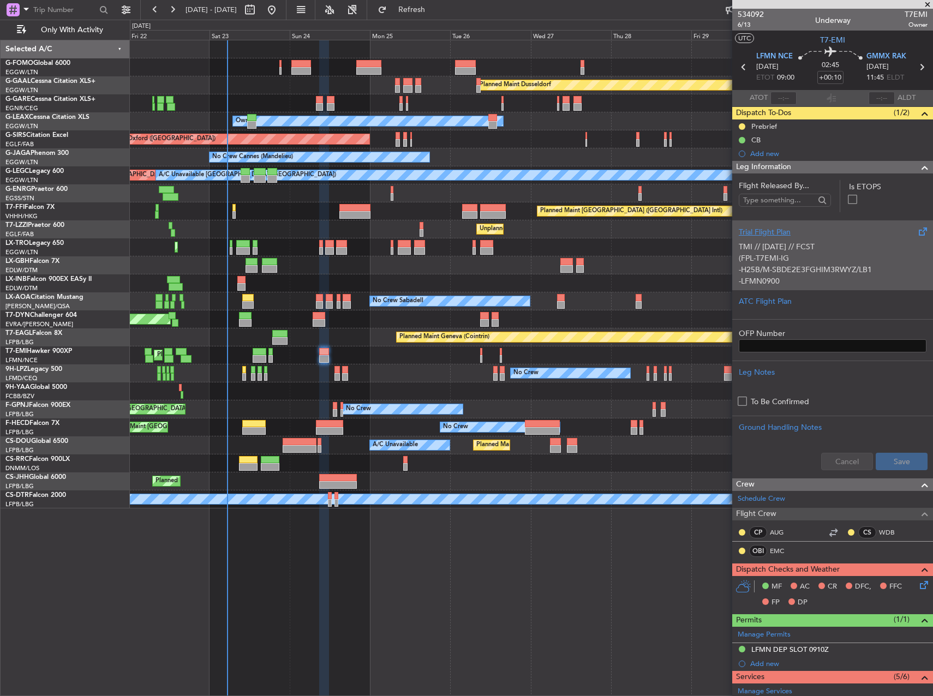
drag, startPoint x: 841, startPoint y: 260, endPoint x: 791, endPoint y: 261, distance: 50.2
click at [791, 261] on div "TMI // 22AUG // FCST (FPL-T7EMI-IG -H25B/M-SBDE2E3FGHIM3RWYZ/LB1 -LFMN0900 -N04…" at bounding box center [833, 261] width 188 height 46
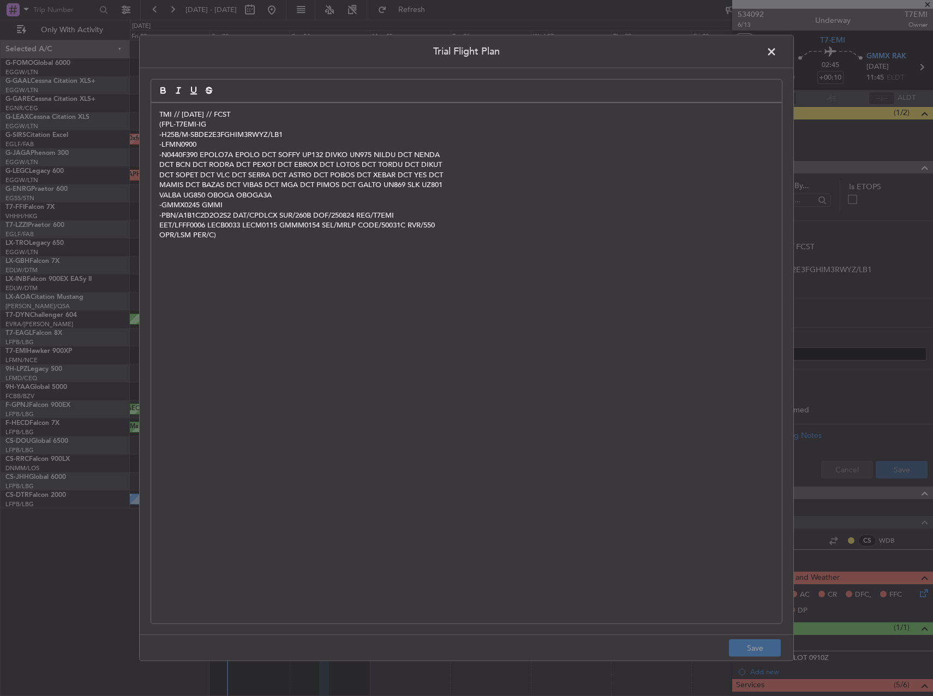
click at [158, 119] on div "TMI // 22AUG // FCST (FPL-T7EMI-IG -H25B/M-SBDE2E3FGHIM3RWYZ/LB1 -LFMN0900 -N04…" at bounding box center [466, 363] width 631 height 520
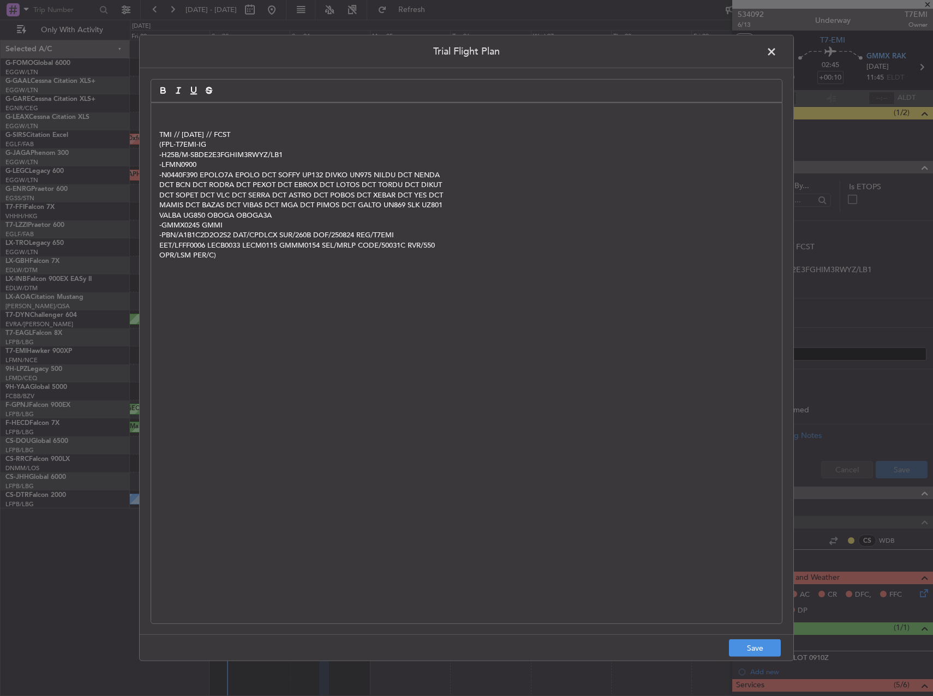
click at [165, 93] on icon "button" at bounding box center [163, 91] width 10 height 10
click at [167, 106] on div "﻿ TMI // 22AUG // FCST (FPL-T7EMI-IG -H25B/M-SBDE2E3FGHIM3RWYZ/LB1 -LFMN0900 -N…" at bounding box center [466, 363] width 631 height 520
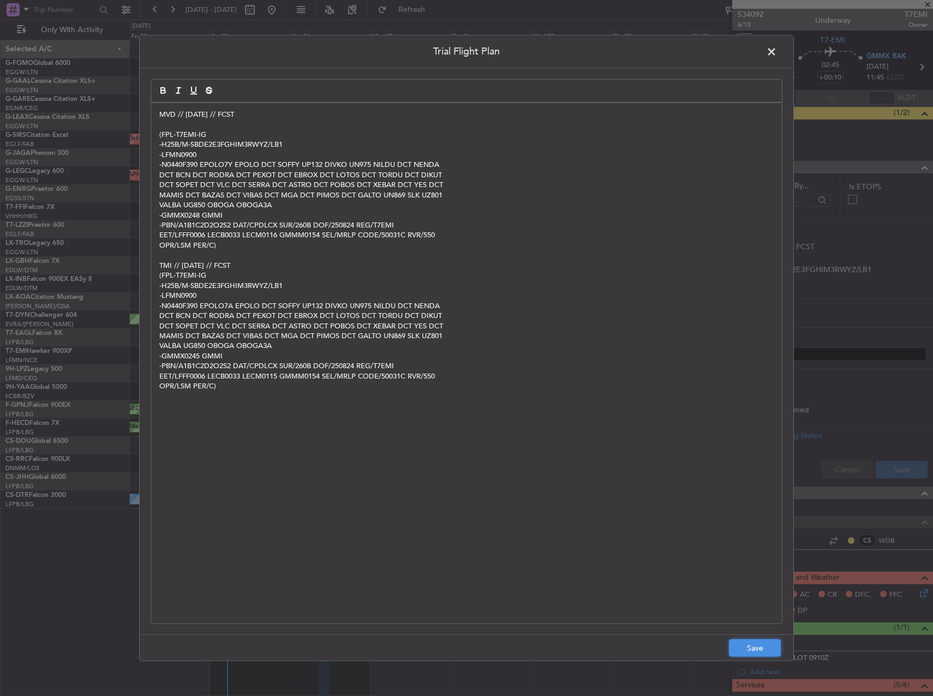
drag, startPoint x: 758, startPoint y: 646, endPoint x: 784, endPoint y: 622, distance: 35.2
click at [757, 646] on button "Save" at bounding box center [755, 647] width 52 height 17
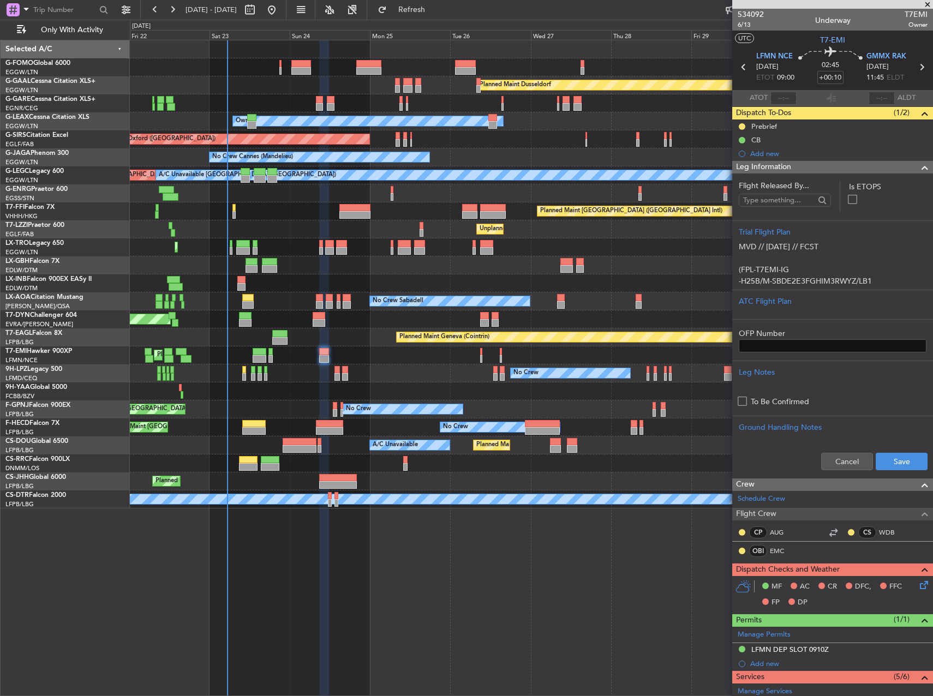
click at [896, 445] on div "Cancel Save" at bounding box center [832, 461] width 201 height 33
click at [896, 453] on button "Save" at bounding box center [902, 461] width 52 height 17
click at [837, 80] on input "+00:10" at bounding box center [830, 77] width 26 height 13
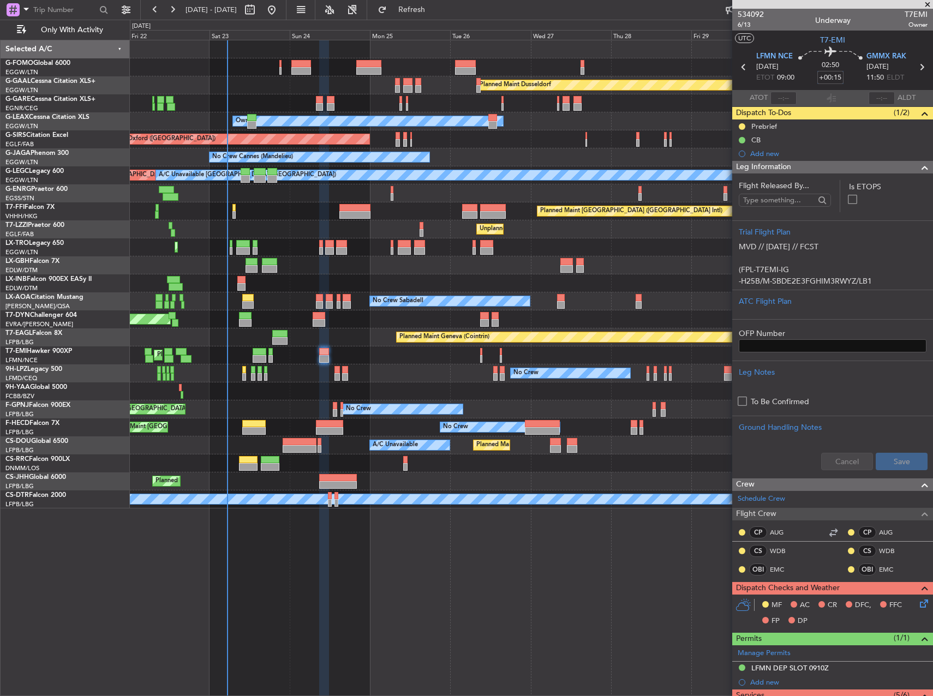
type input "+00:15"
